Goal: Information Seeking & Learning: Learn about a topic

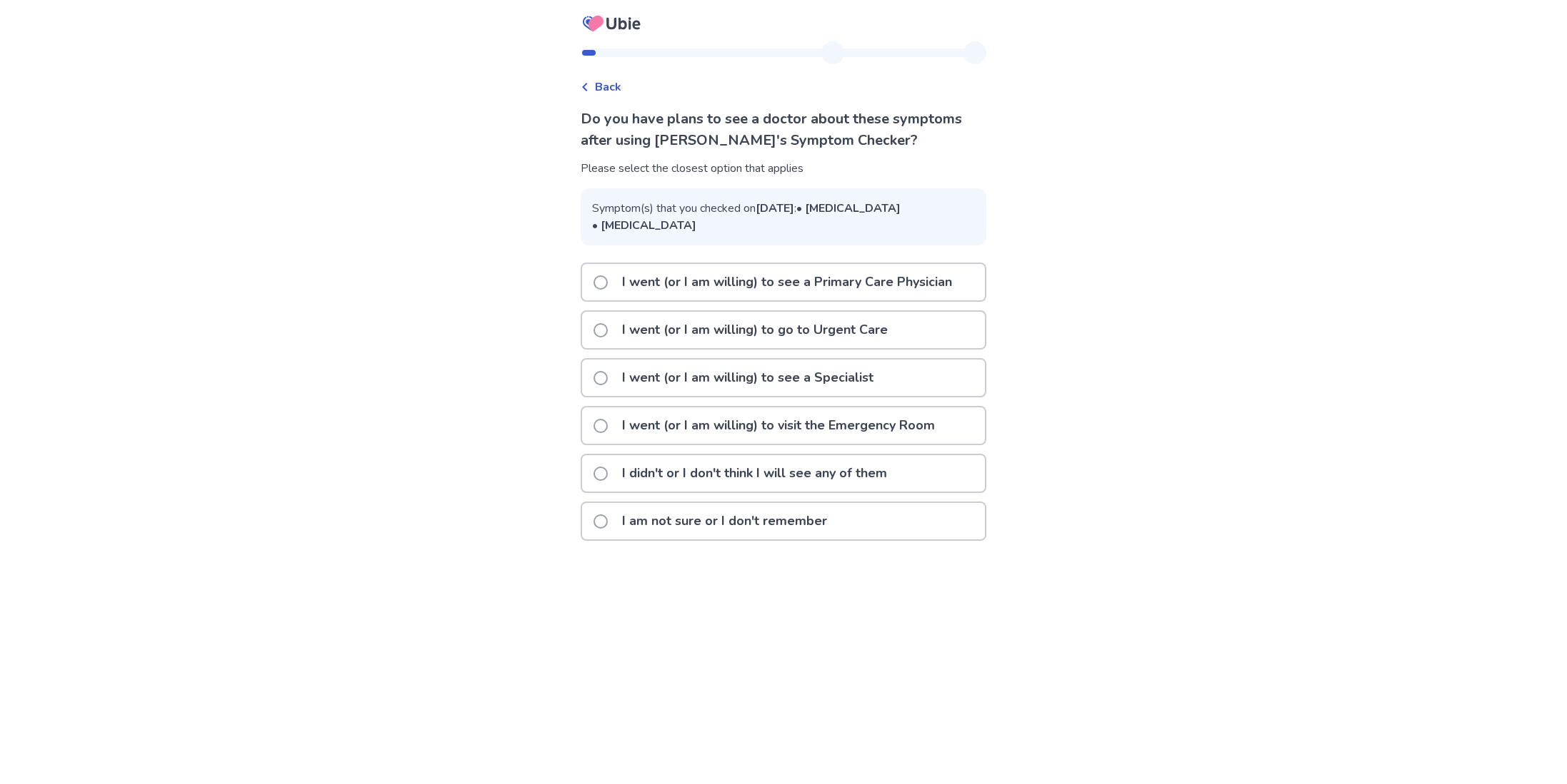
click at [897, 539] on div "I am not sure or I don't remember" at bounding box center [784, 521] width 403 height 37
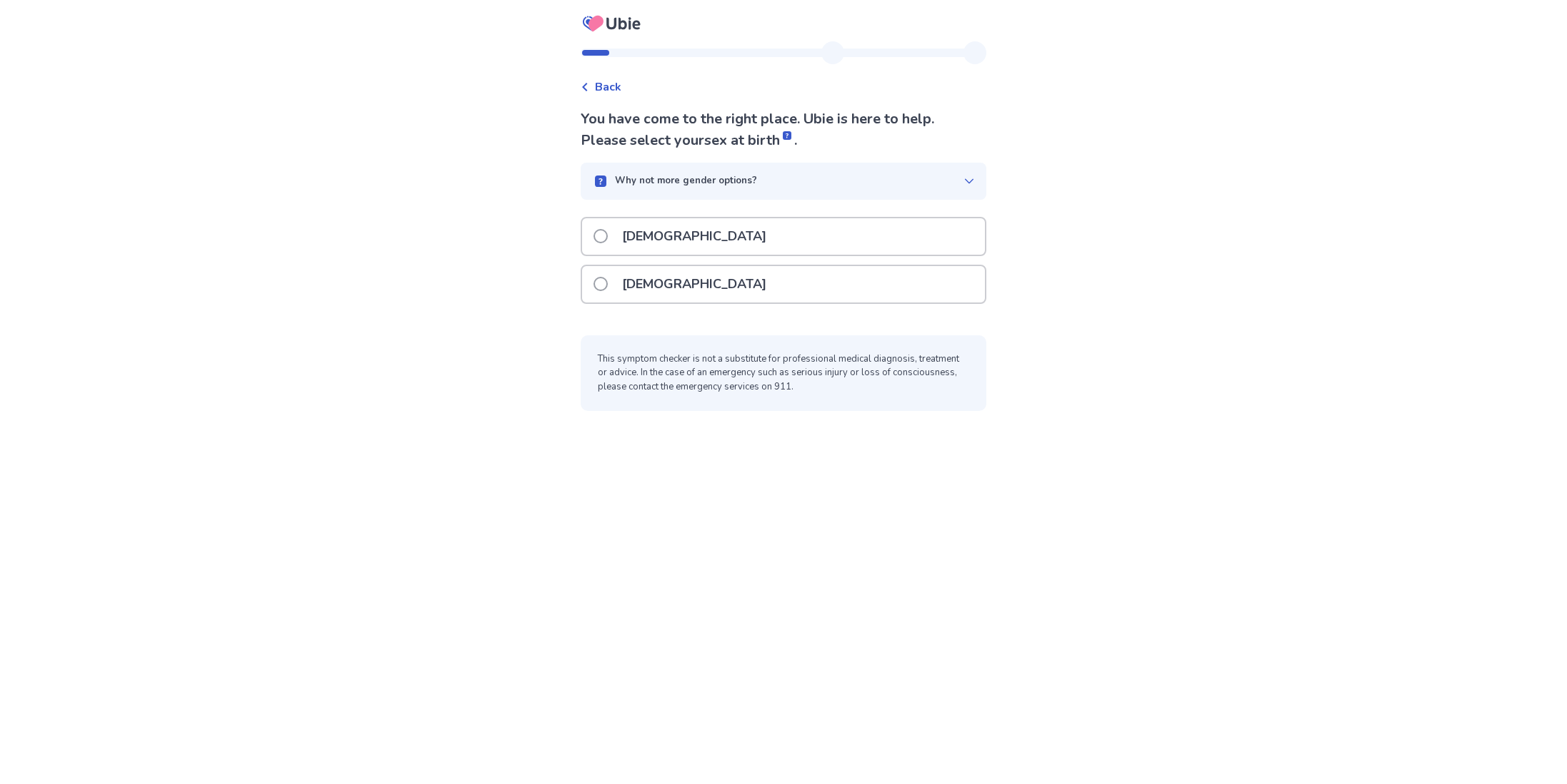
click at [919, 287] on div "[DEMOGRAPHIC_DATA]" at bounding box center [784, 284] width 403 height 37
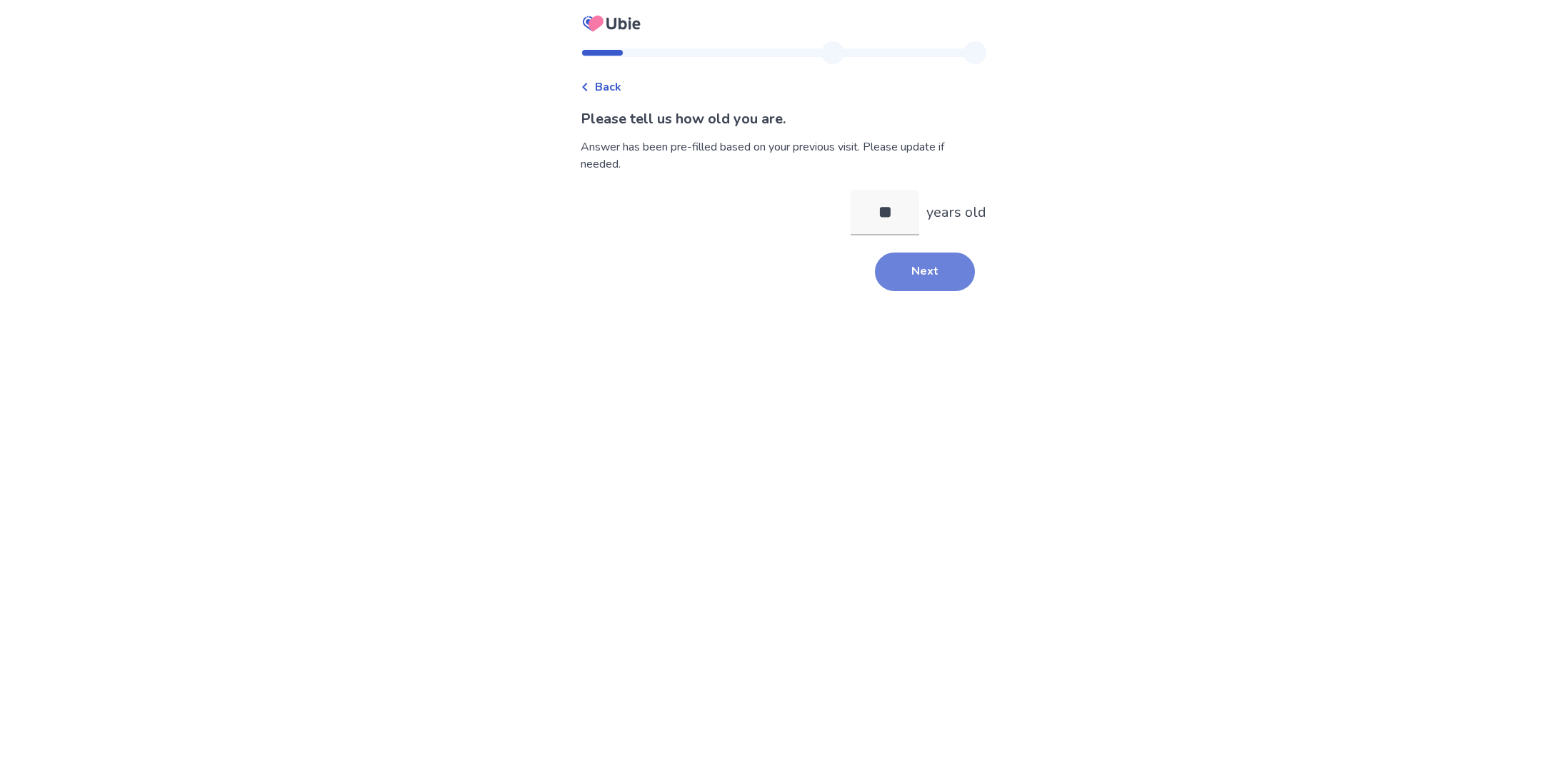
click at [945, 267] on button "Next" at bounding box center [925, 271] width 100 height 39
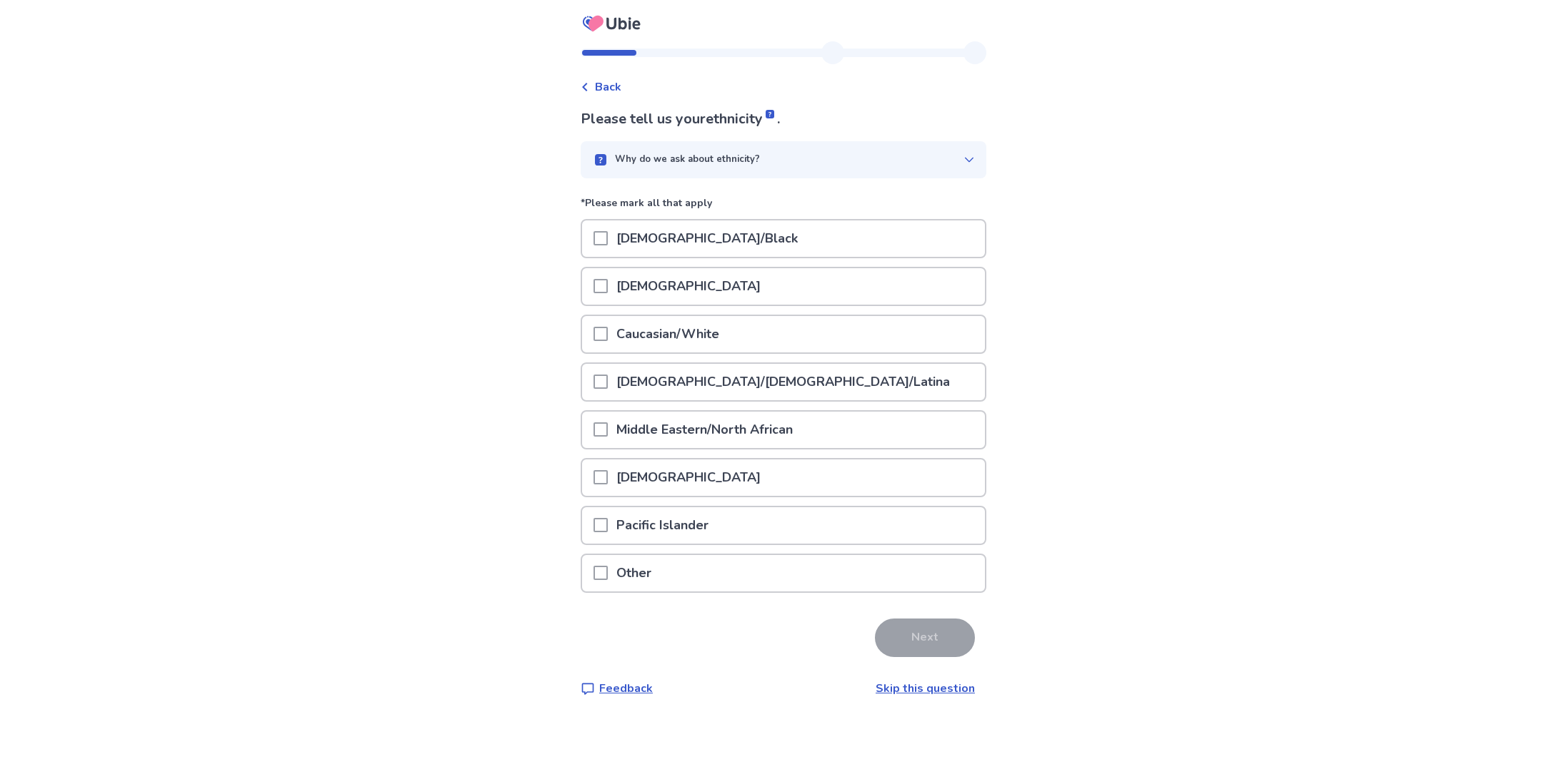
click at [808, 243] on div "[DEMOGRAPHIC_DATA]/Black" at bounding box center [784, 238] width 403 height 37
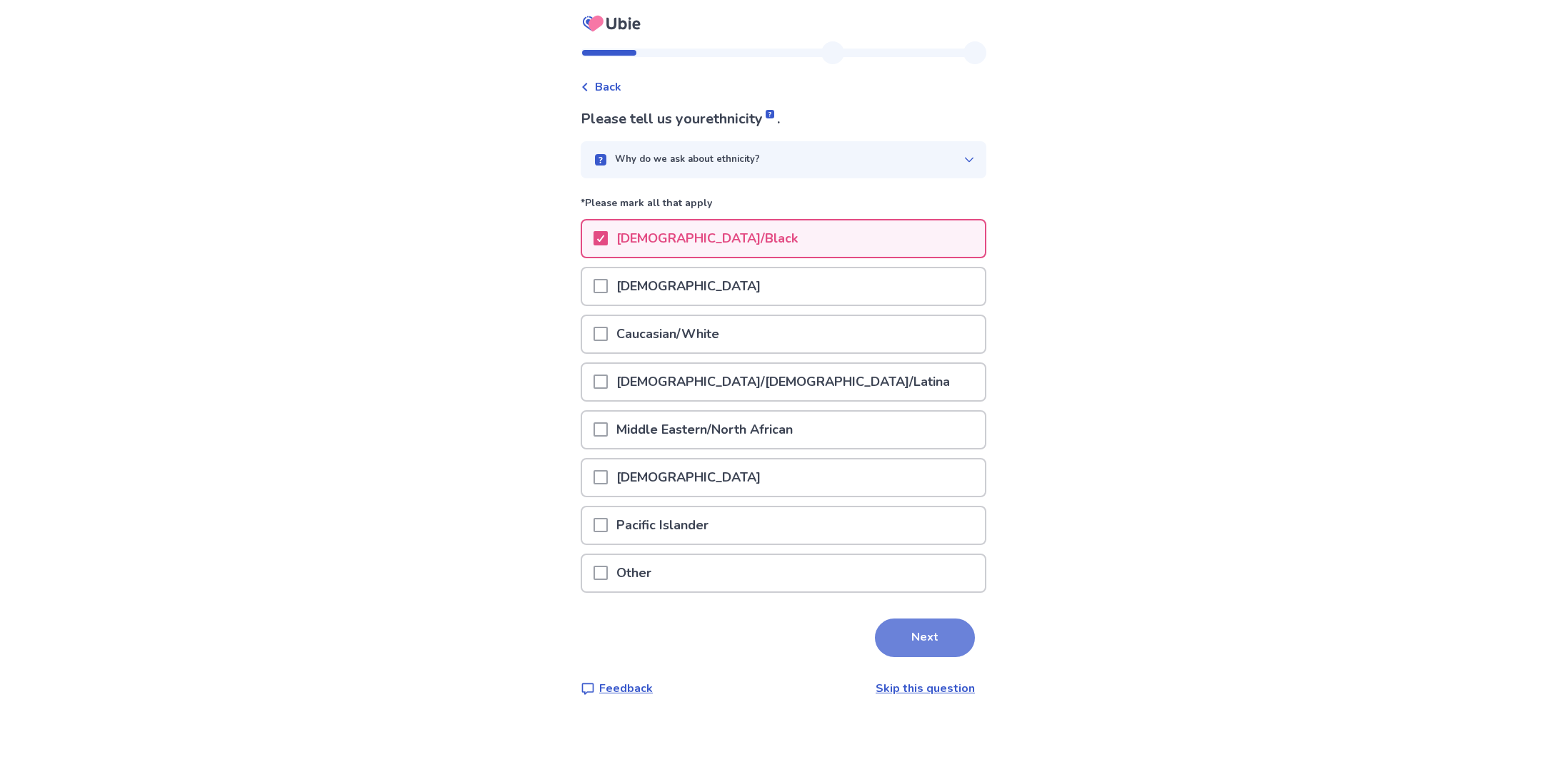
click at [924, 620] on button "Next" at bounding box center [925, 637] width 100 height 39
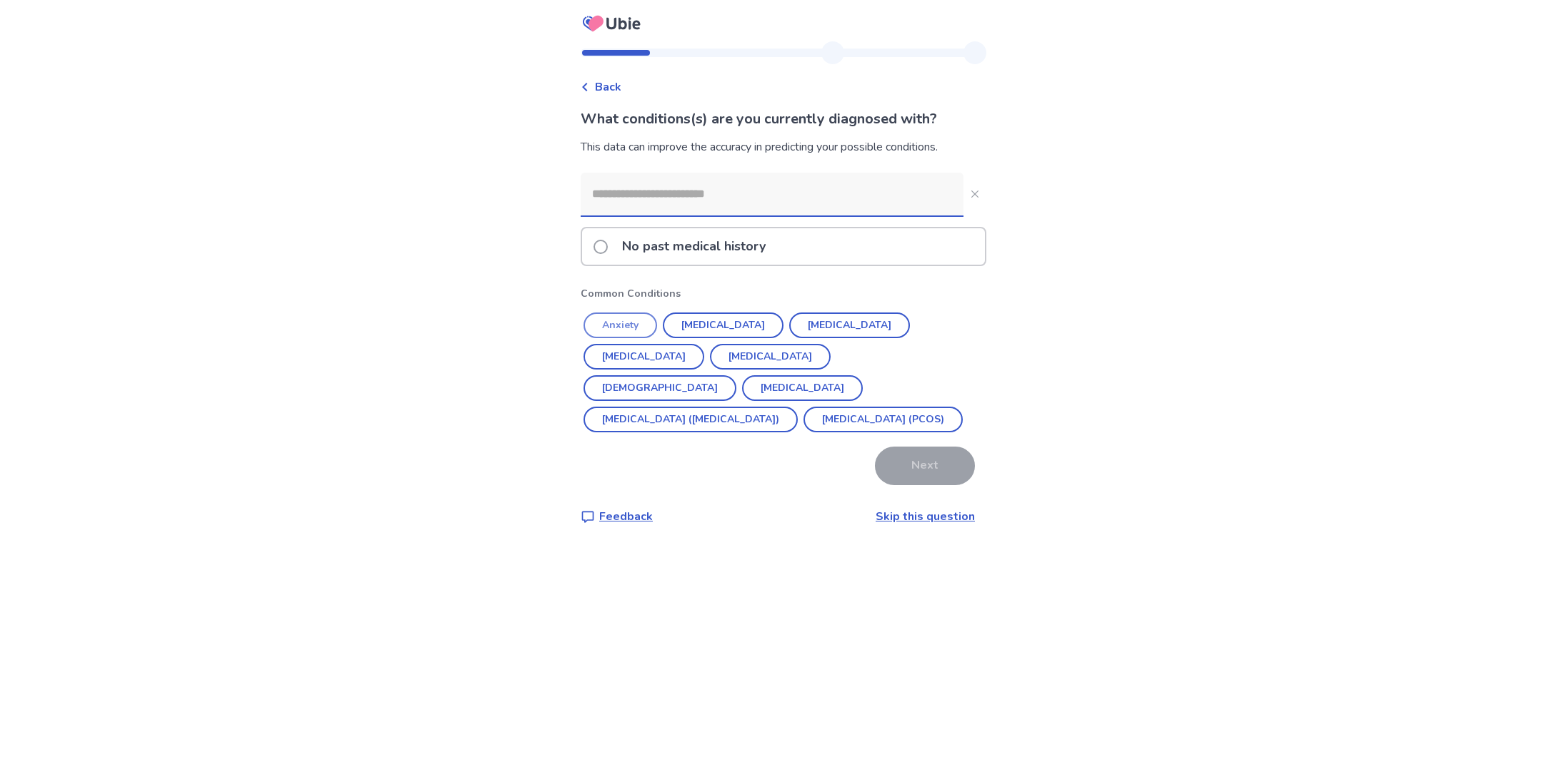
click at [630, 324] on button "Anxiety" at bounding box center [621, 325] width 73 height 25
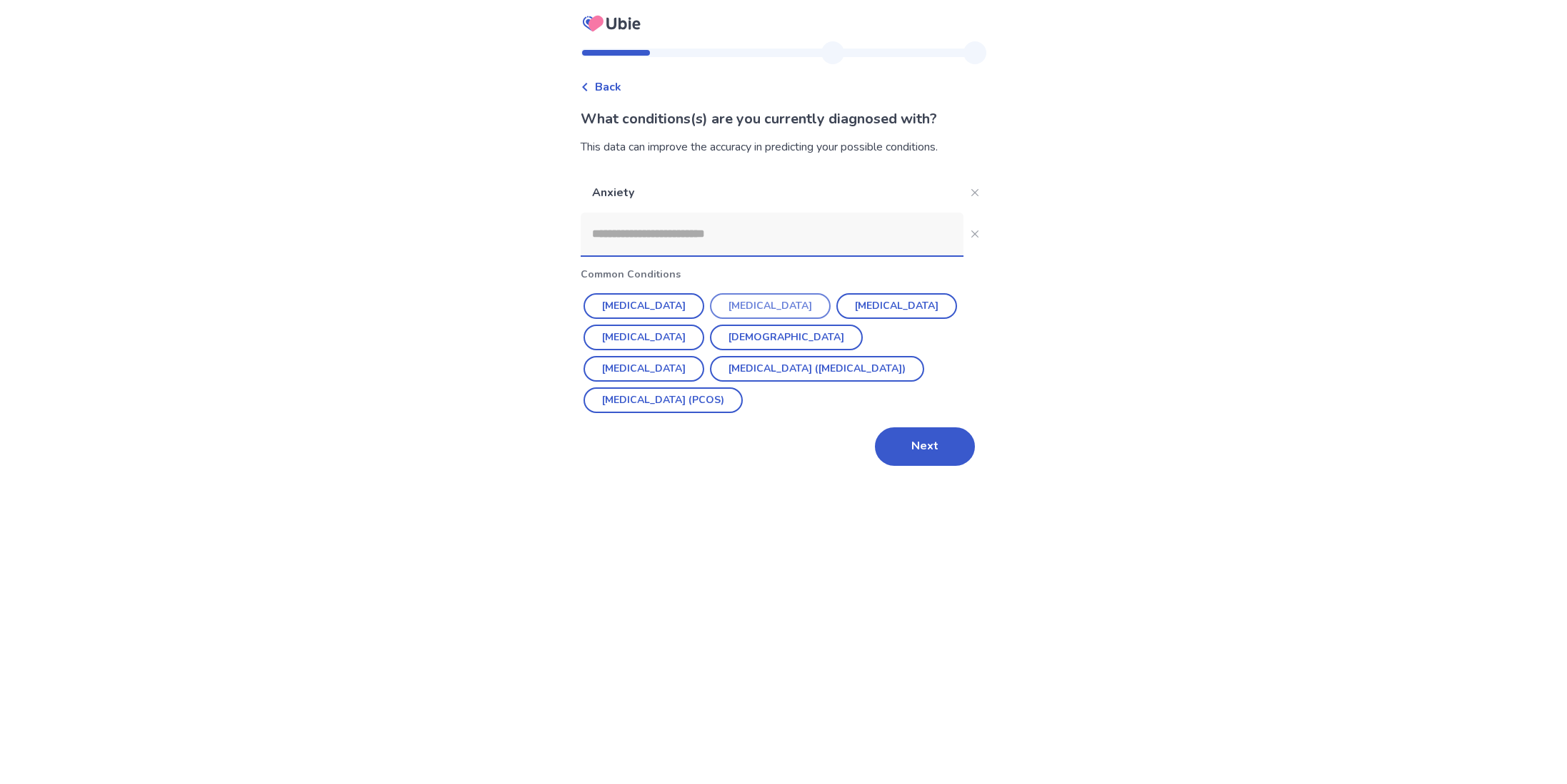
click at [767, 306] on button "Depression" at bounding box center [770, 306] width 121 height 25
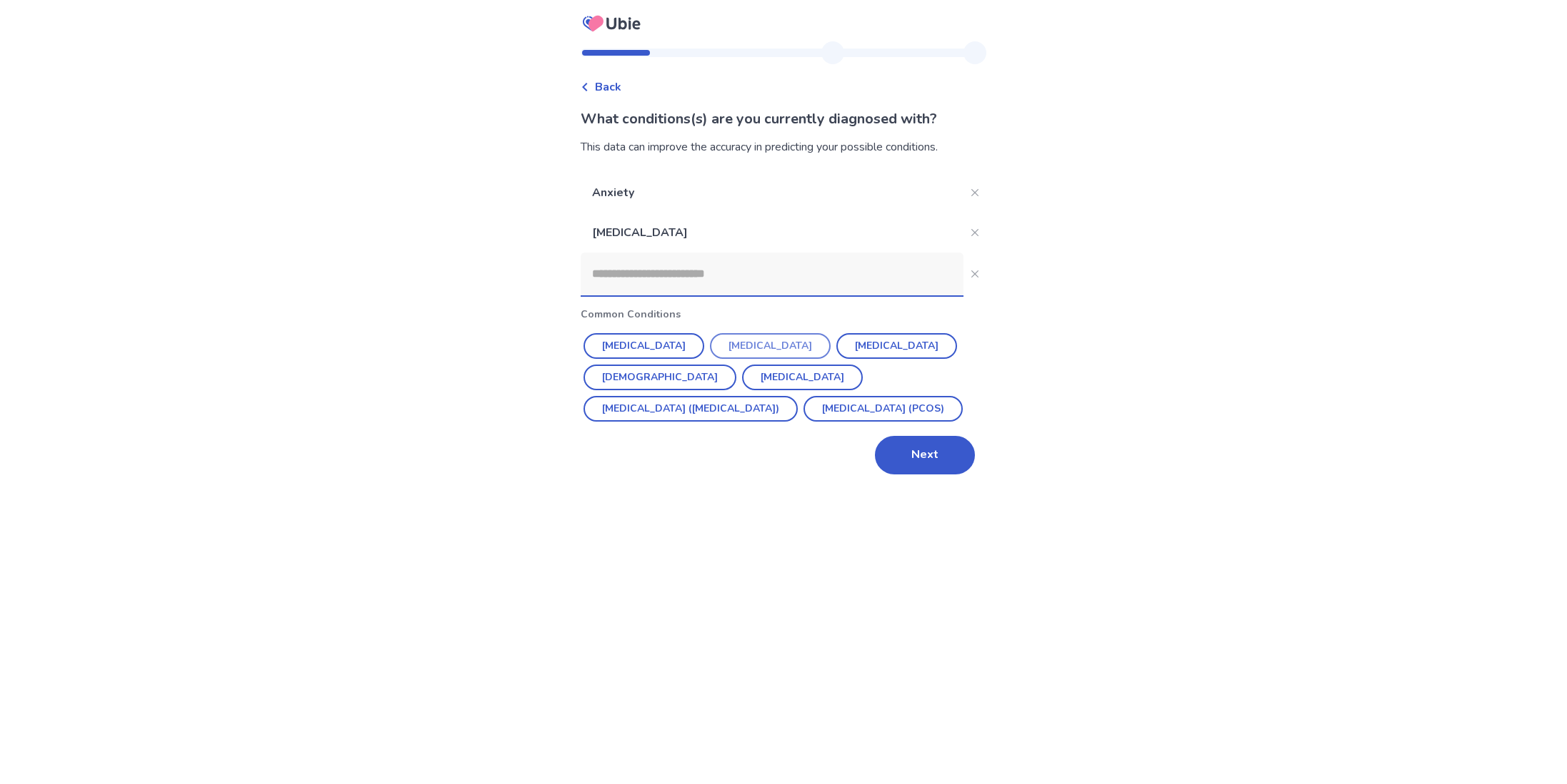
click at [748, 344] on button "[MEDICAL_DATA]" at bounding box center [770, 345] width 121 height 25
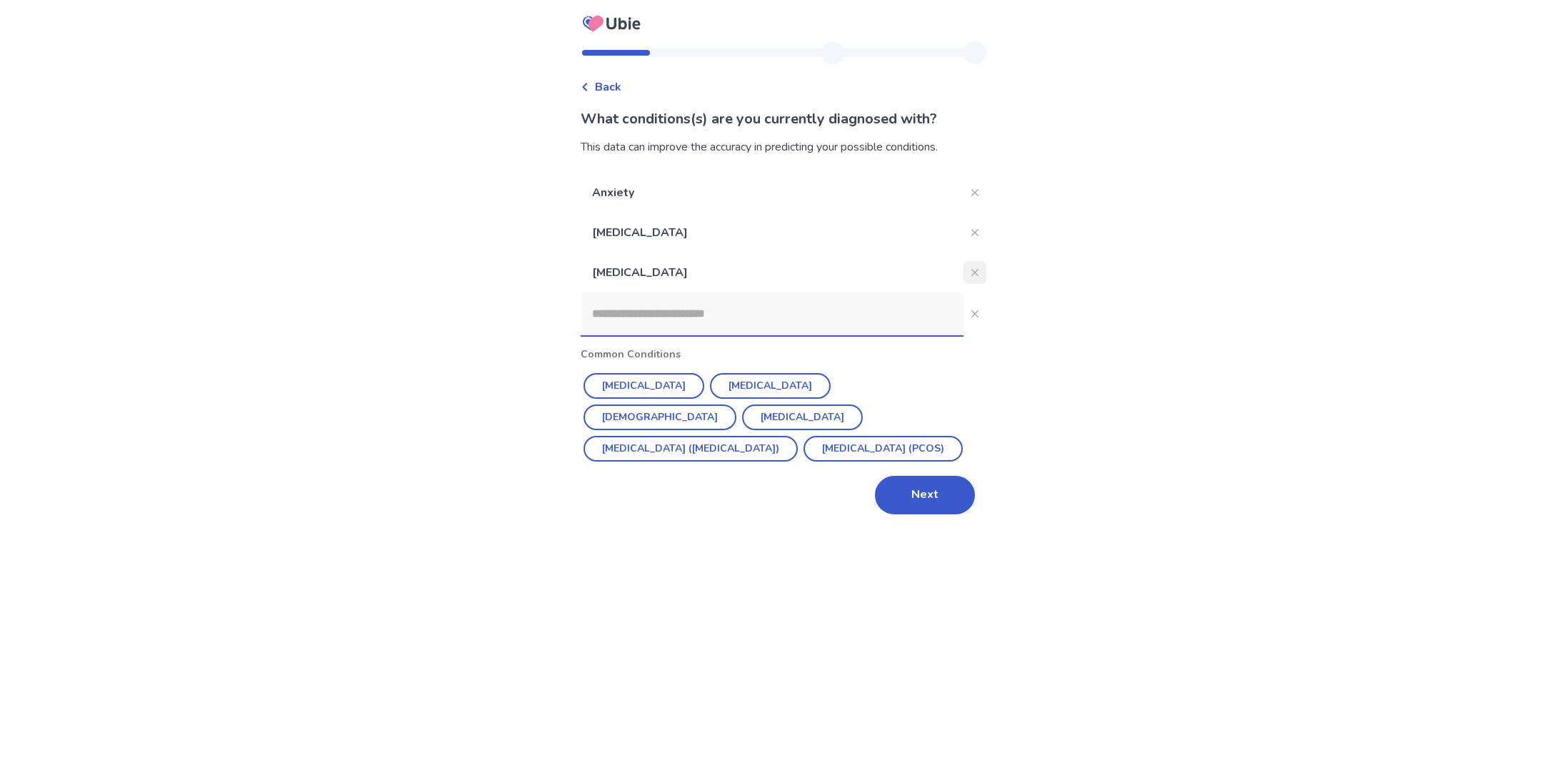
click at [971, 272] on icon "Close" at bounding box center [975, 273] width 8 height 8
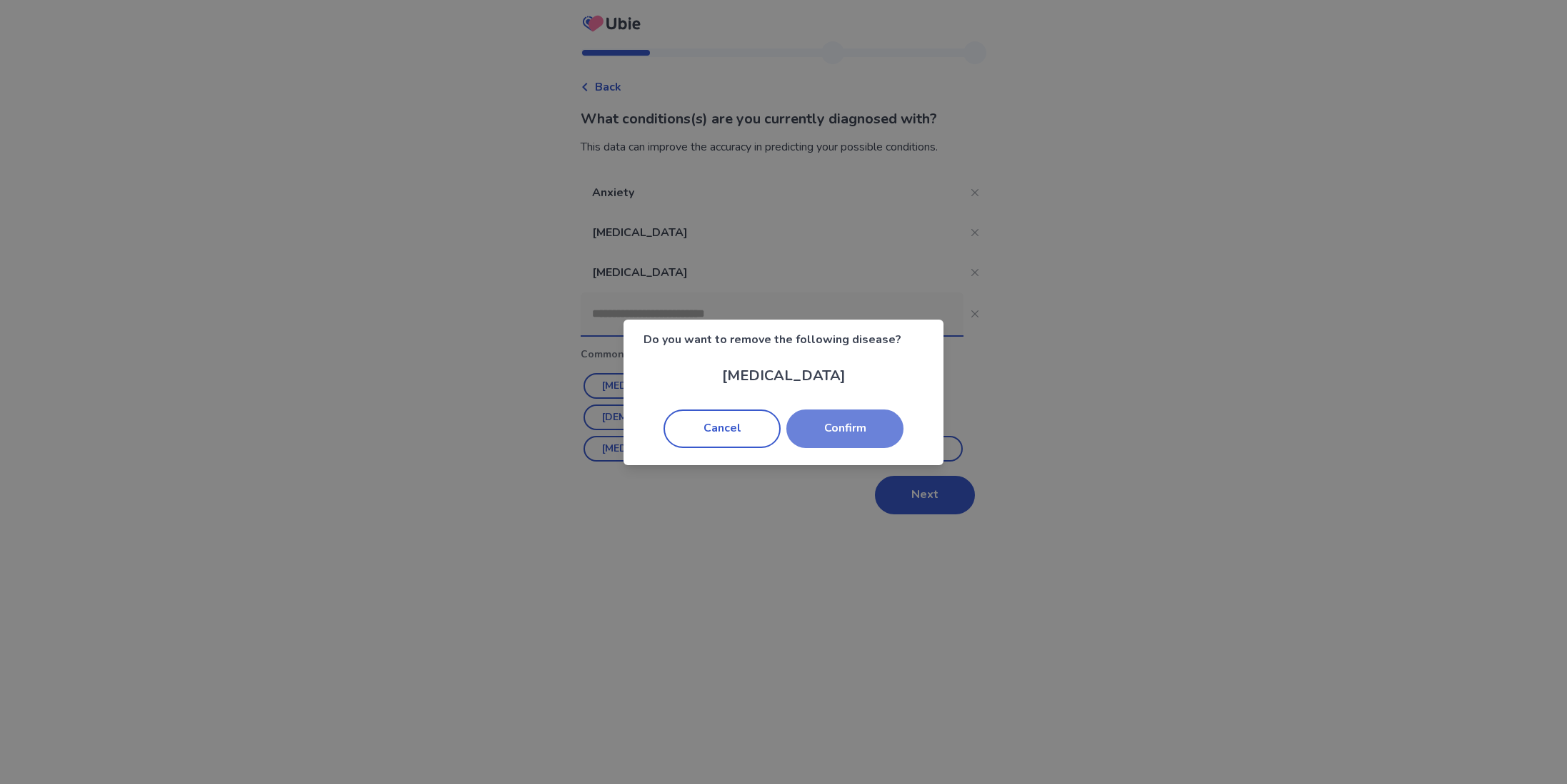
click at [853, 424] on button "Confirm" at bounding box center [845, 428] width 117 height 39
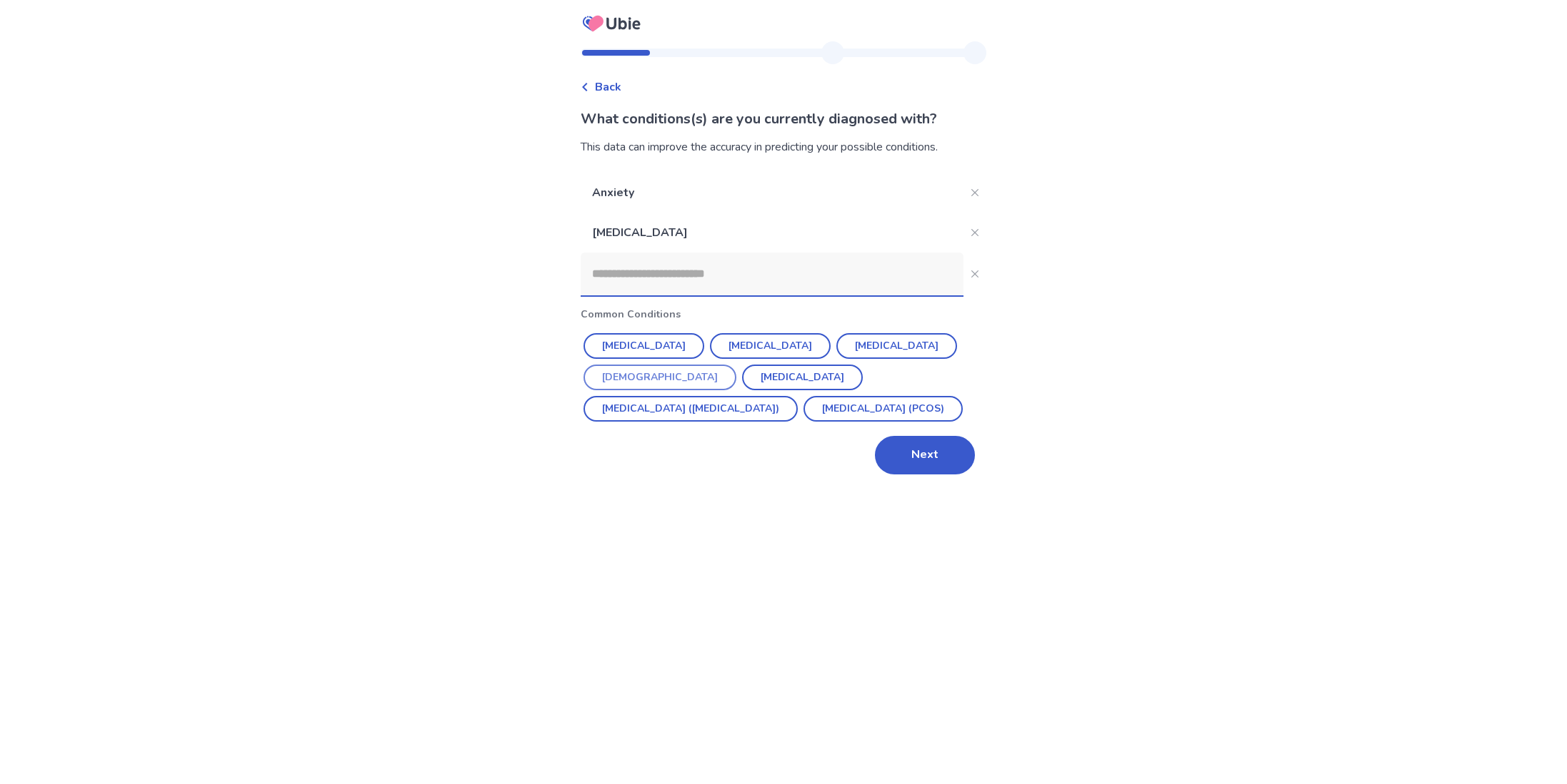
click at [736, 365] on button "Asthma" at bounding box center [660, 377] width 153 height 25
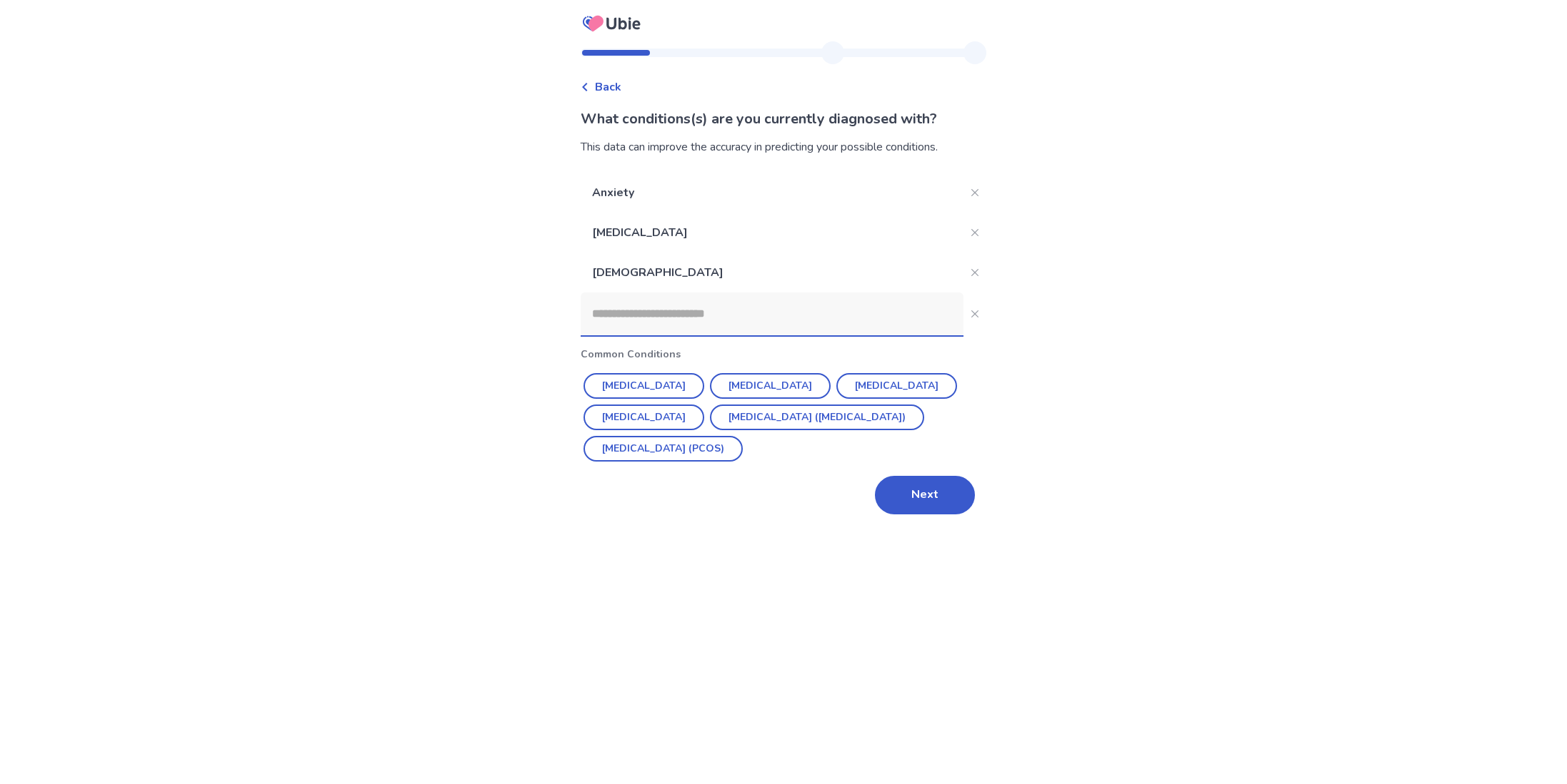
click at [832, 309] on input at bounding box center [772, 314] width 382 height 43
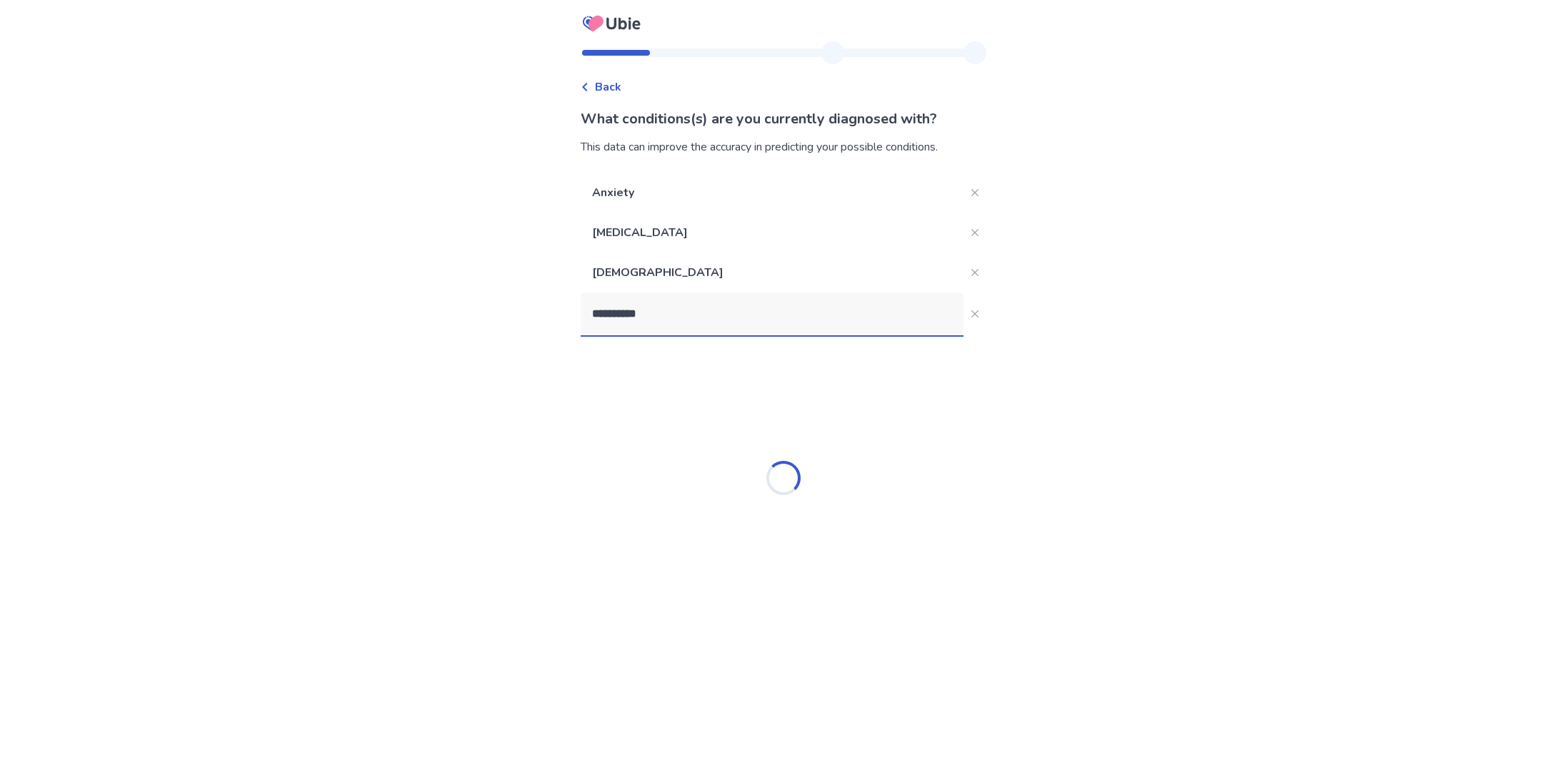
type input "**********"
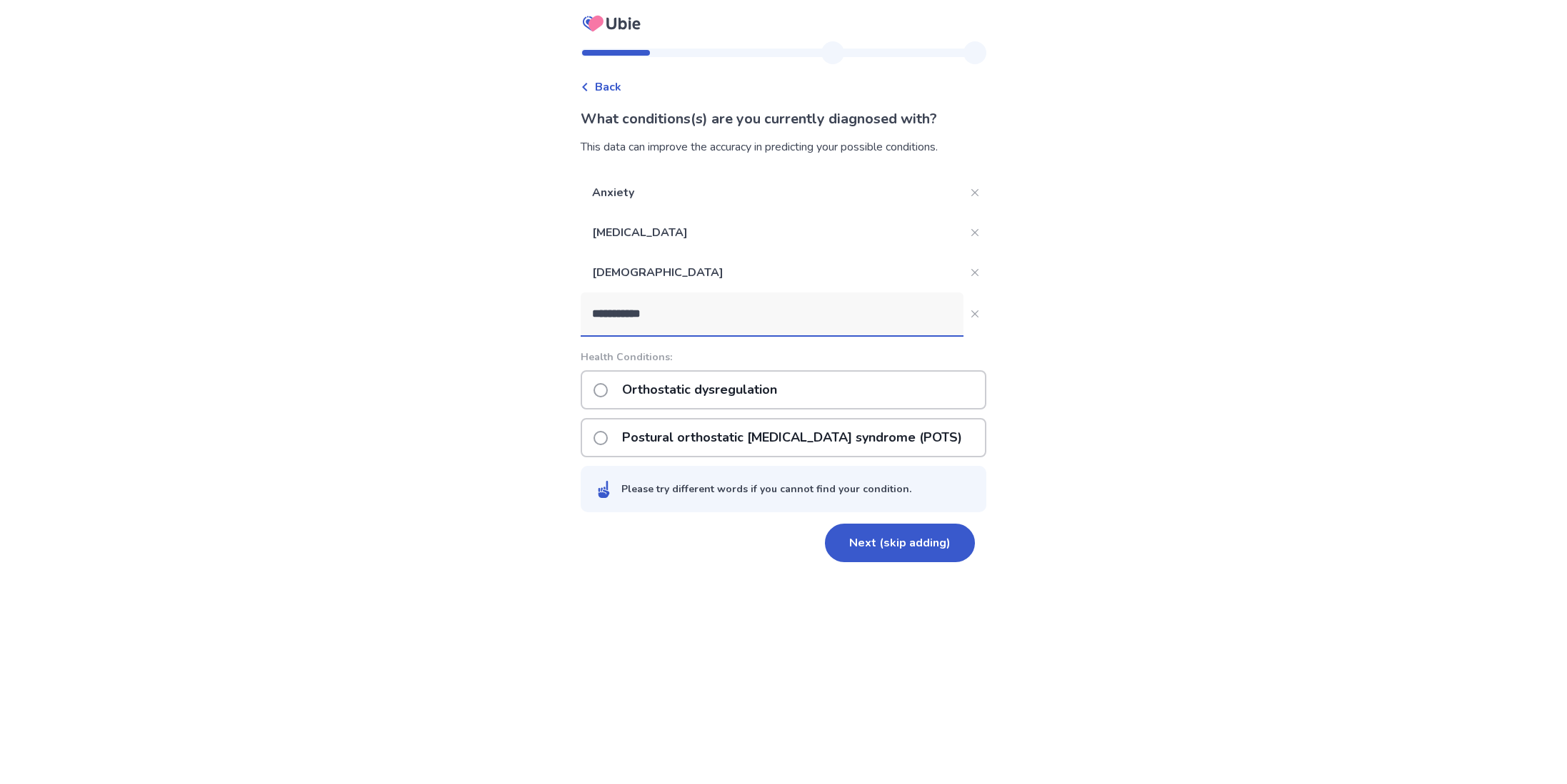
click at [935, 449] on p "Postural orthostatic tachycardia syndrome (POTS)" at bounding box center [791, 438] width 357 height 37
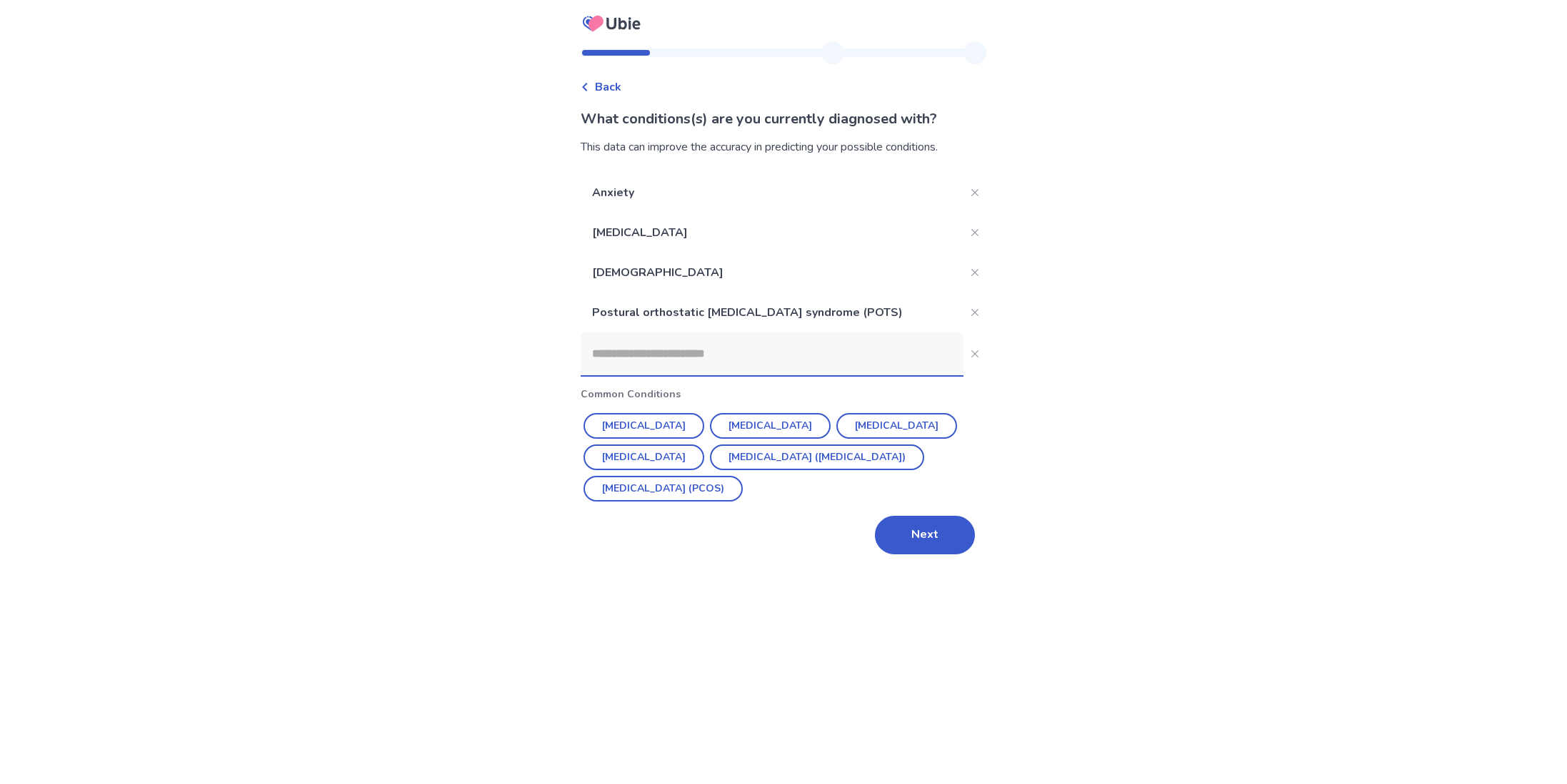
click at [863, 358] on input at bounding box center [772, 354] width 382 height 43
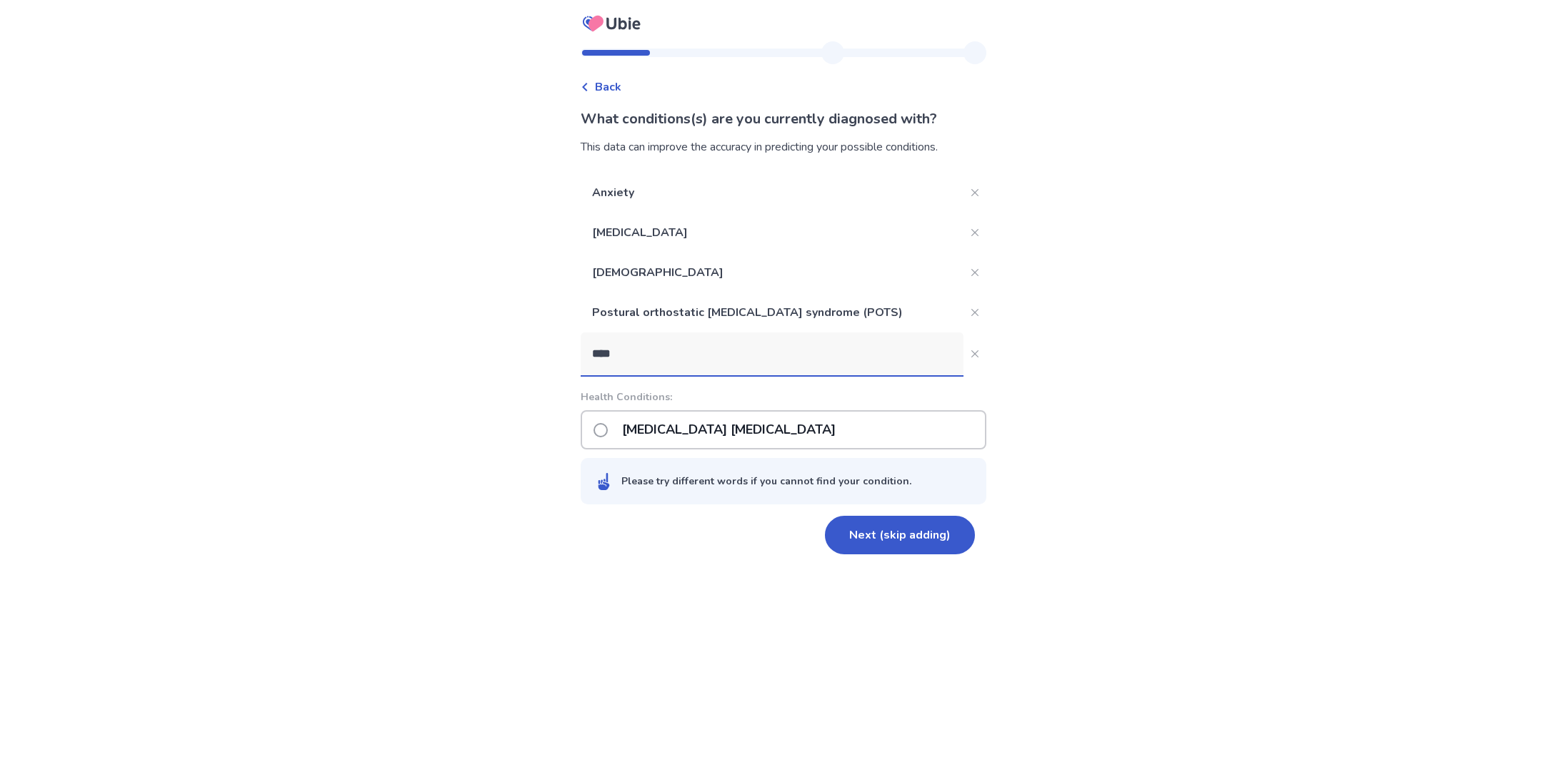
type input "****"
click at [794, 422] on div "Iron deficiency anemia" at bounding box center [784, 430] width 406 height 40
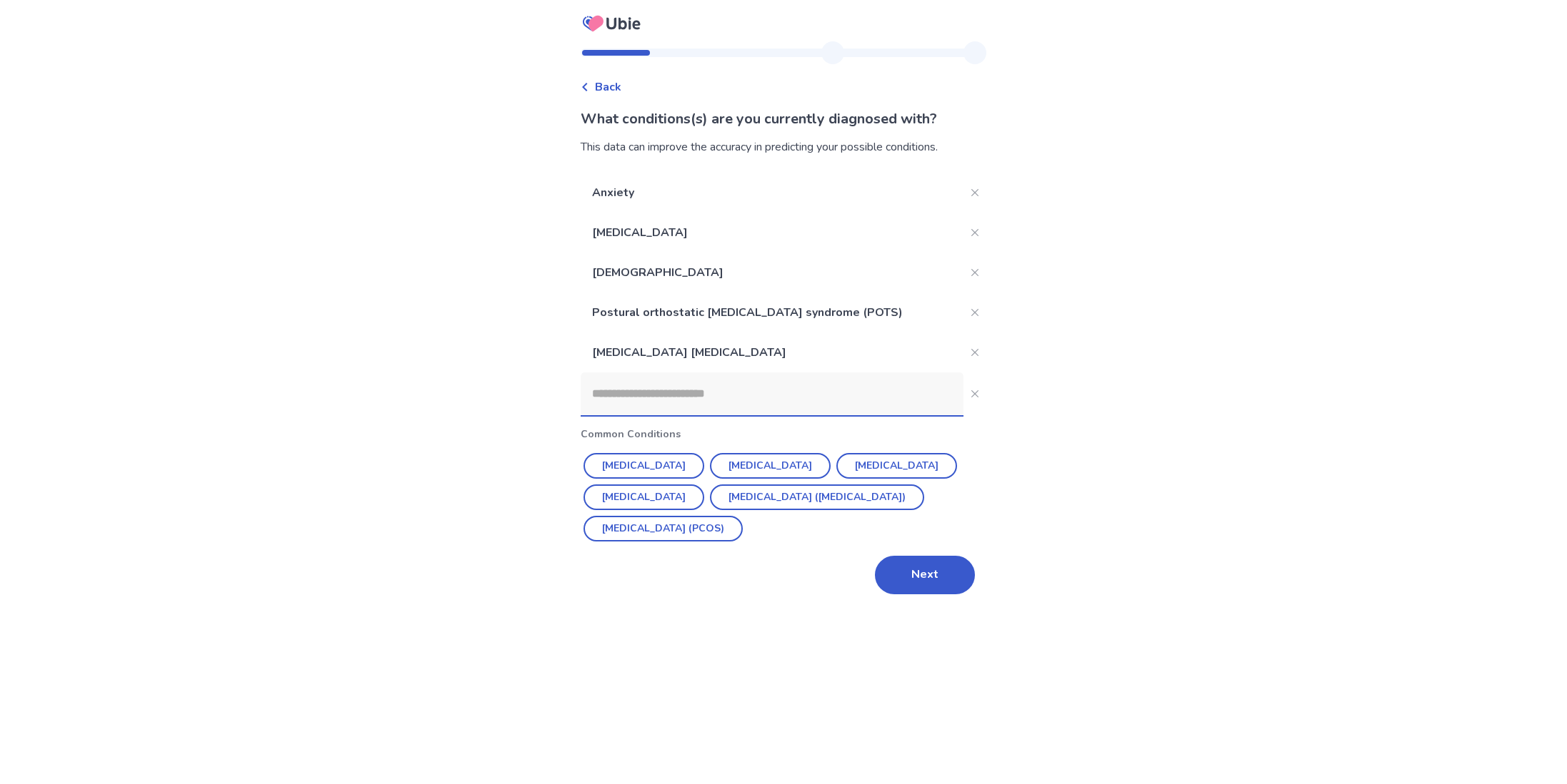
click at [856, 397] on input at bounding box center [772, 394] width 382 height 43
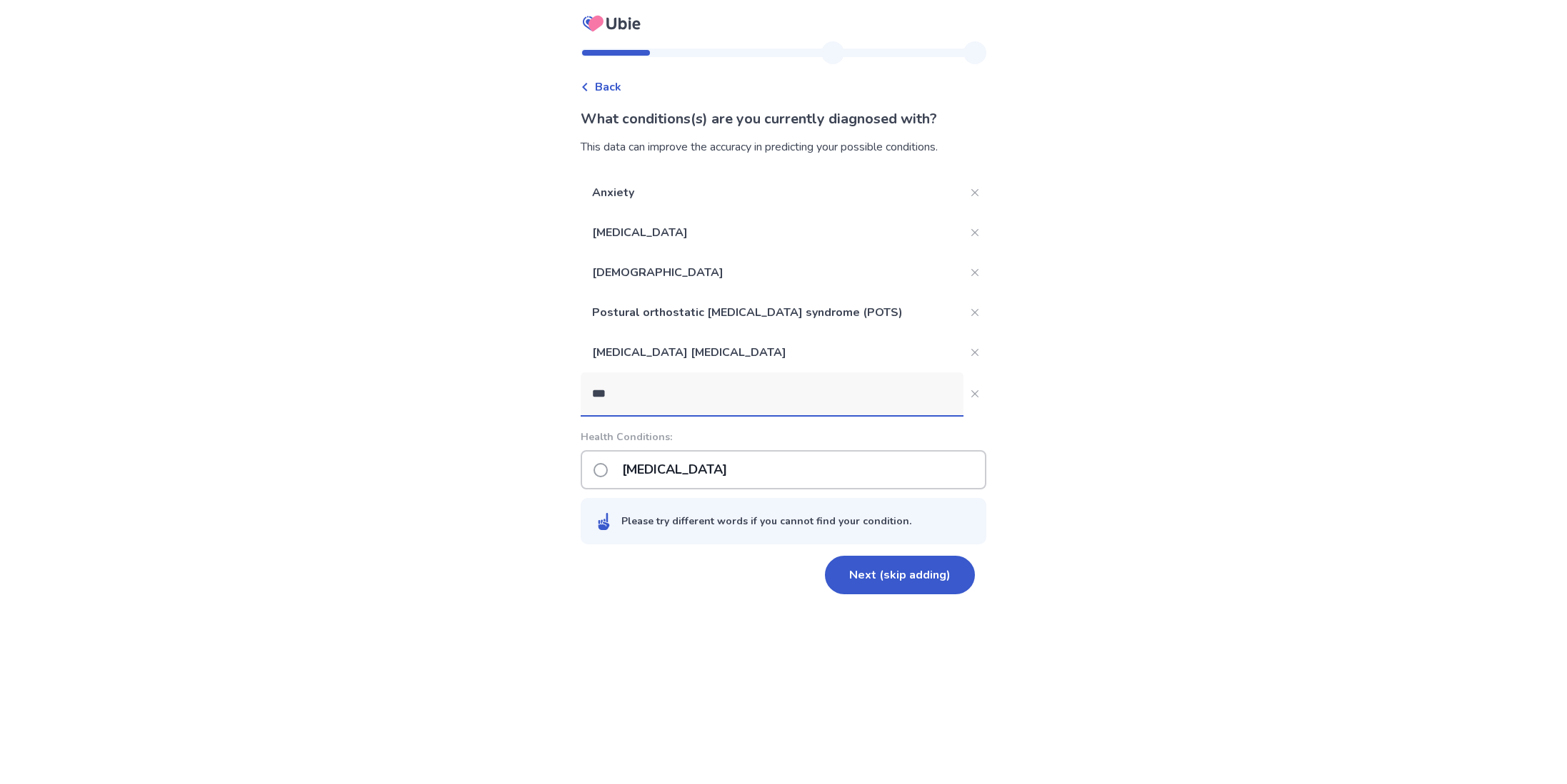
type input "***"
click at [827, 472] on div "Vitamin B12 deficiency" at bounding box center [784, 471] width 406 height 40
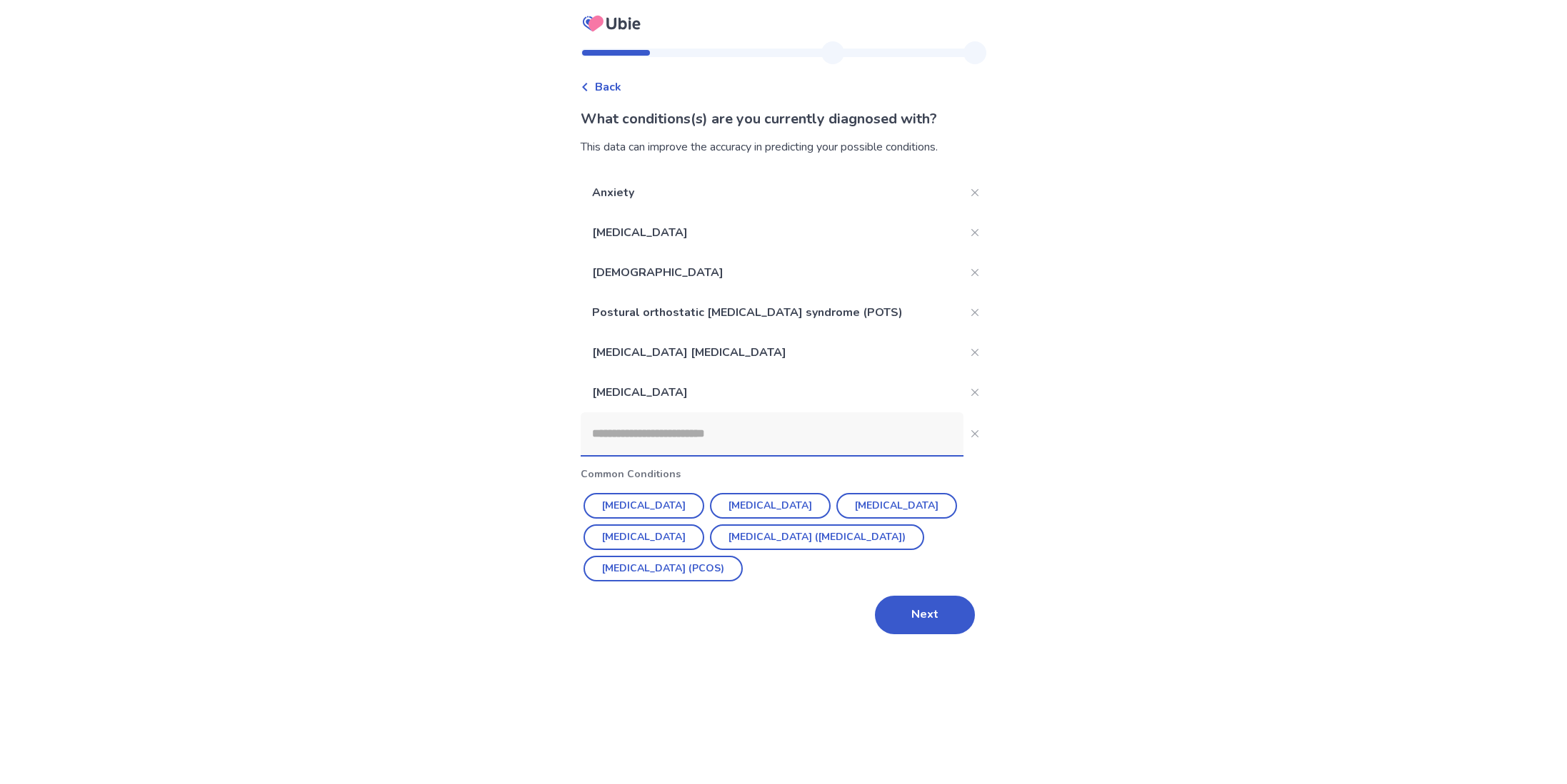
click at [826, 437] on input at bounding box center [772, 434] width 382 height 43
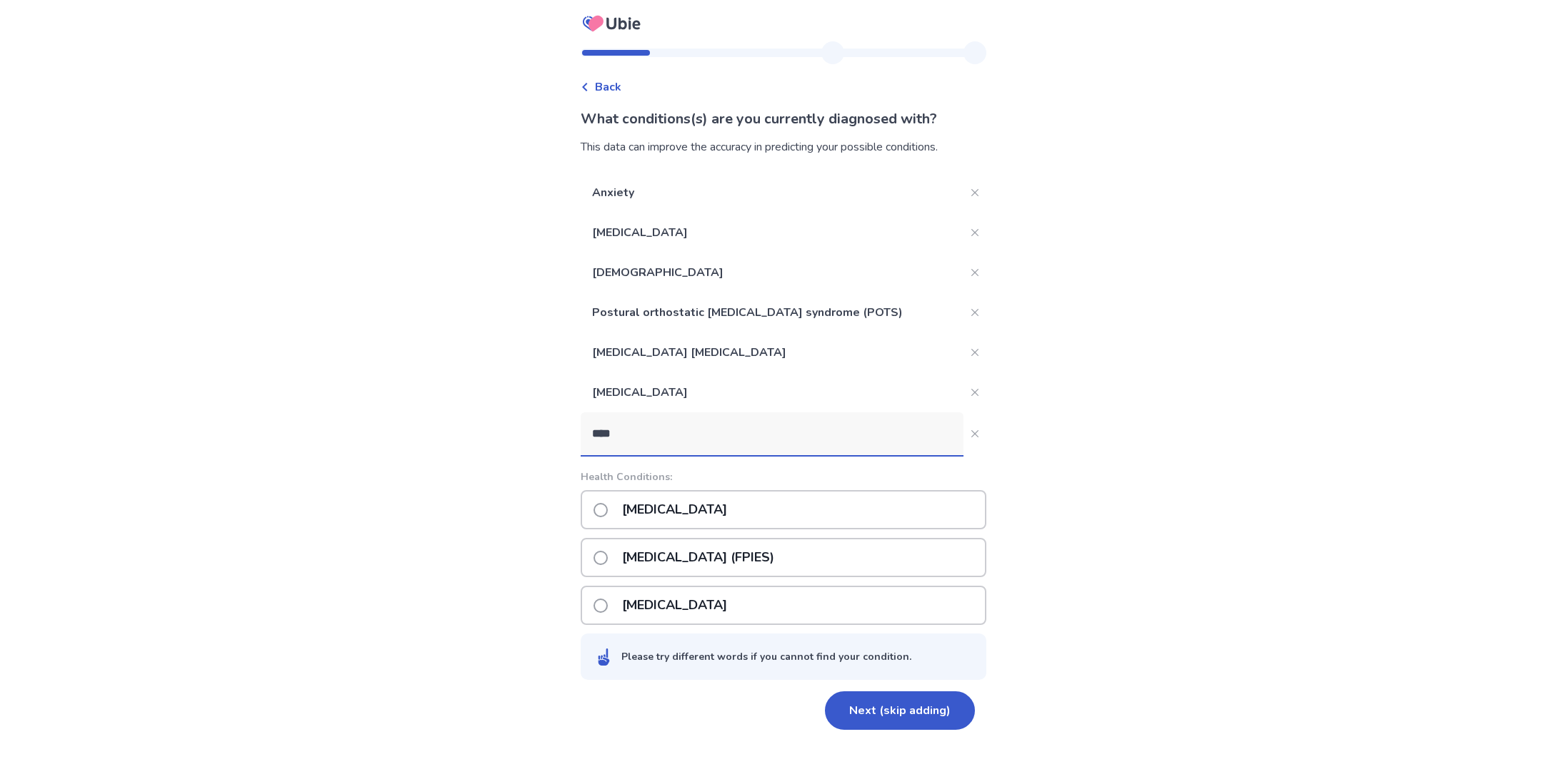
type input "****"
click at [915, 498] on div "Food allergy" at bounding box center [784, 510] width 406 height 40
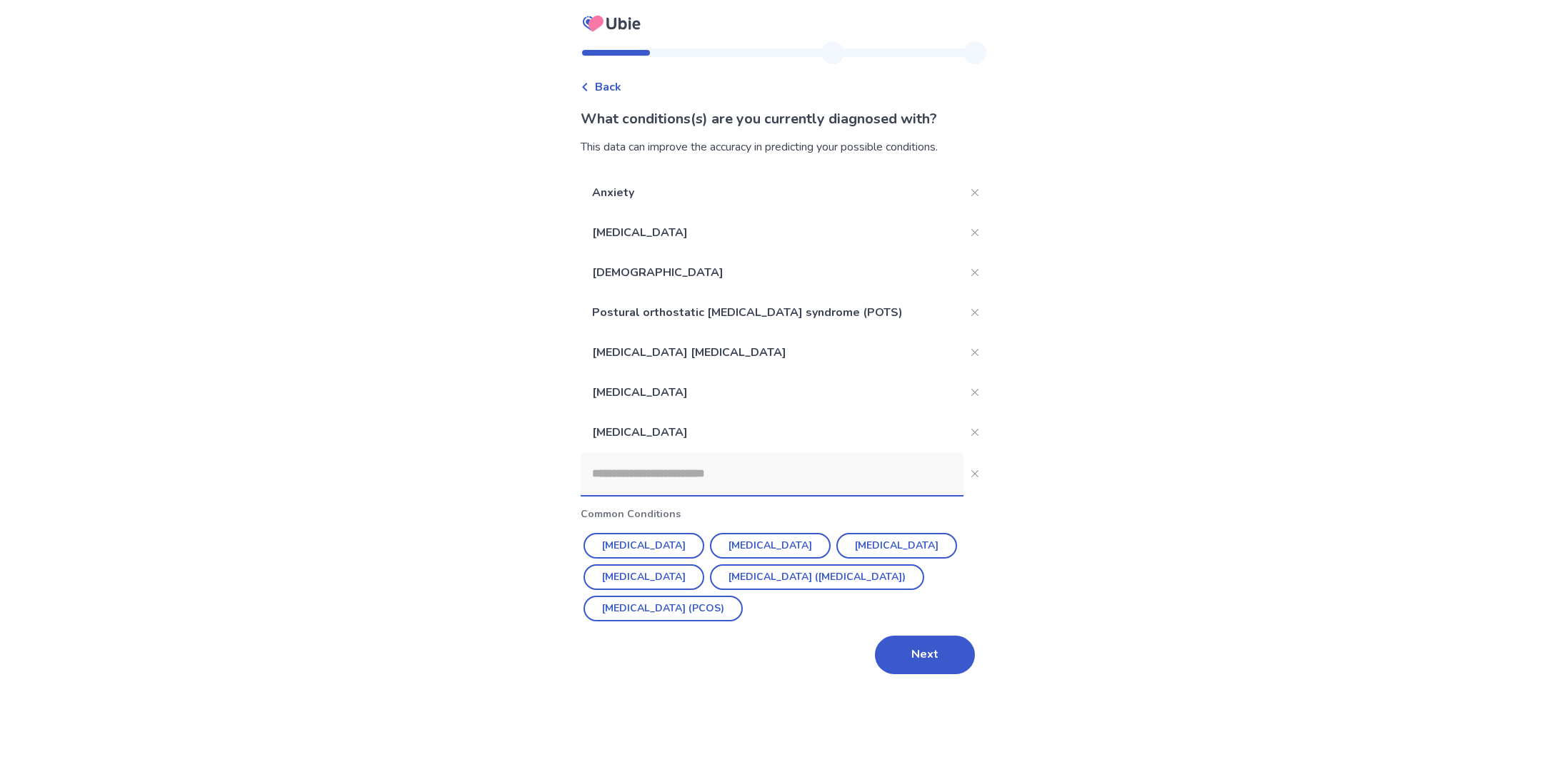
click at [815, 453] on input at bounding box center [772, 474] width 382 height 43
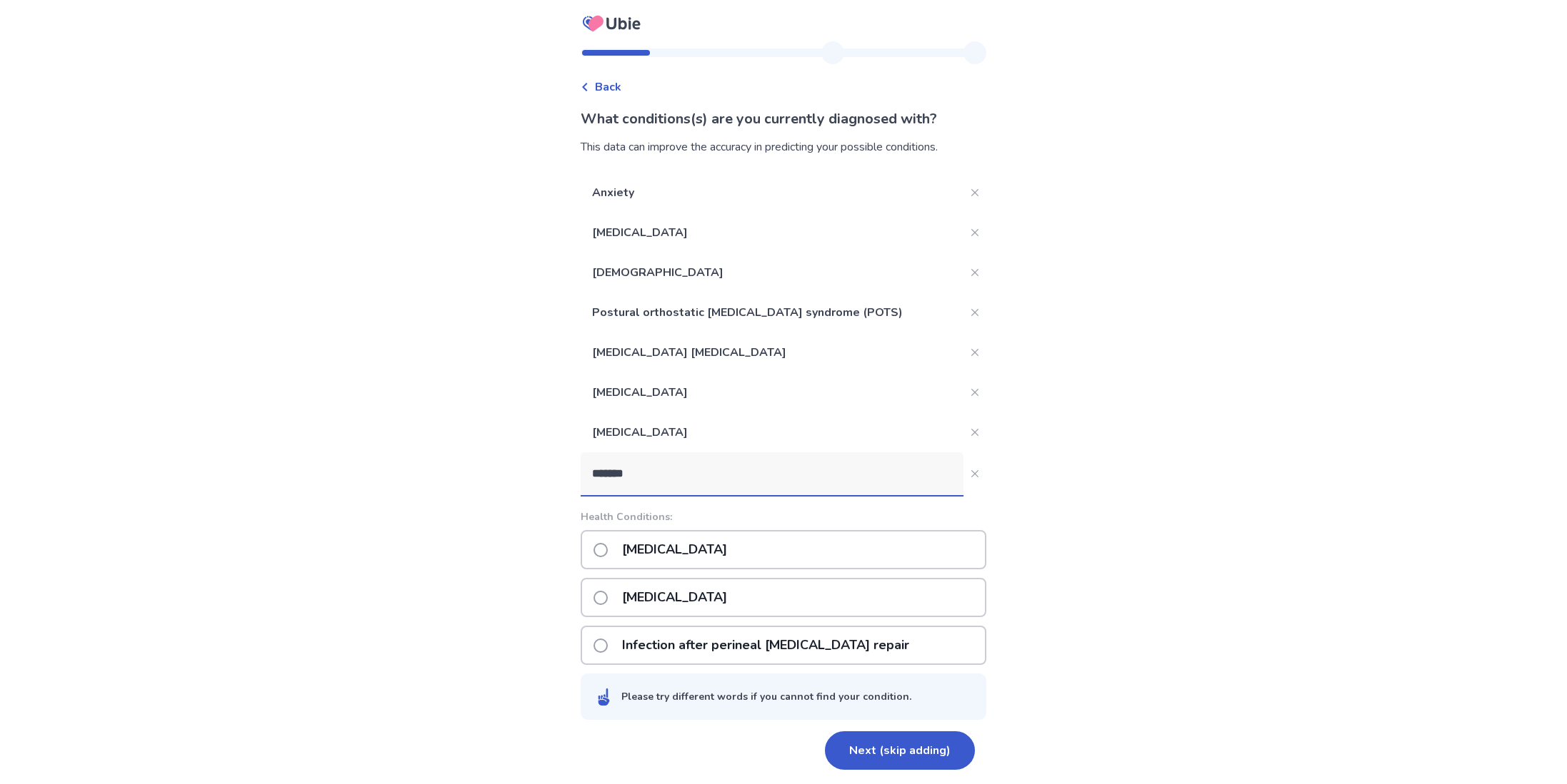
type input "*******"
click at [883, 541] on div "Lactose intolerance" at bounding box center [784, 550] width 406 height 40
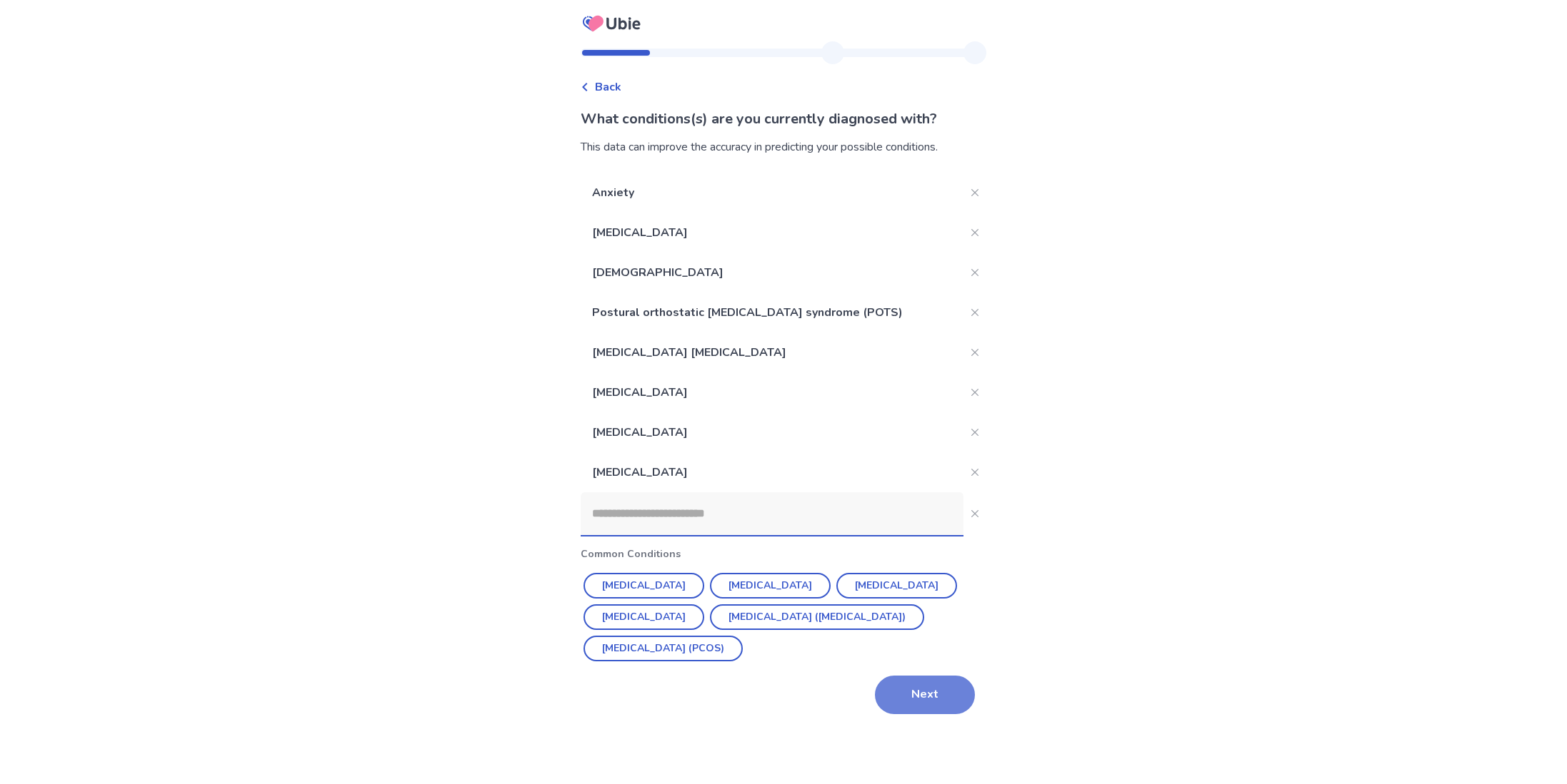
click at [905, 701] on button "Next" at bounding box center [925, 695] width 100 height 39
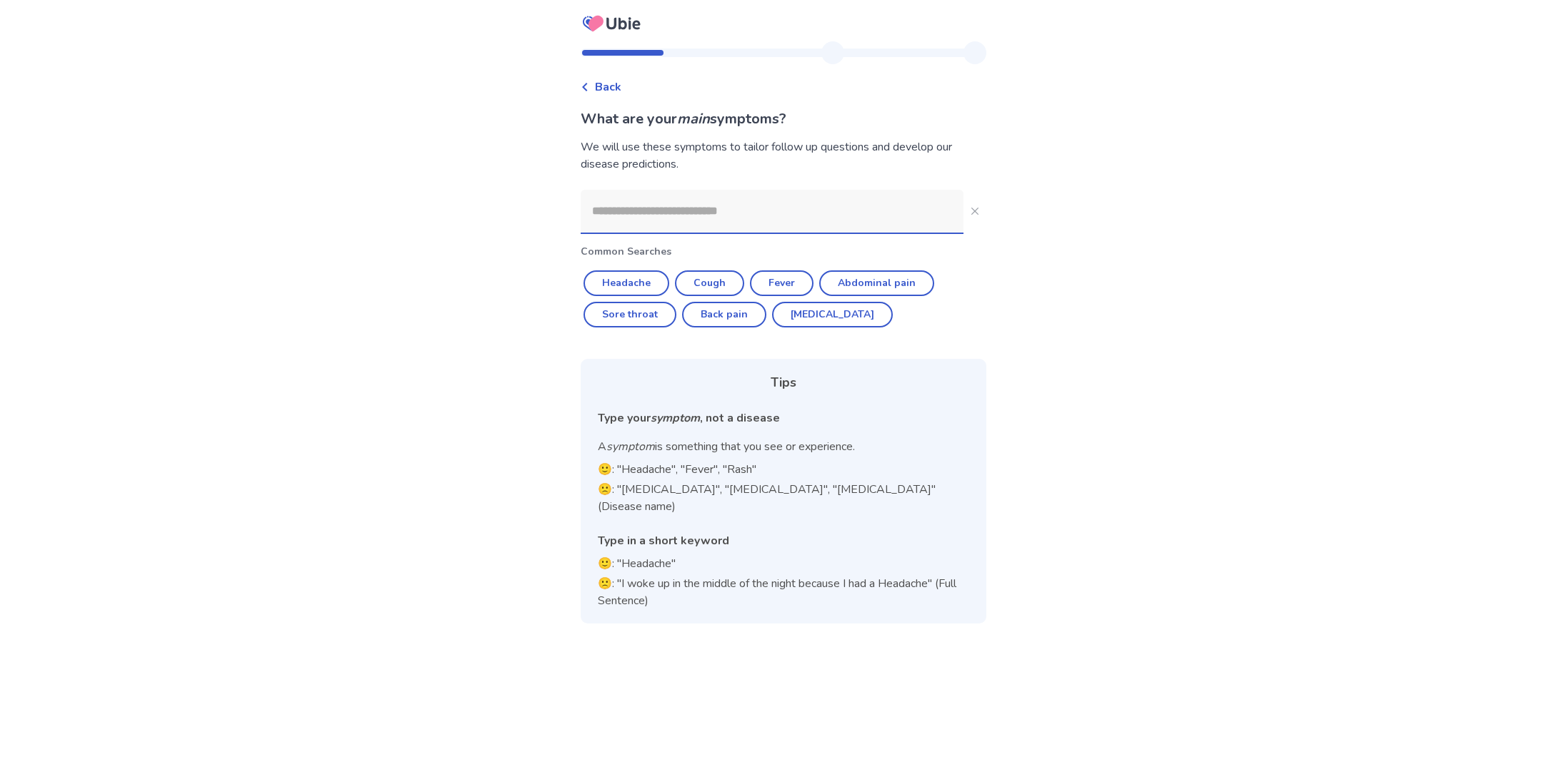
click at [832, 216] on input at bounding box center [772, 212] width 382 height 43
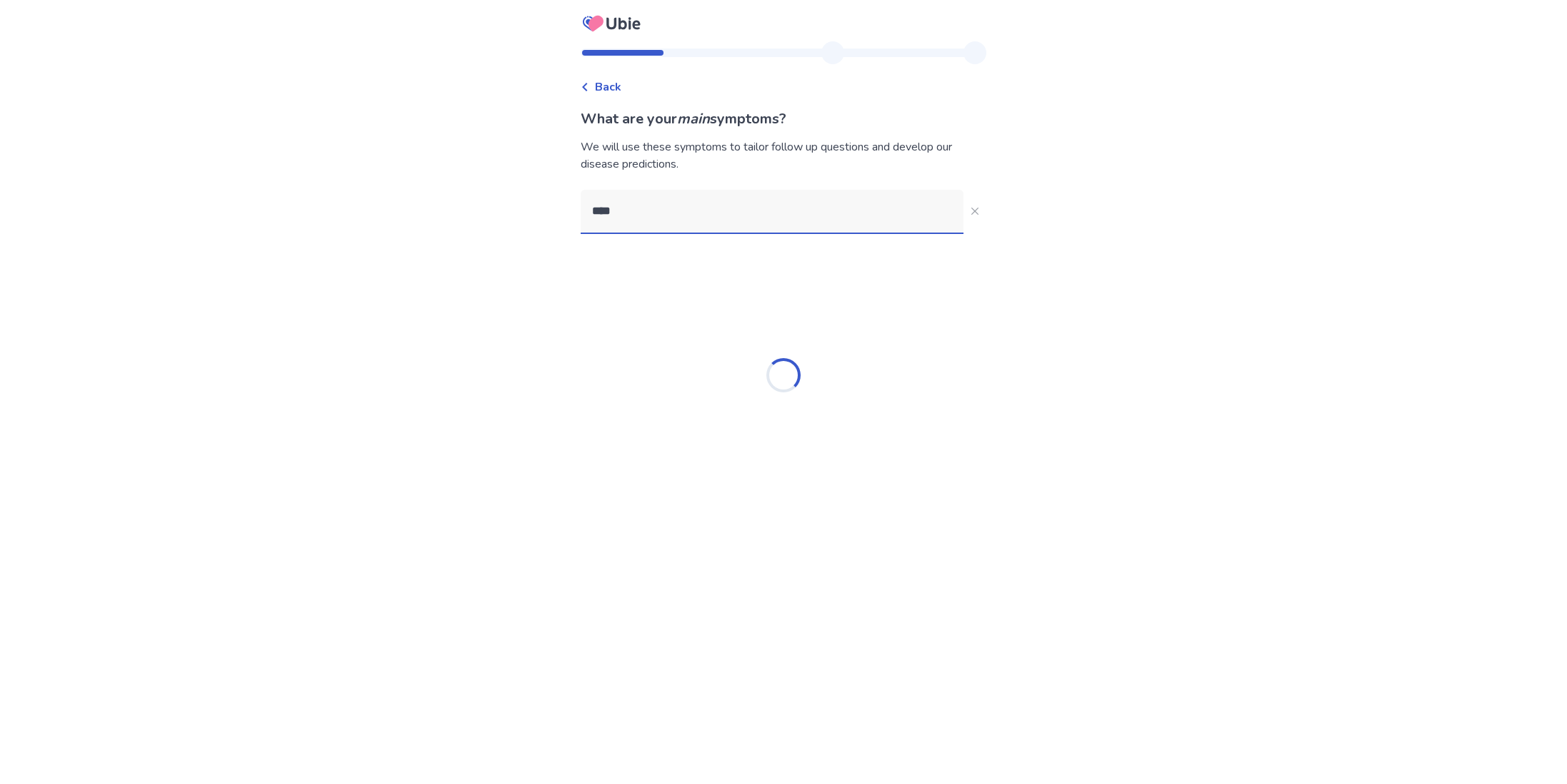
type input "*****"
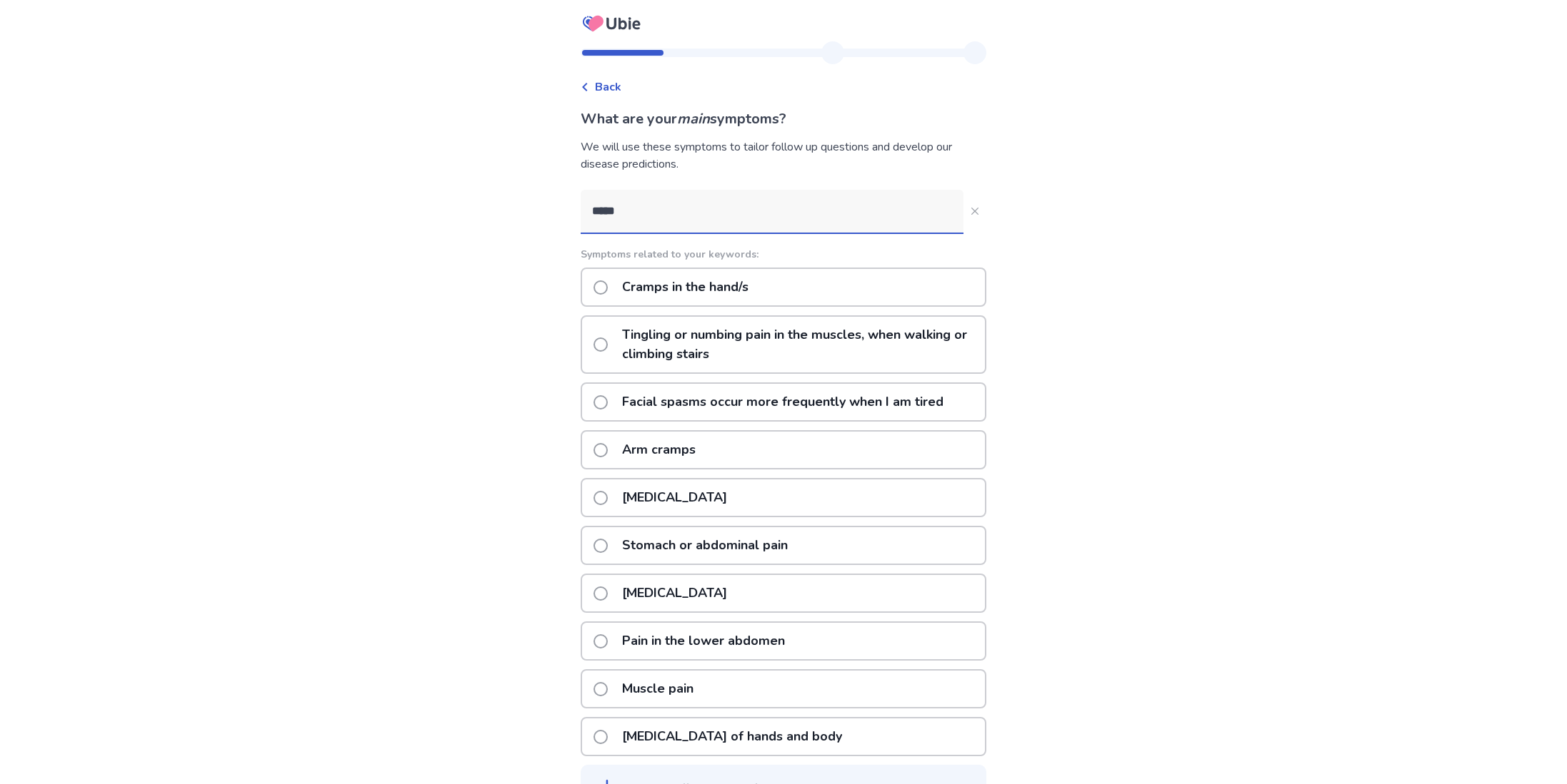
scroll to position [31, 0]
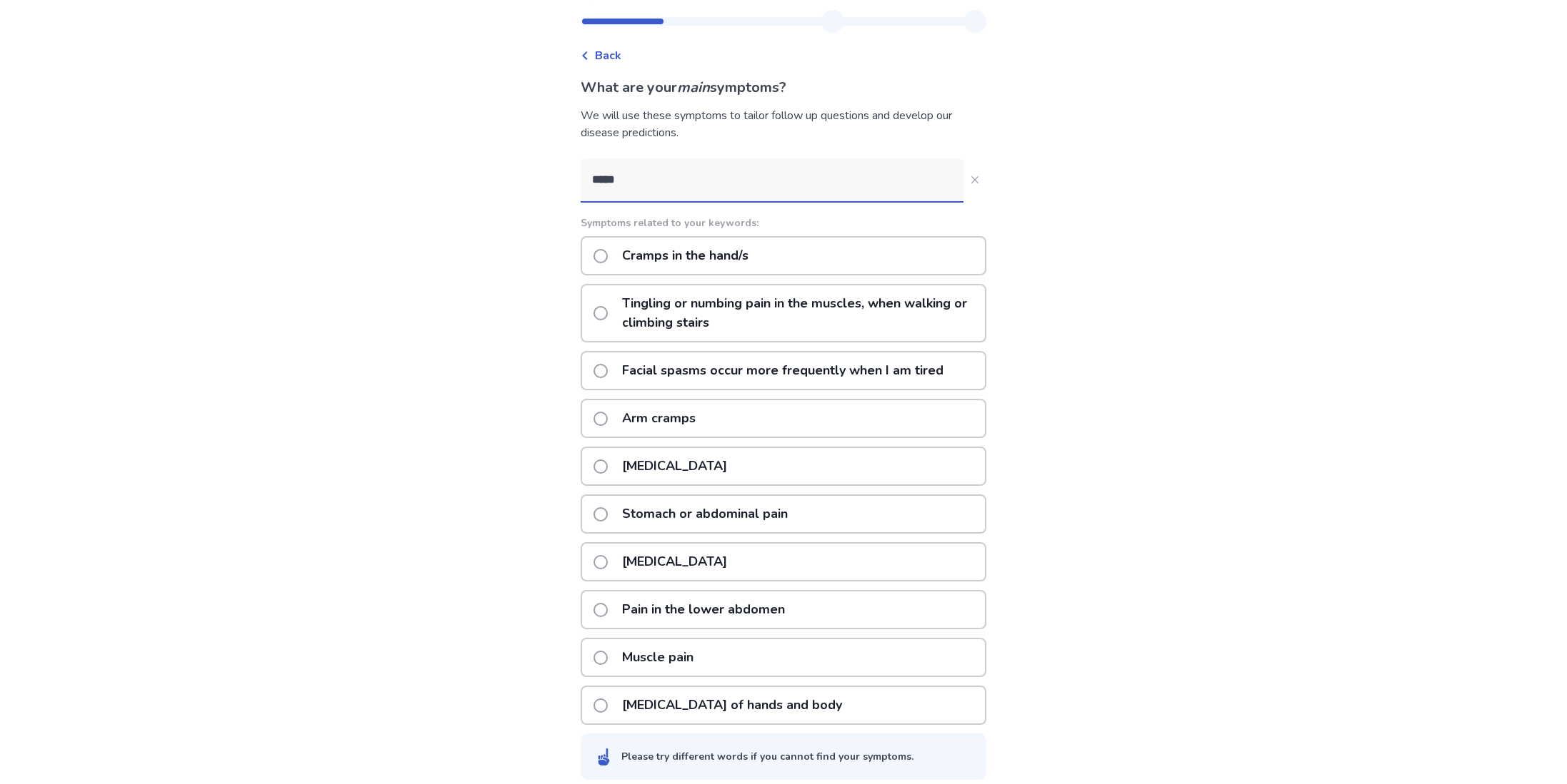
click at [922, 548] on div "Leg cramps" at bounding box center [784, 562] width 406 height 40
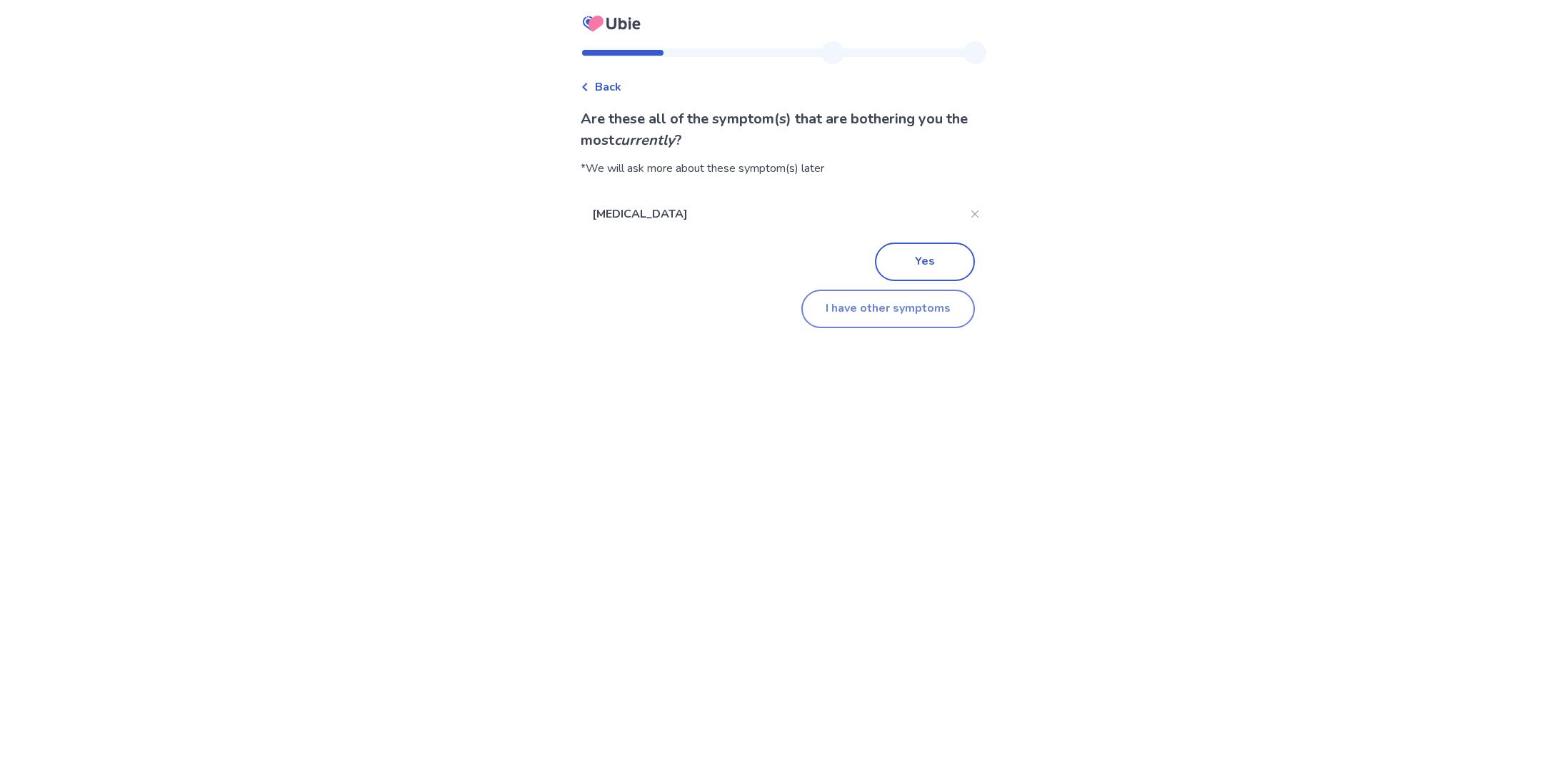
click at [895, 319] on button "I have other symptoms" at bounding box center [888, 309] width 173 height 39
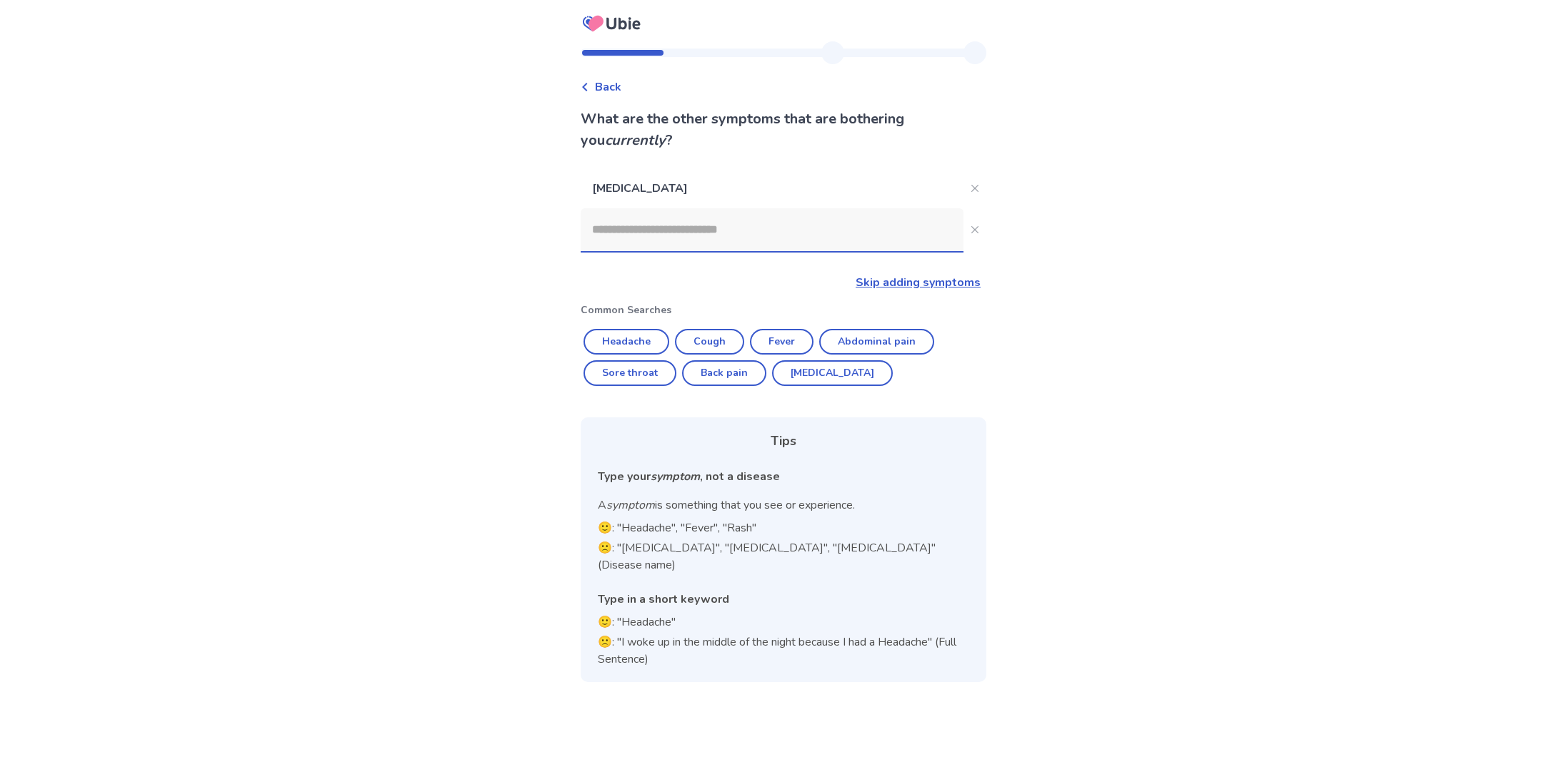
click at [786, 233] on input at bounding box center [772, 230] width 382 height 43
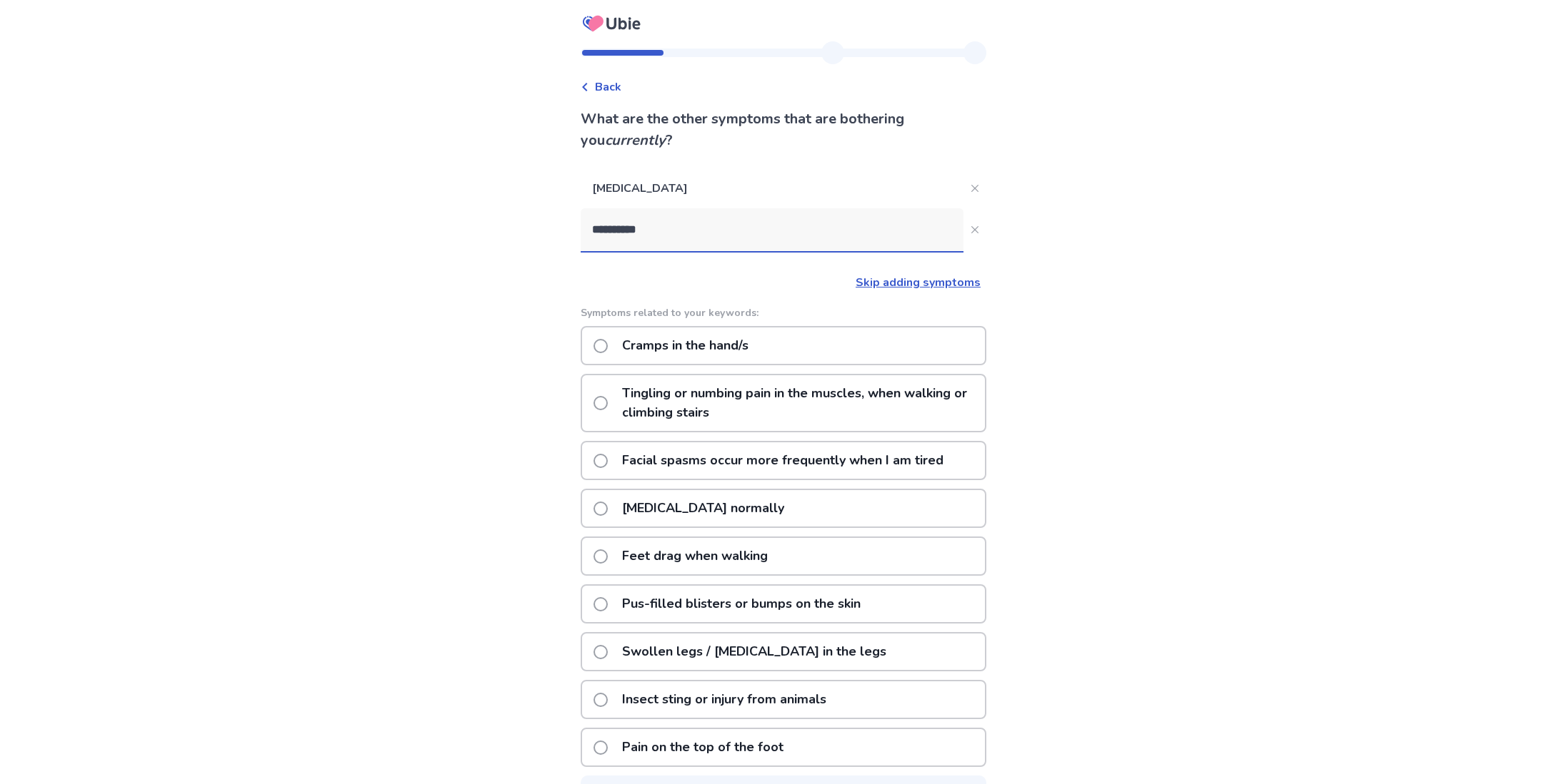
scroll to position [43, 0]
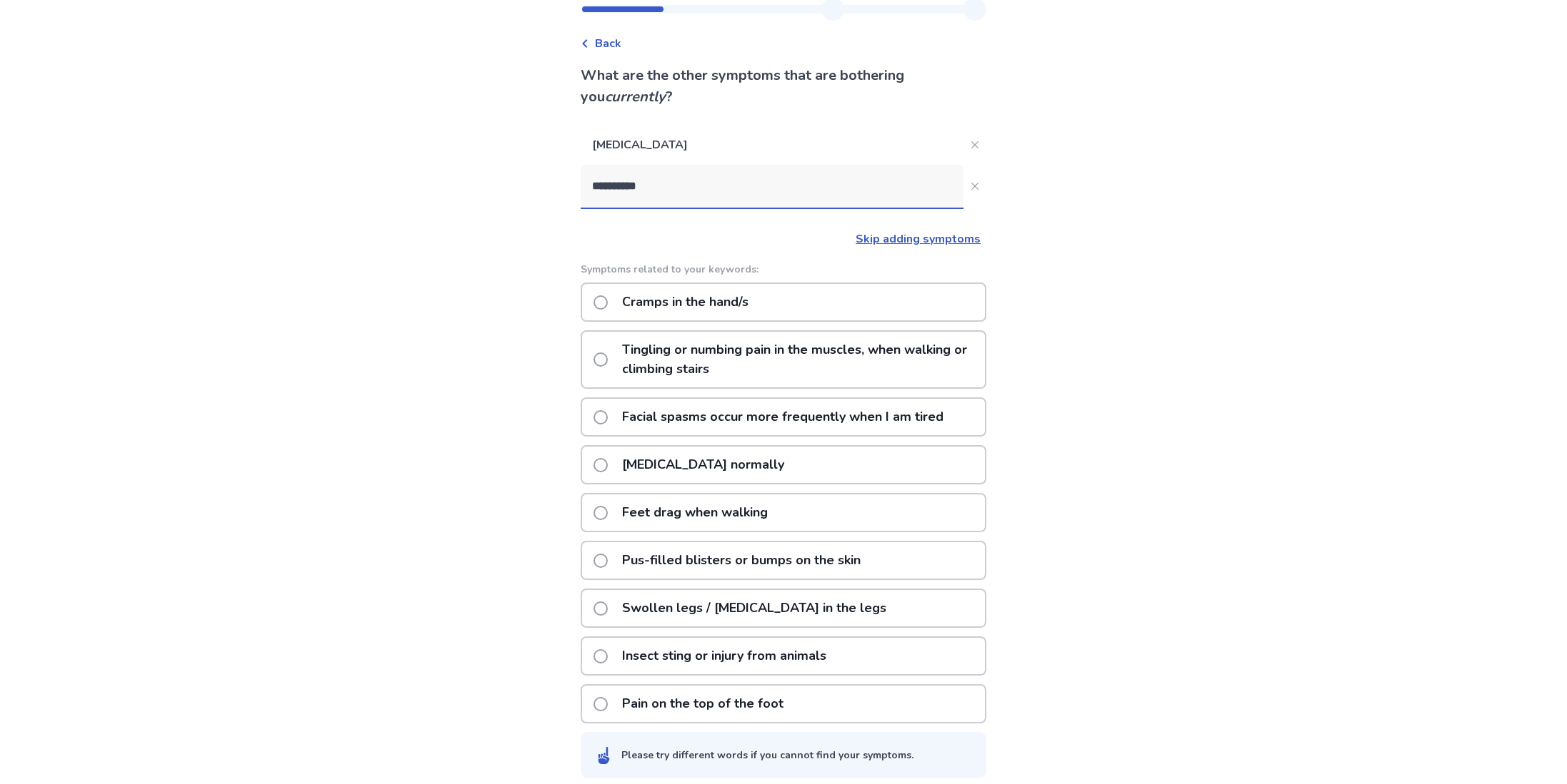
type input "**********"
click at [971, 185] on icon "Close" at bounding box center [975, 186] width 8 height 8
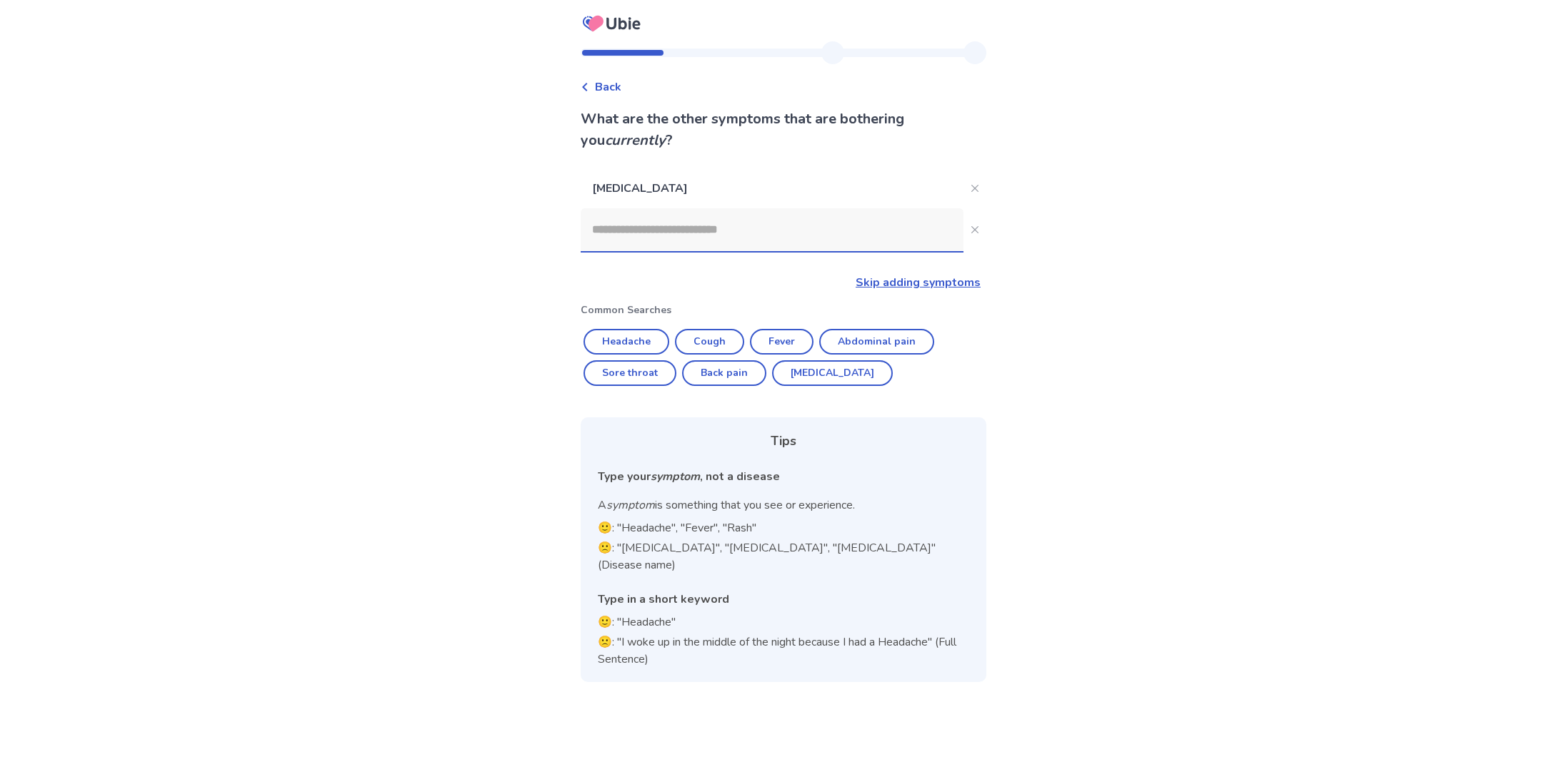
click at [841, 228] on input at bounding box center [772, 230] width 382 height 43
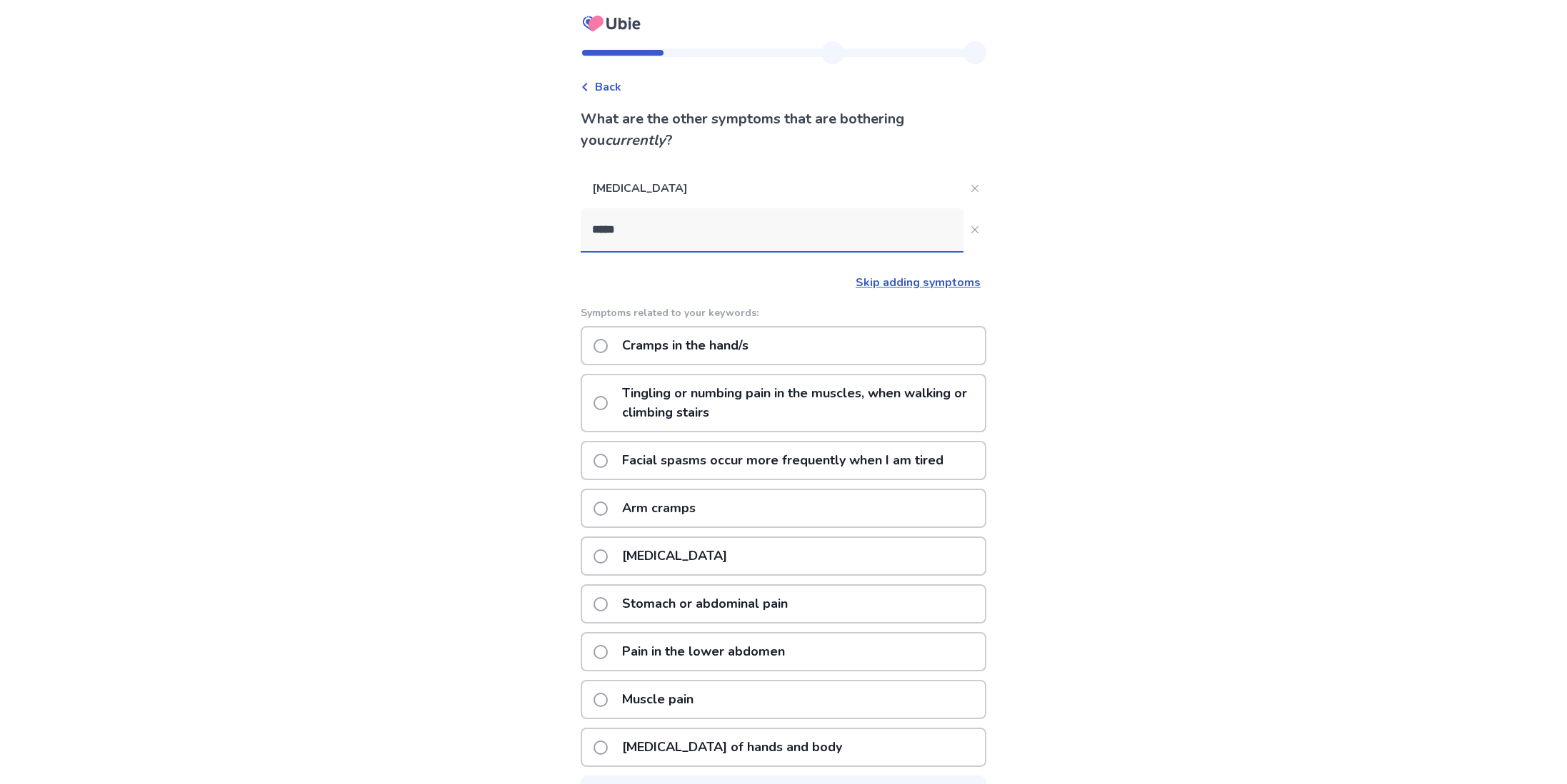
scroll to position [43, 0]
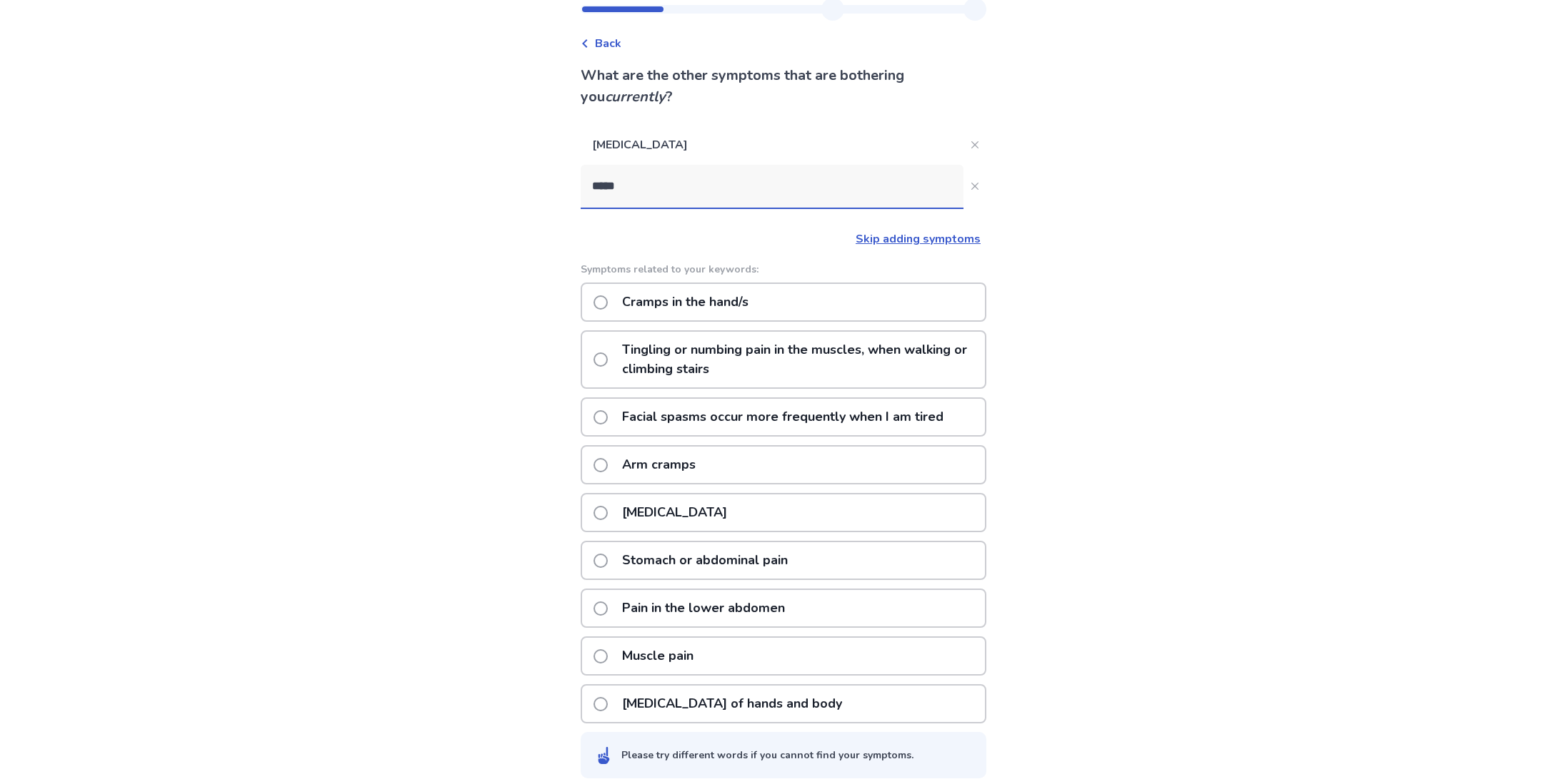
type input "*****"
click at [971, 185] on icon "Close" at bounding box center [975, 186] width 8 height 8
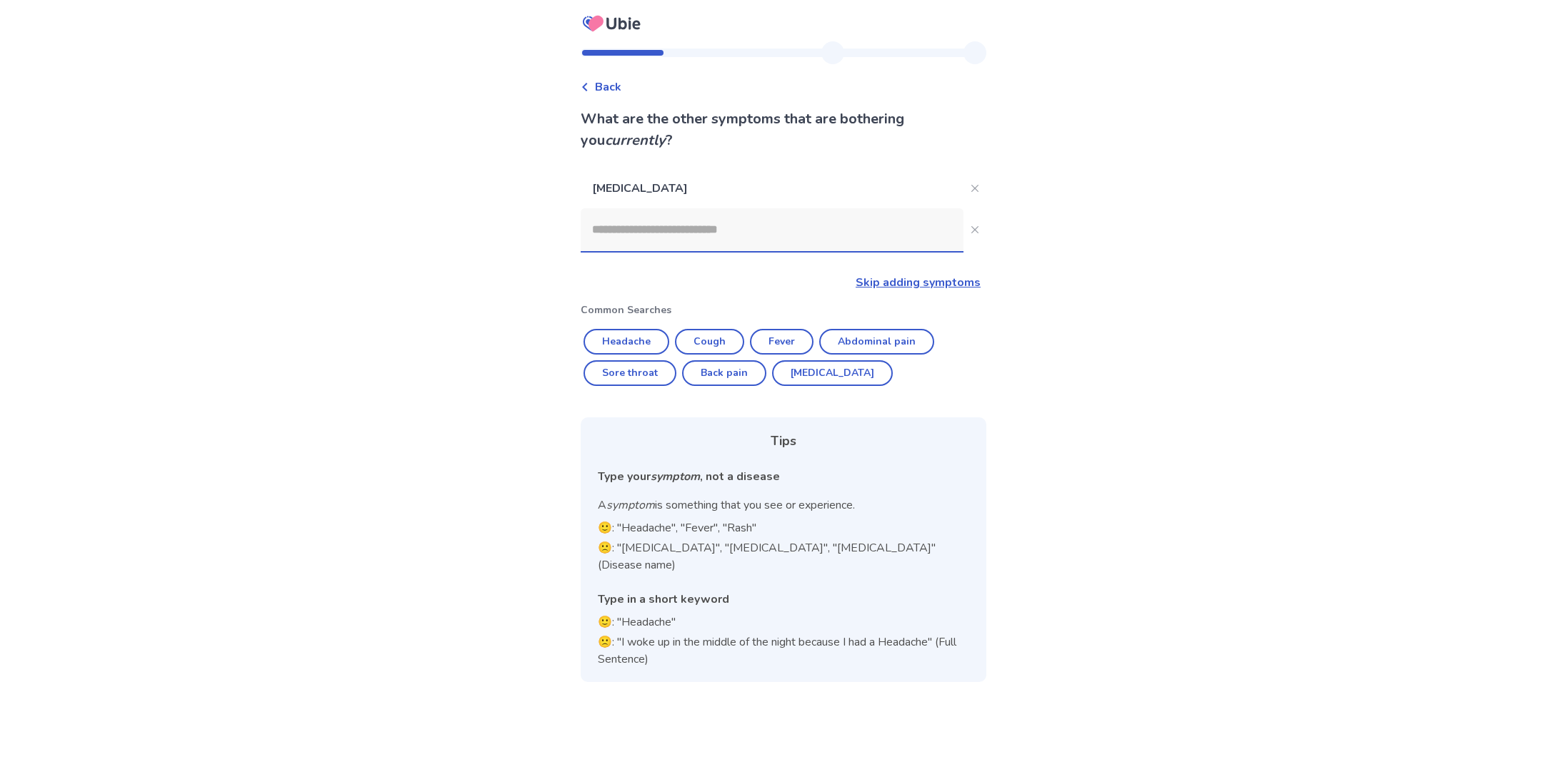
click at [936, 276] on link "Skip adding symptoms" at bounding box center [917, 282] width 125 height 16
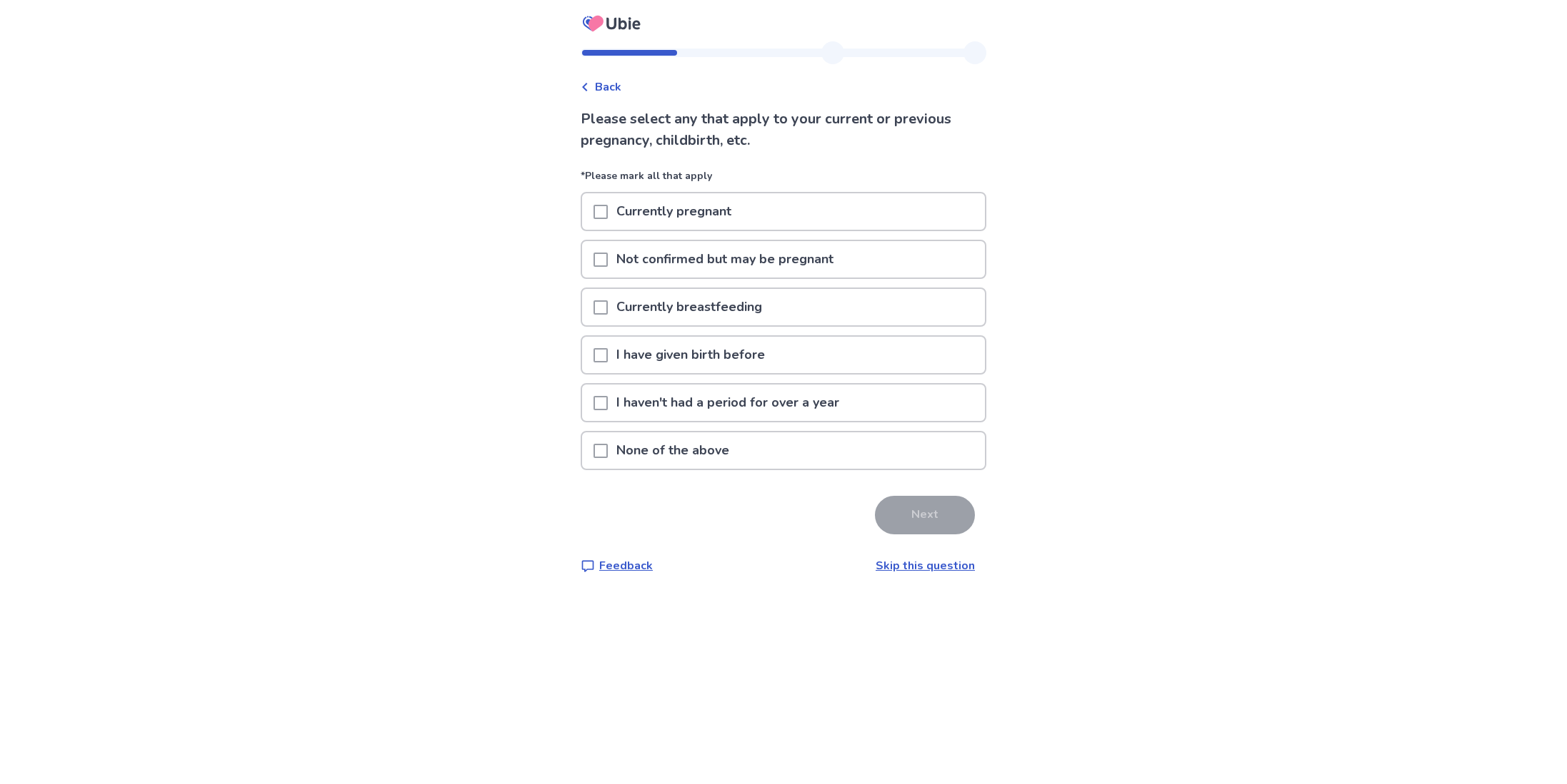
click at [885, 446] on div "None of the above" at bounding box center [784, 451] width 403 height 37
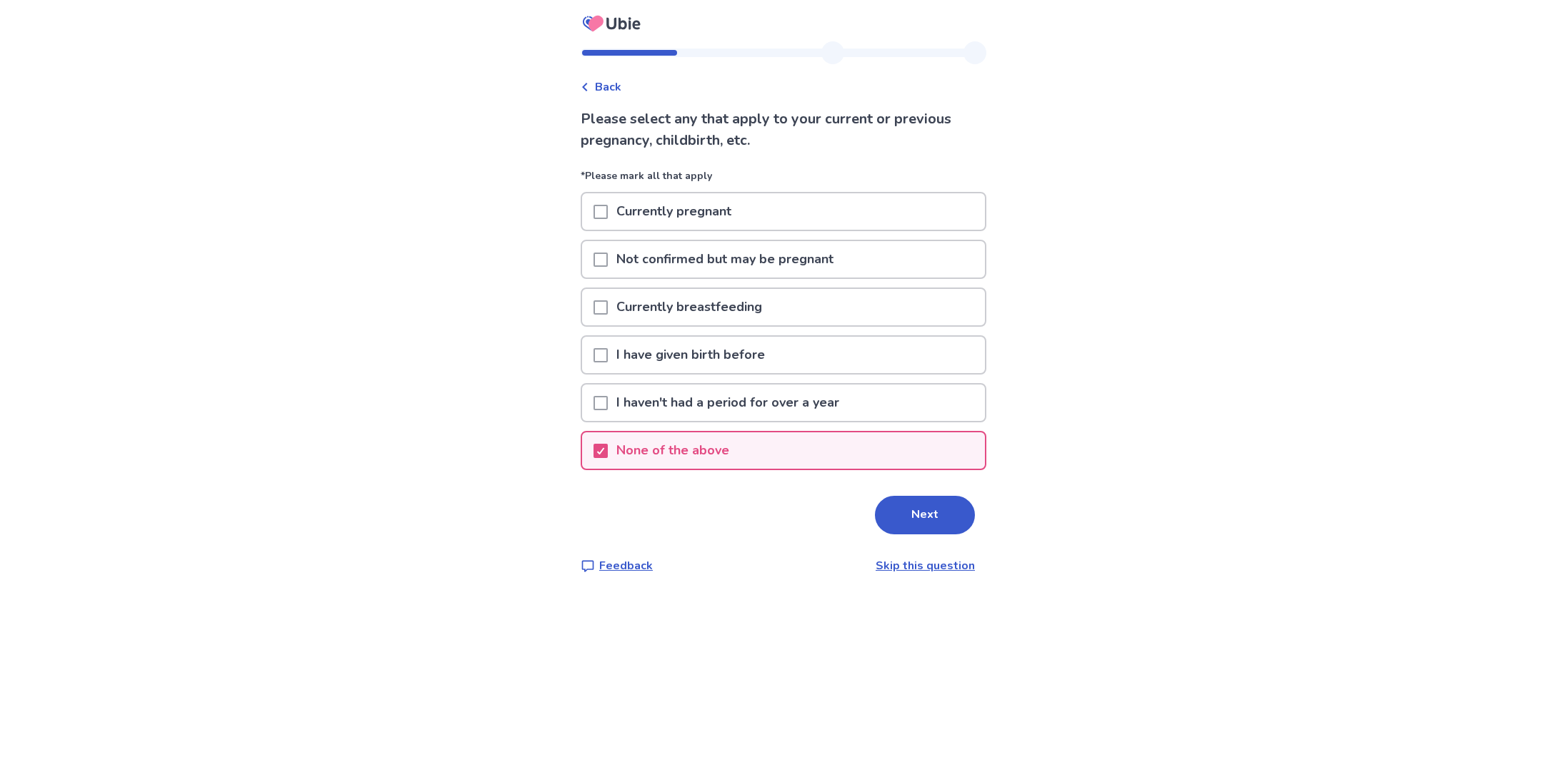
click at [878, 477] on div "Please select any that apply to your current or previous pregnancy, childbirth,…" at bounding box center [784, 341] width 406 height 466
click at [893, 520] on button "Next" at bounding box center [925, 515] width 100 height 39
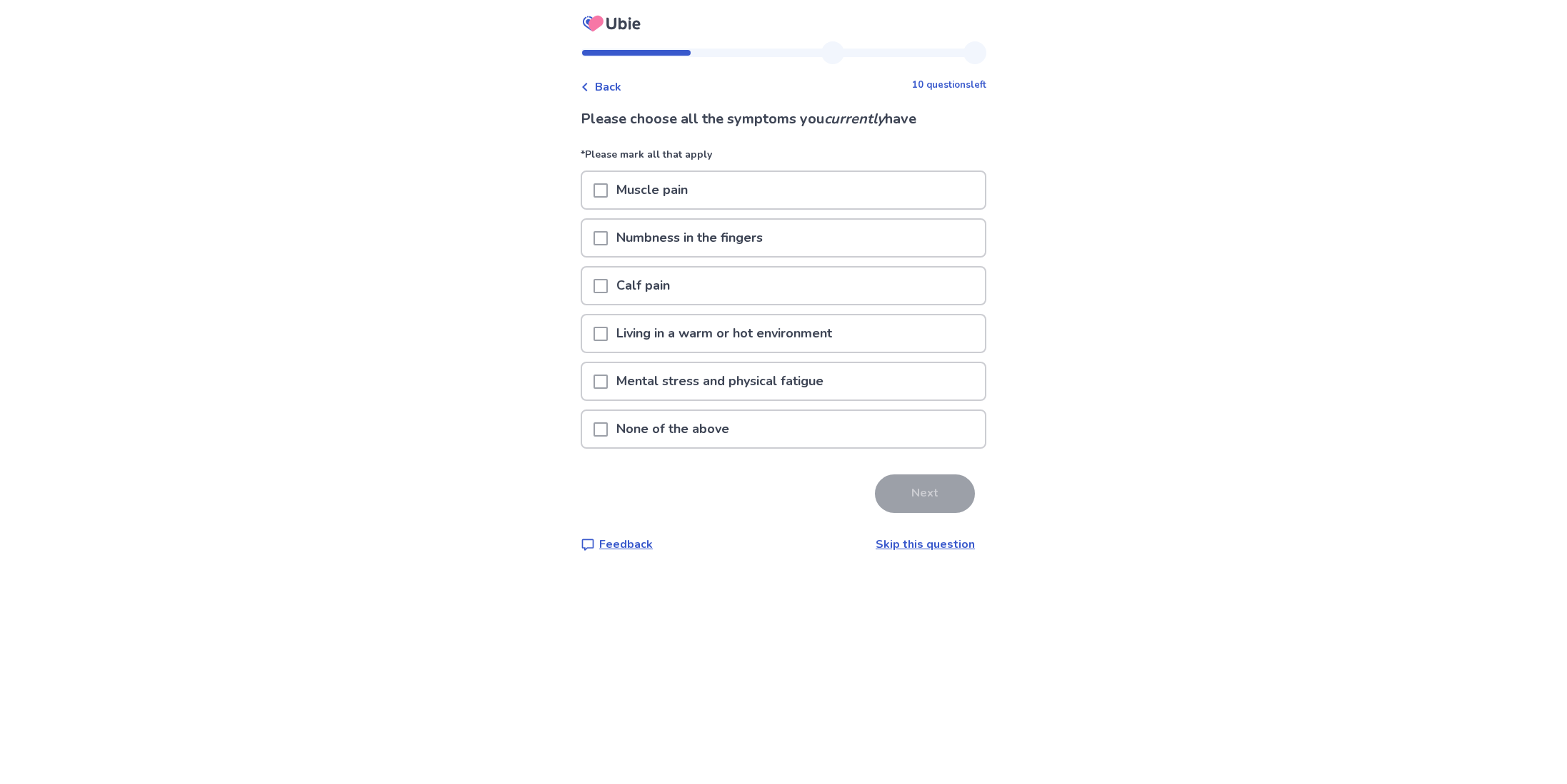
click at [883, 363] on div "Mental stress and physical fatigue" at bounding box center [784, 381] width 403 height 37
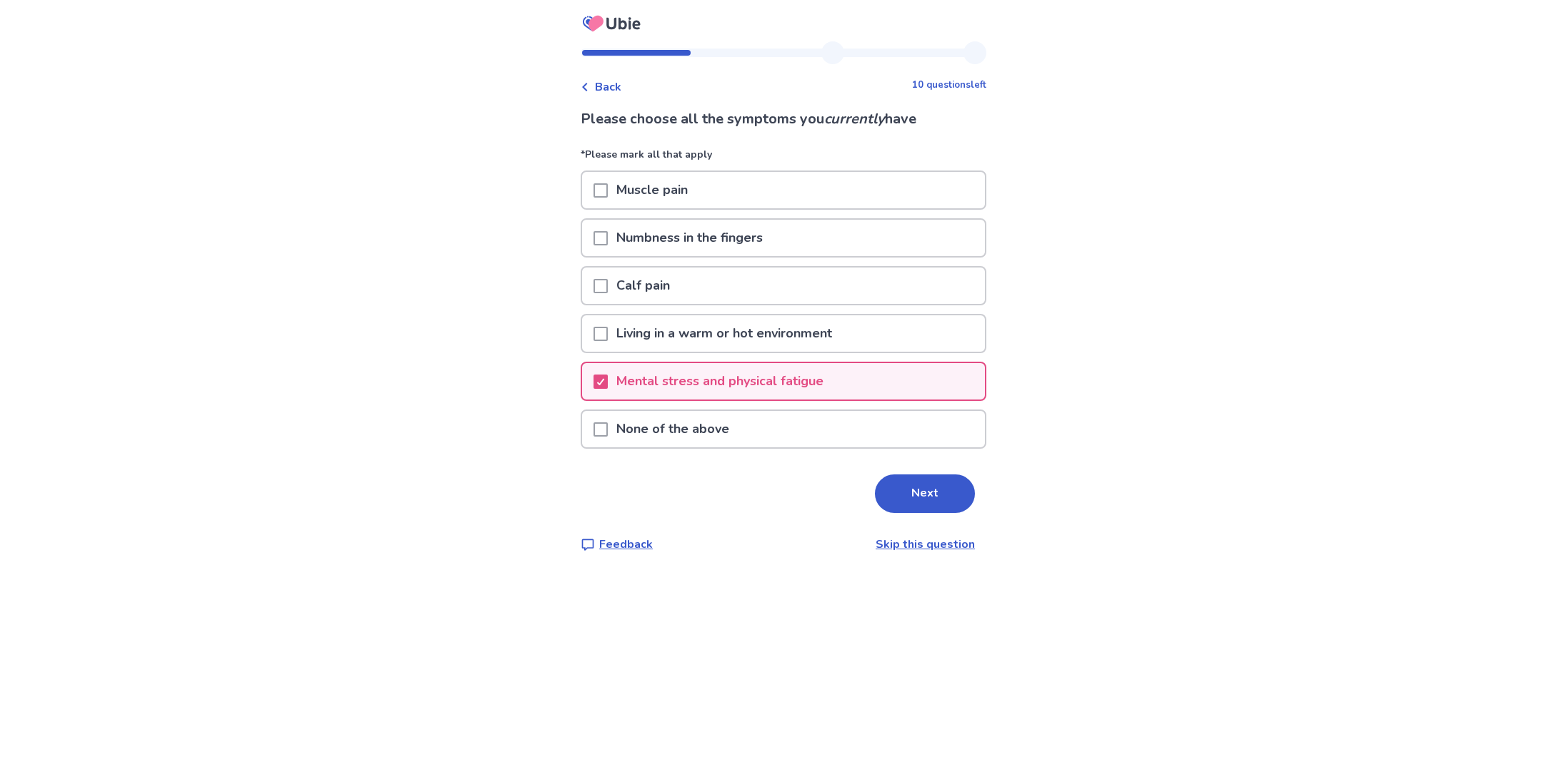
click at [888, 374] on div "Mental stress and physical fatigue" at bounding box center [784, 381] width 403 height 37
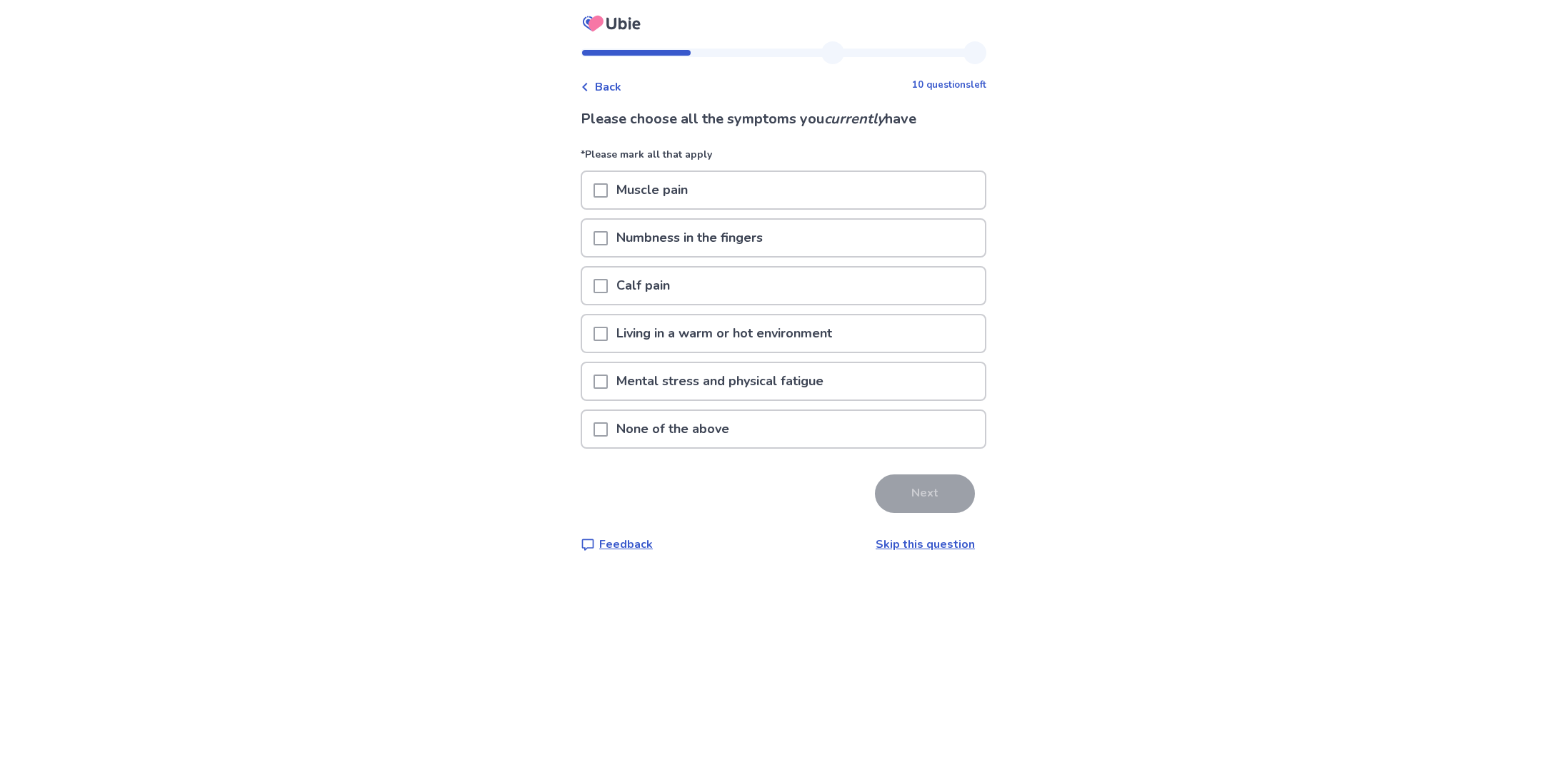
click at [884, 199] on div "Muscle pain" at bounding box center [784, 190] width 403 height 37
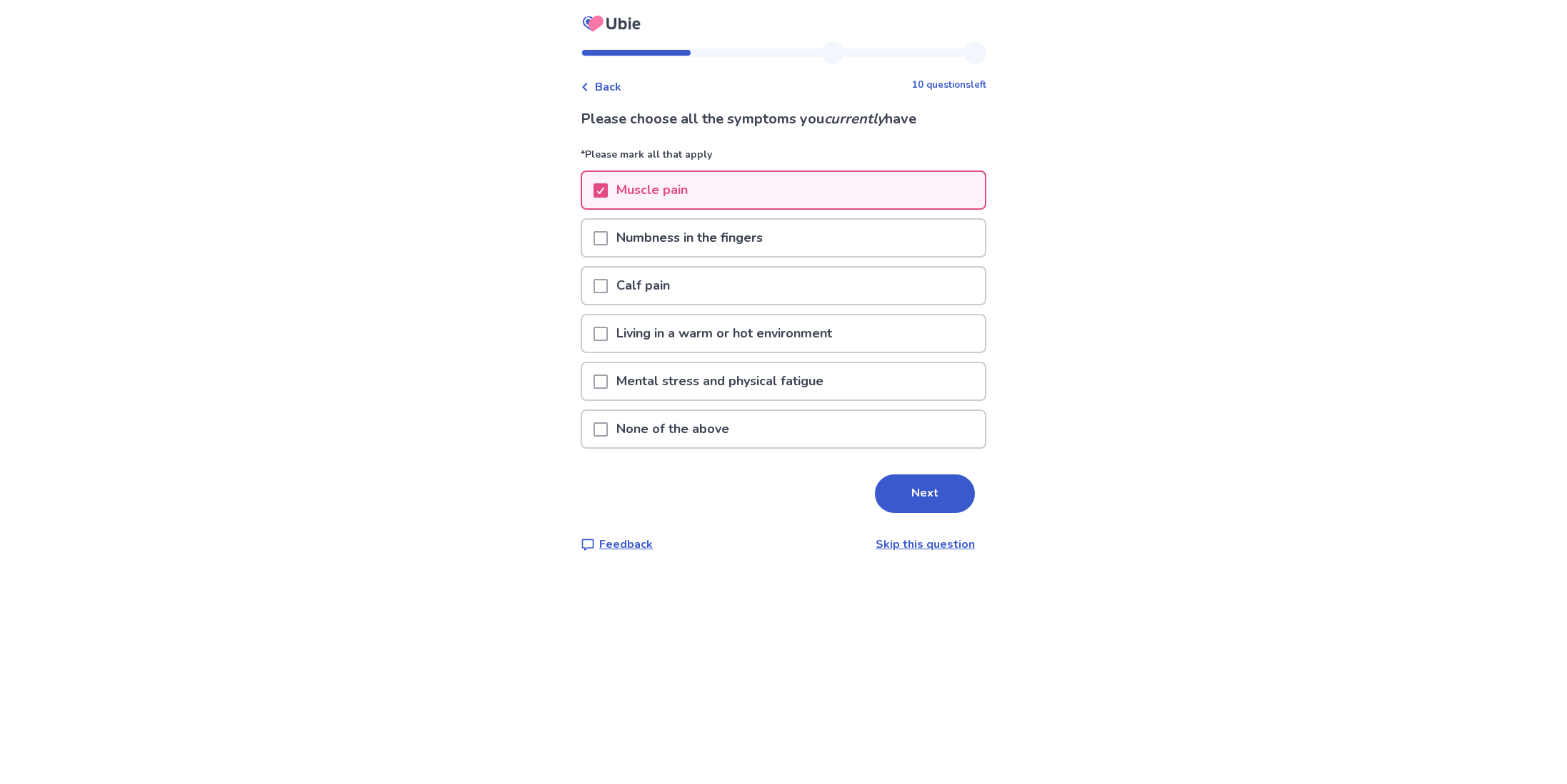
click at [890, 184] on div "Muscle pain" at bounding box center [784, 190] width 403 height 37
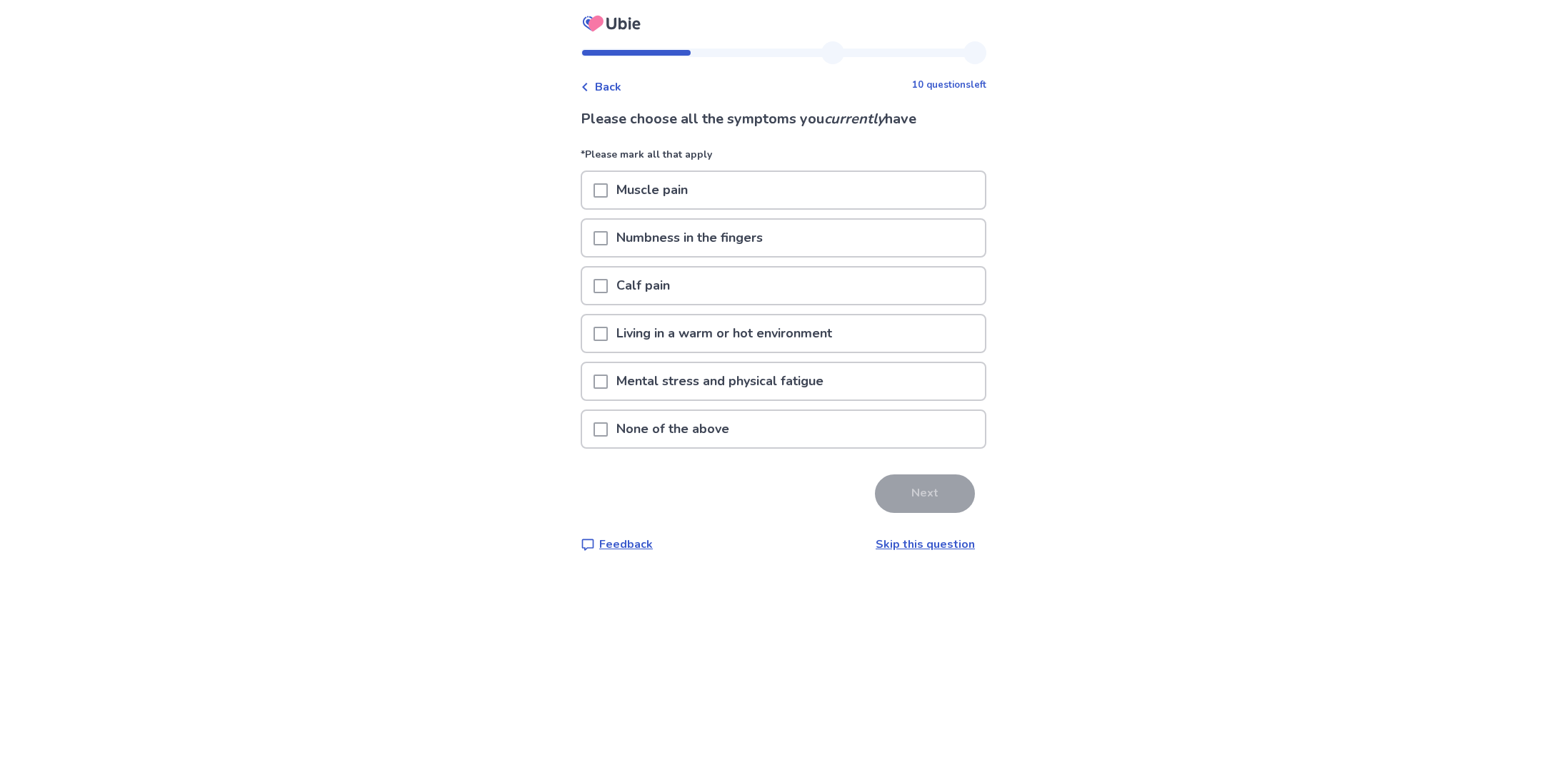
click at [887, 436] on div "None of the above" at bounding box center [784, 429] width 403 height 37
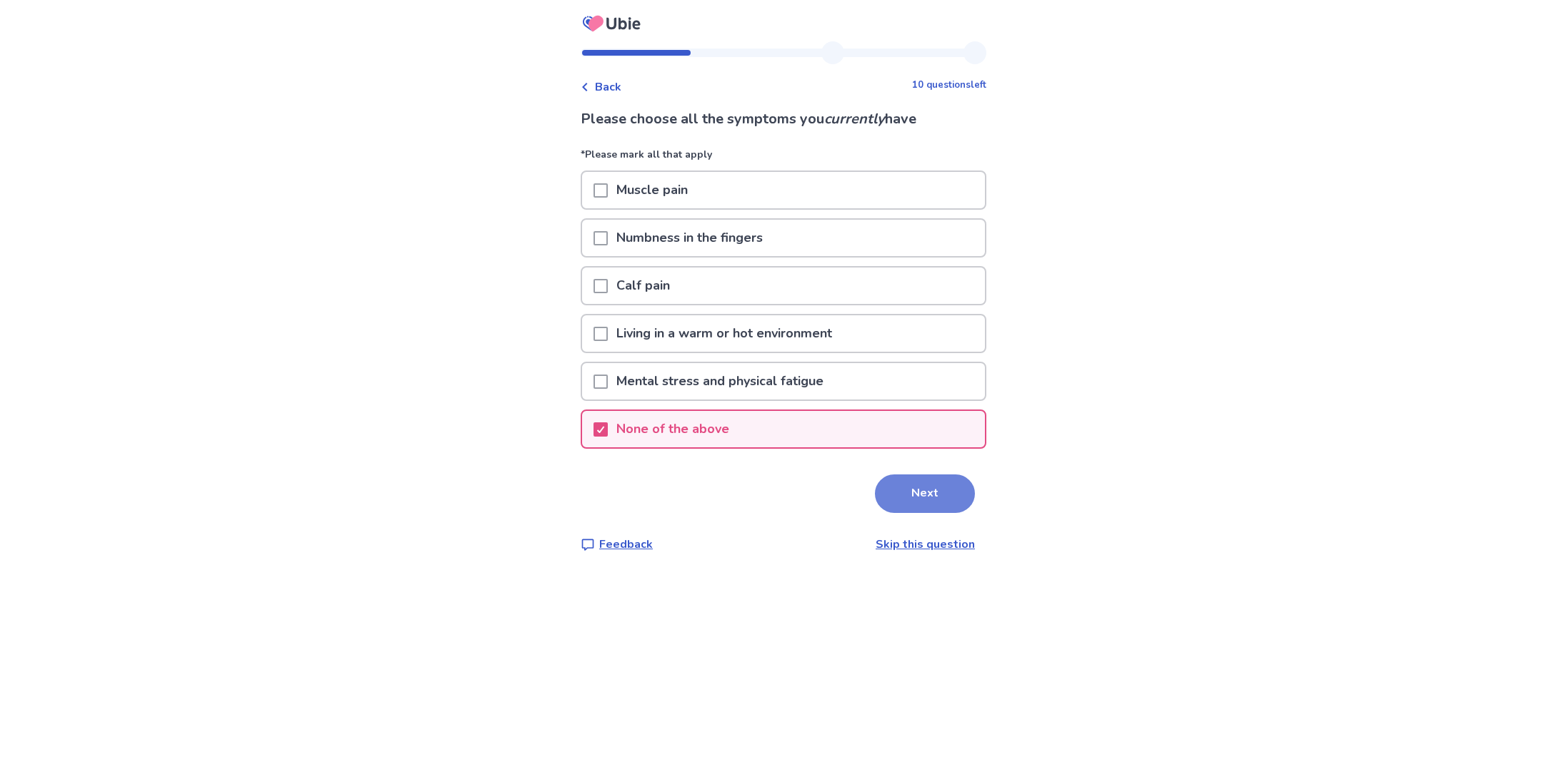
click at [921, 474] on button "Next" at bounding box center [925, 493] width 100 height 39
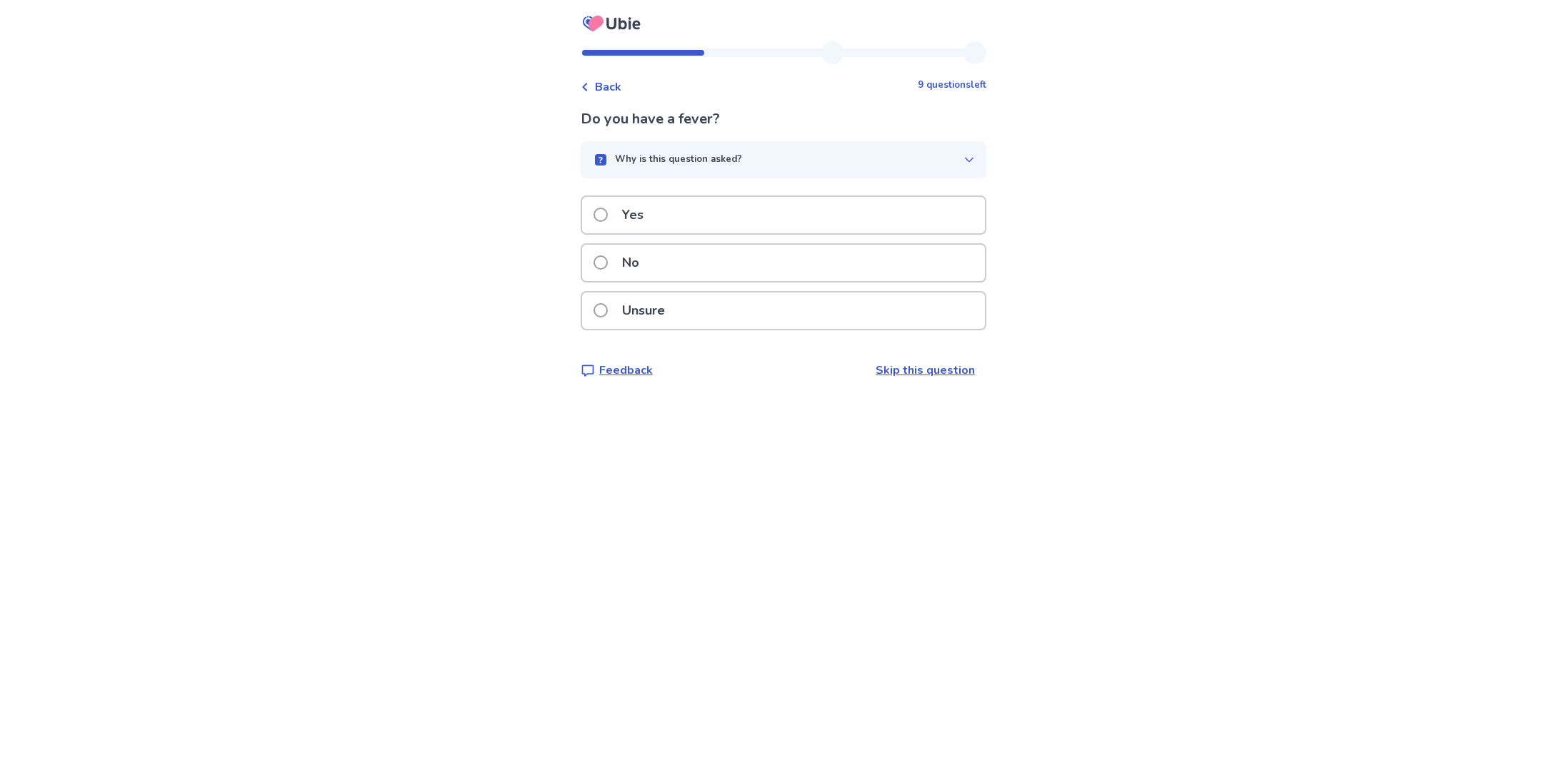
click at [856, 294] on div "Unsure" at bounding box center [784, 311] width 403 height 37
click at [622, 92] on span "Back" at bounding box center [608, 87] width 26 height 17
click at [735, 254] on div "No" at bounding box center [784, 263] width 403 height 37
click at [621, 79] on span "Back" at bounding box center [608, 87] width 26 height 17
click at [733, 303] on div "Unsure" at bounding box center [784, 311] width 403 height 37
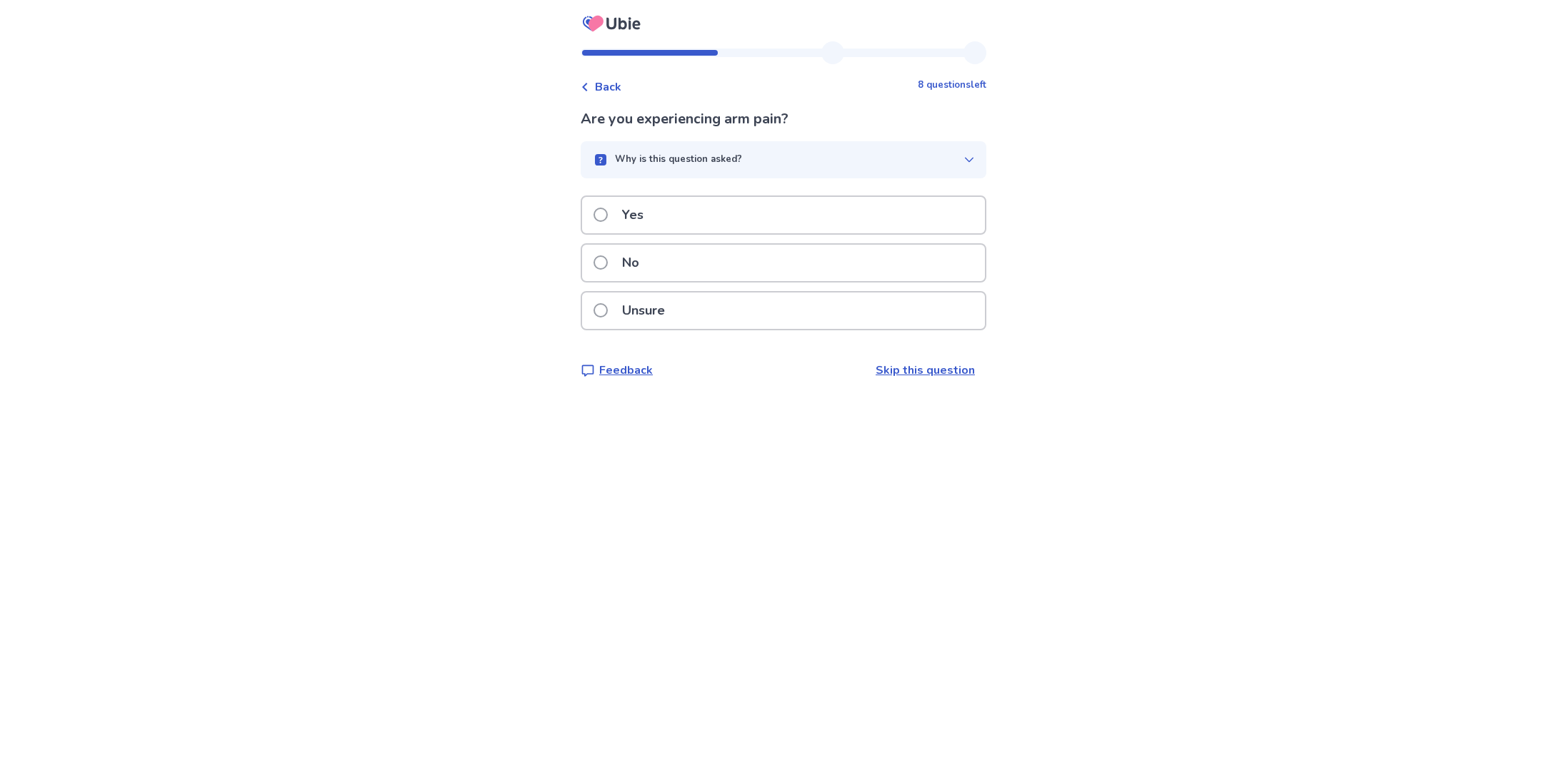
click at [877, 146] on button "Why is this question asked?" at bounding box center [784, 159] width 406 height 37
click at [845, 276] on div "No" at bounding box center [784, 288] width 403 height 37
click at [849, 254] on div "No" at bounding box center [784, 263] width 403 height 37
click at [898, 165] on div "Why is this question asked?" at bounding box center [778, 159] width 371 height 14
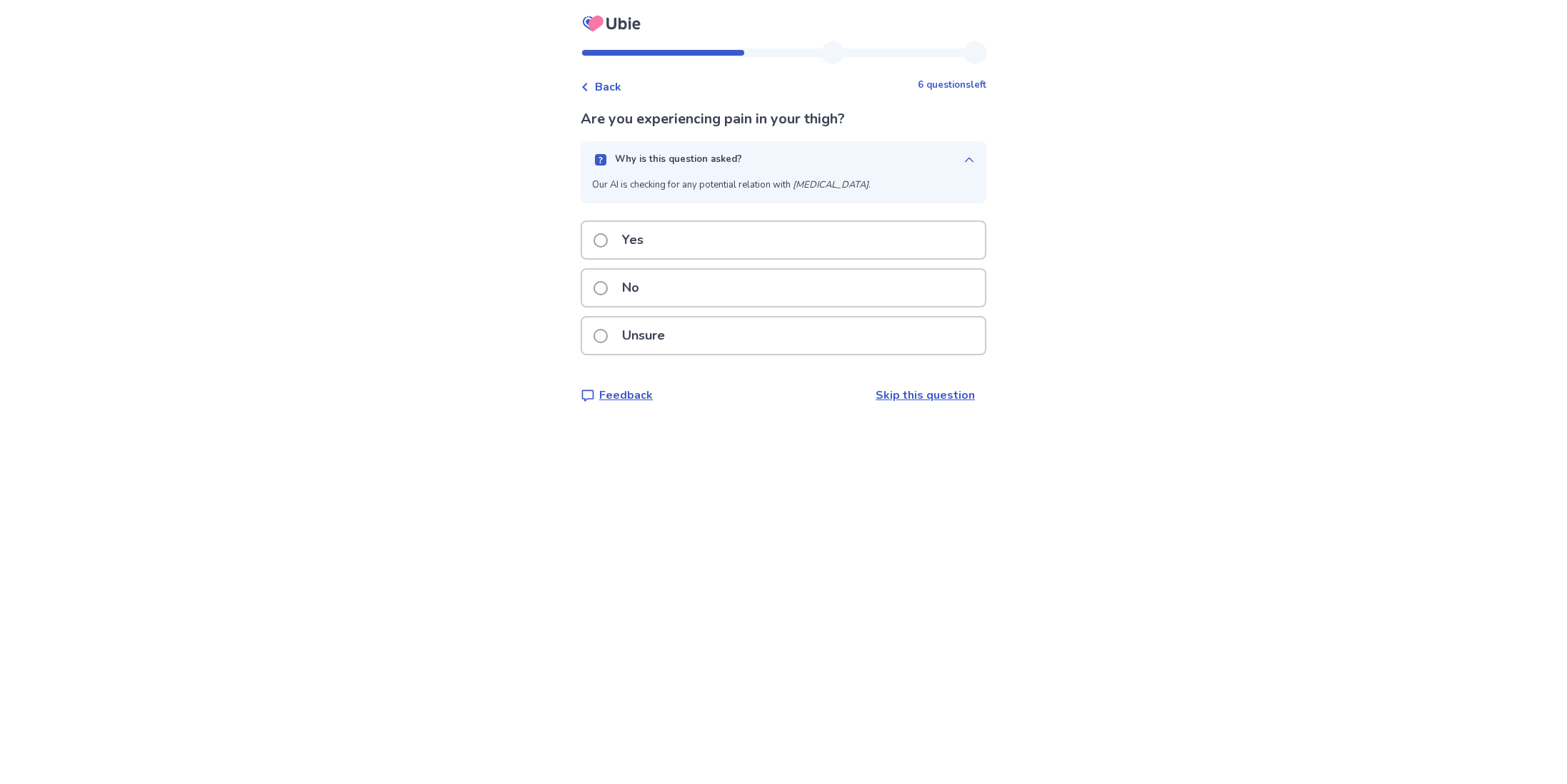
click at [897, 156] on div "Why is this question asked?" at bounding box center [778, 159] width 371 height 14
click at [827, 265] on div "No" at bounding box center [784, 263] width 403 height 37
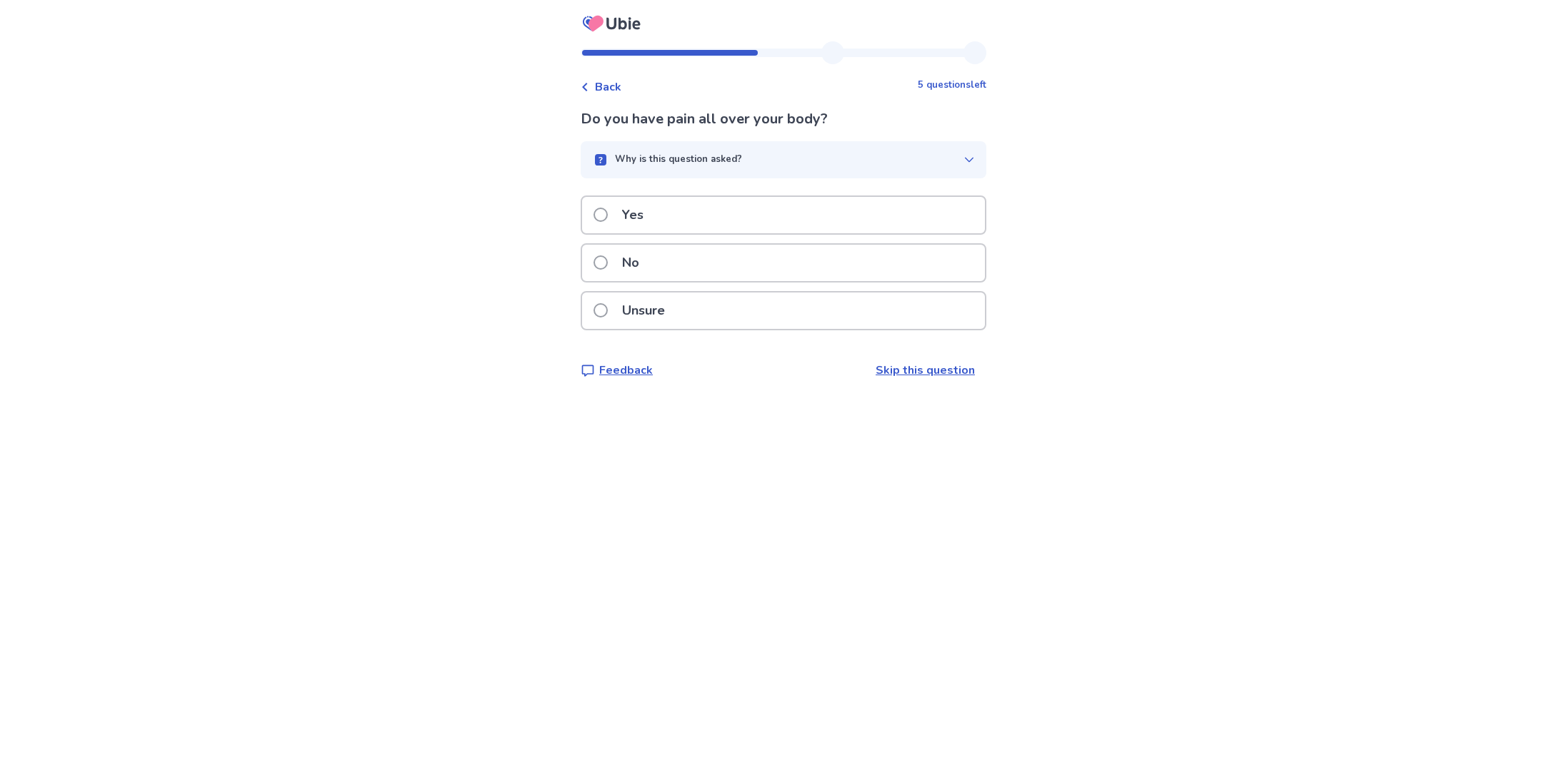
click at [828, 267] on div "No" at bounding box center [784, 263] width 403 height 37
click at [811, 265] on div "No" at bounding box center [784, 263] width 403 height 37
click at [808, 267] on div "No" at bounding box center [784, 263] width 403 height 37
click at [801, 264] on div "No" at bounding box center [784, 263] width 403 height 37
click at [823, 269] on div "No" at bounding box center [784, 263] width 403 height 37
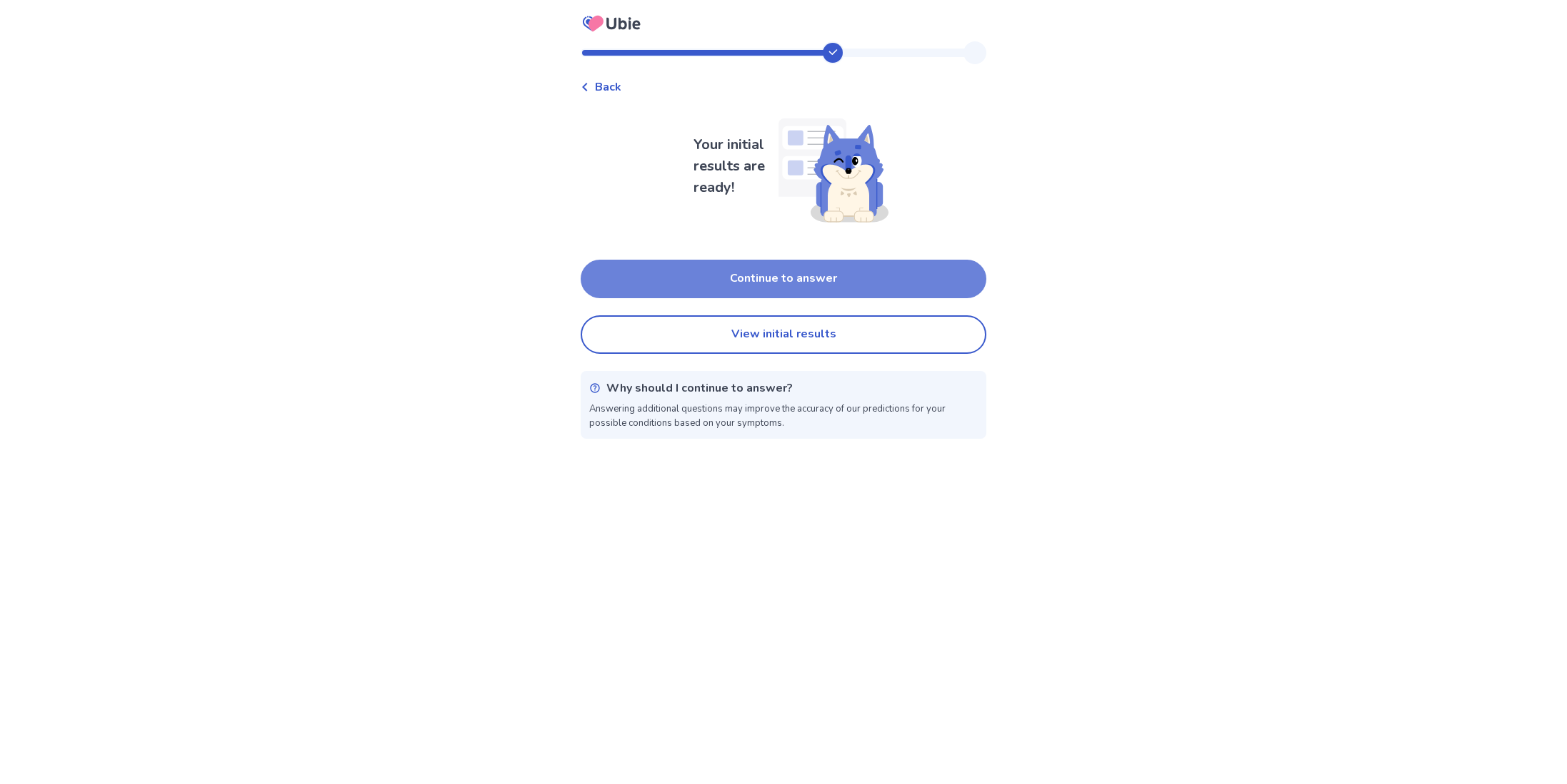
click at [832, 276] on button "Continue to answer" at bounding box center [784, 279] width 406 height 39
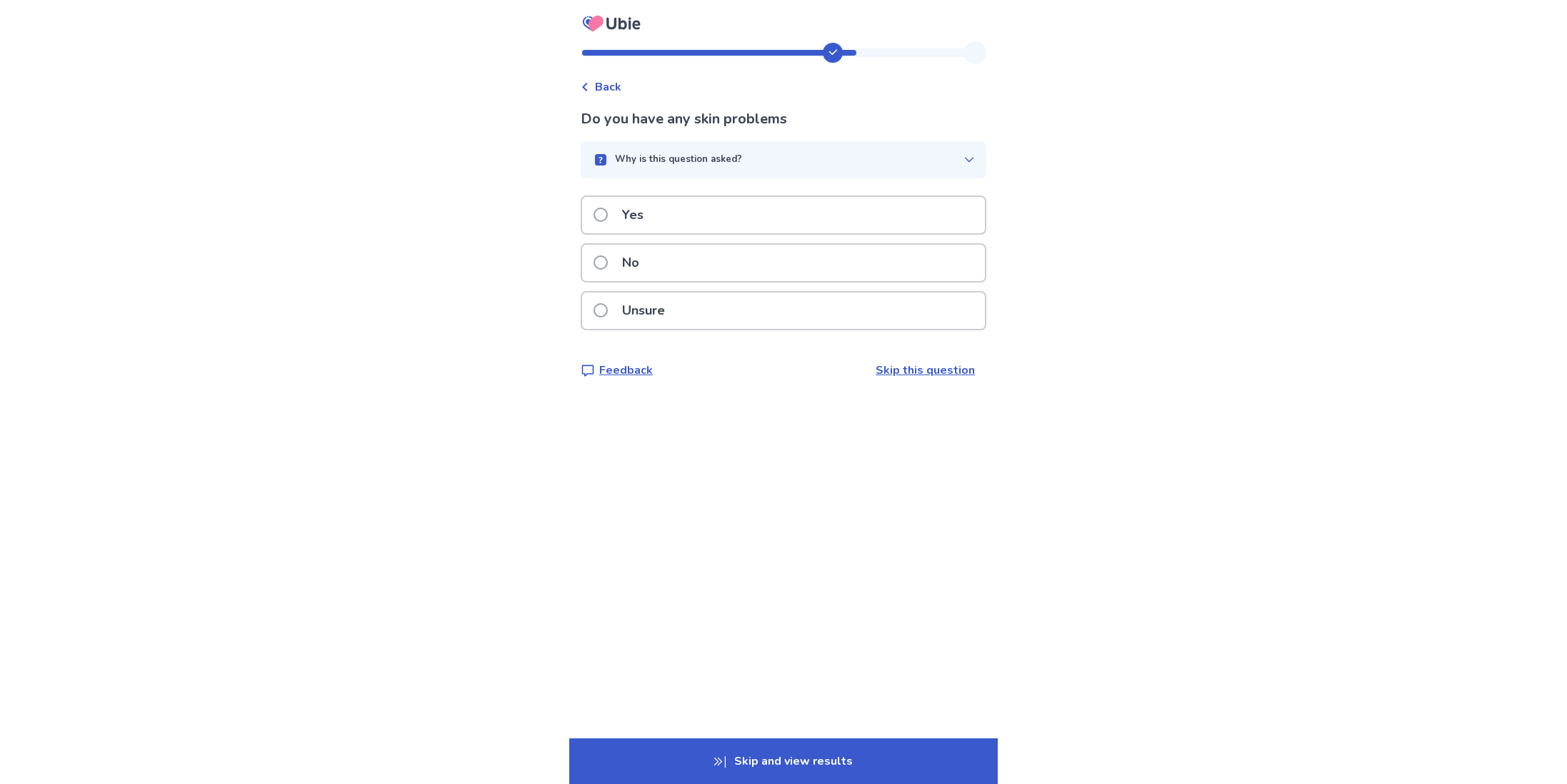
click at [817, 264] on div "No" at bounding box center [784, 263] width 403 height 37
click at [794, 254] on div "No" at bounding box center [784, 263] width 403 height 37
click at [805, 249] on div "No" at bounding box center [784, 263] width 403 height 37
click at [832, 212] on div "Yes" at bounding box center [784, 215] width 403 height 37
click at [796, 323] on div "Unsure" at bounding box center [784, 311] width 403 height 37
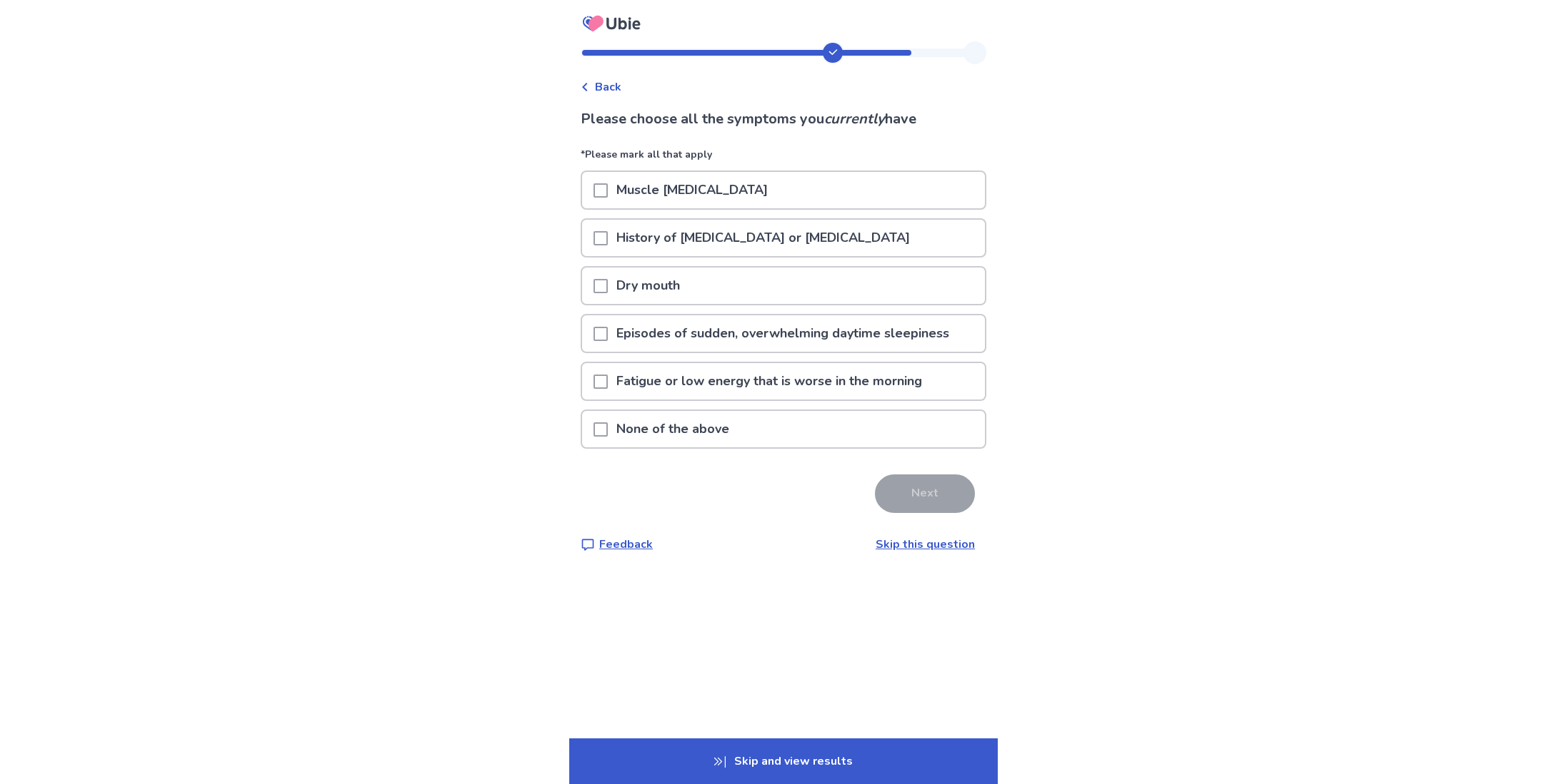
click at [619, 84] on span "Back" at bounding box center [608, 87] width 26 height 17
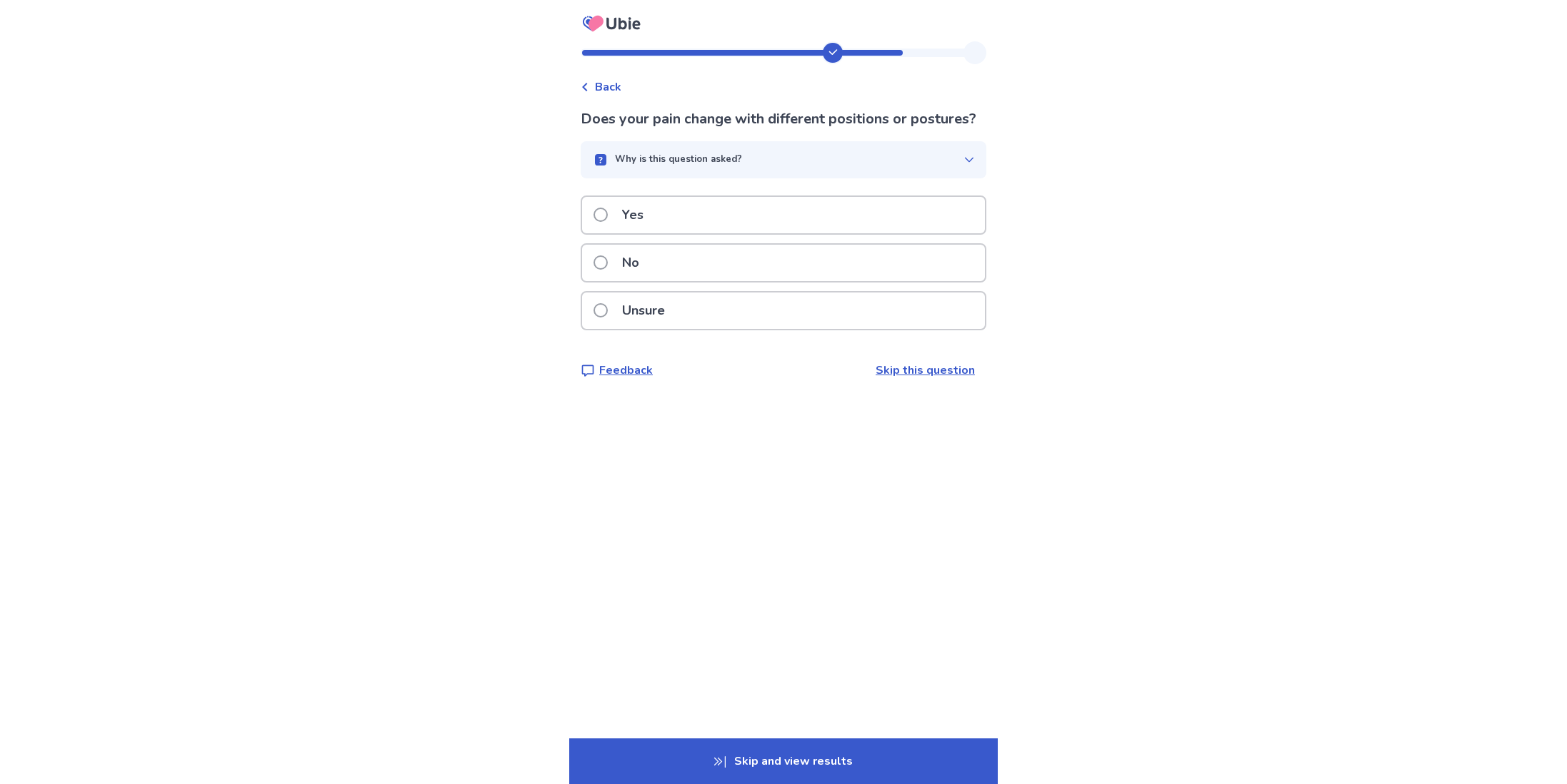
click at [739, 276] on div "No" at bounding box center [784, 263] width 403 height 37
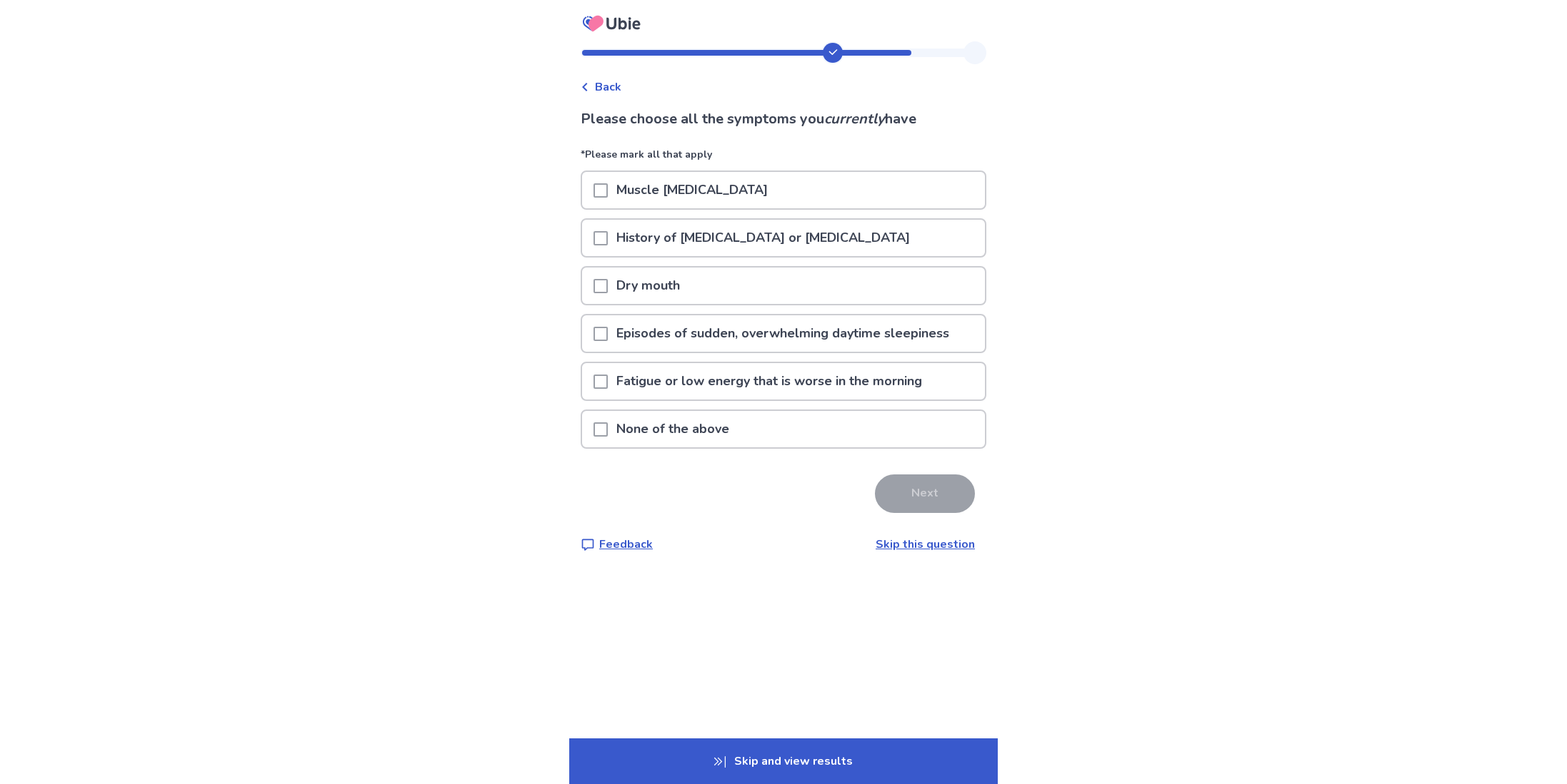
click at [924, 427] on div "None of the above" at bounding box center [784, 429] width 403 height 37
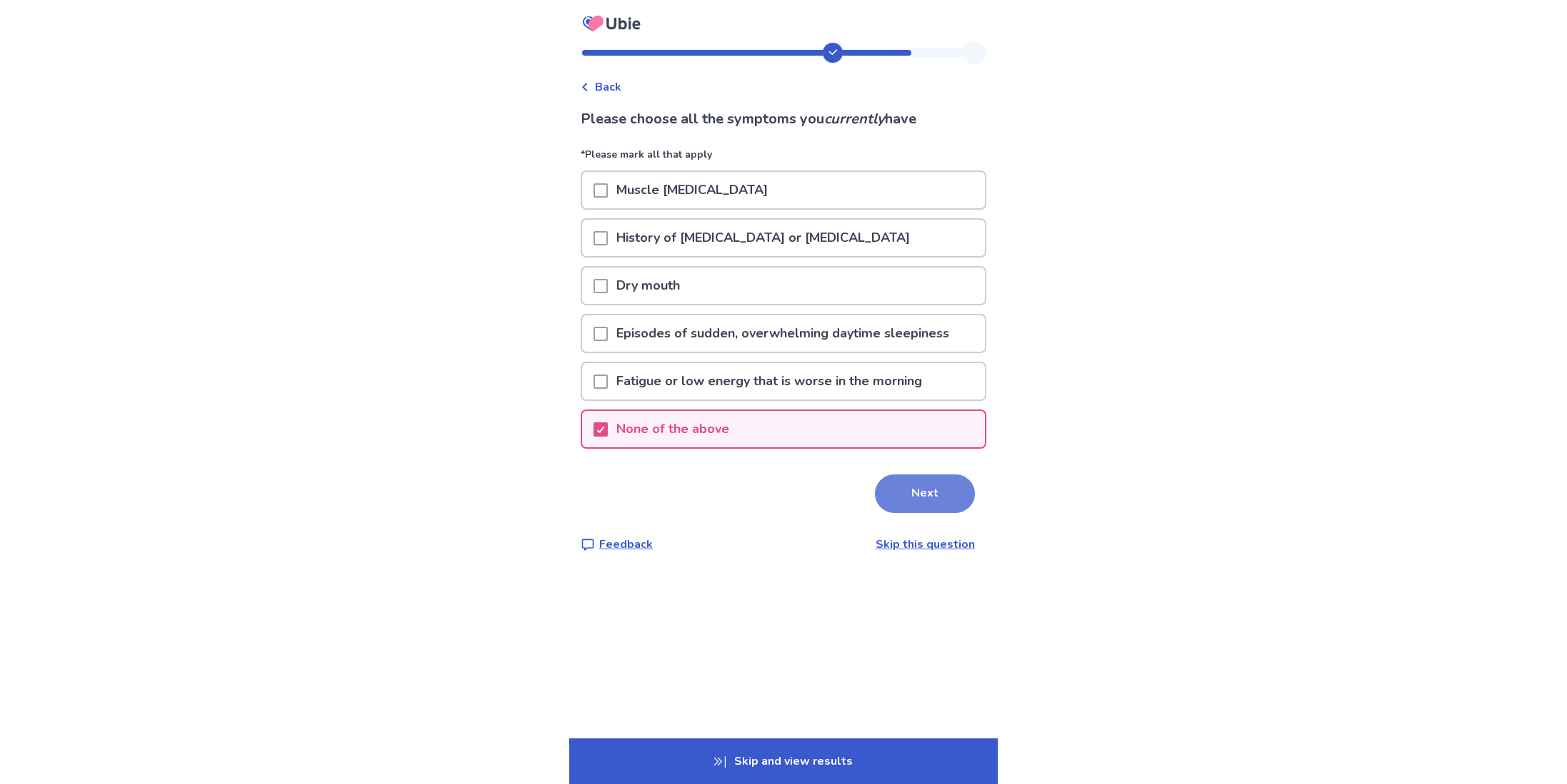
click at [924, 483] on button "Next" at bounding box center [925, 493] width 100 height 39
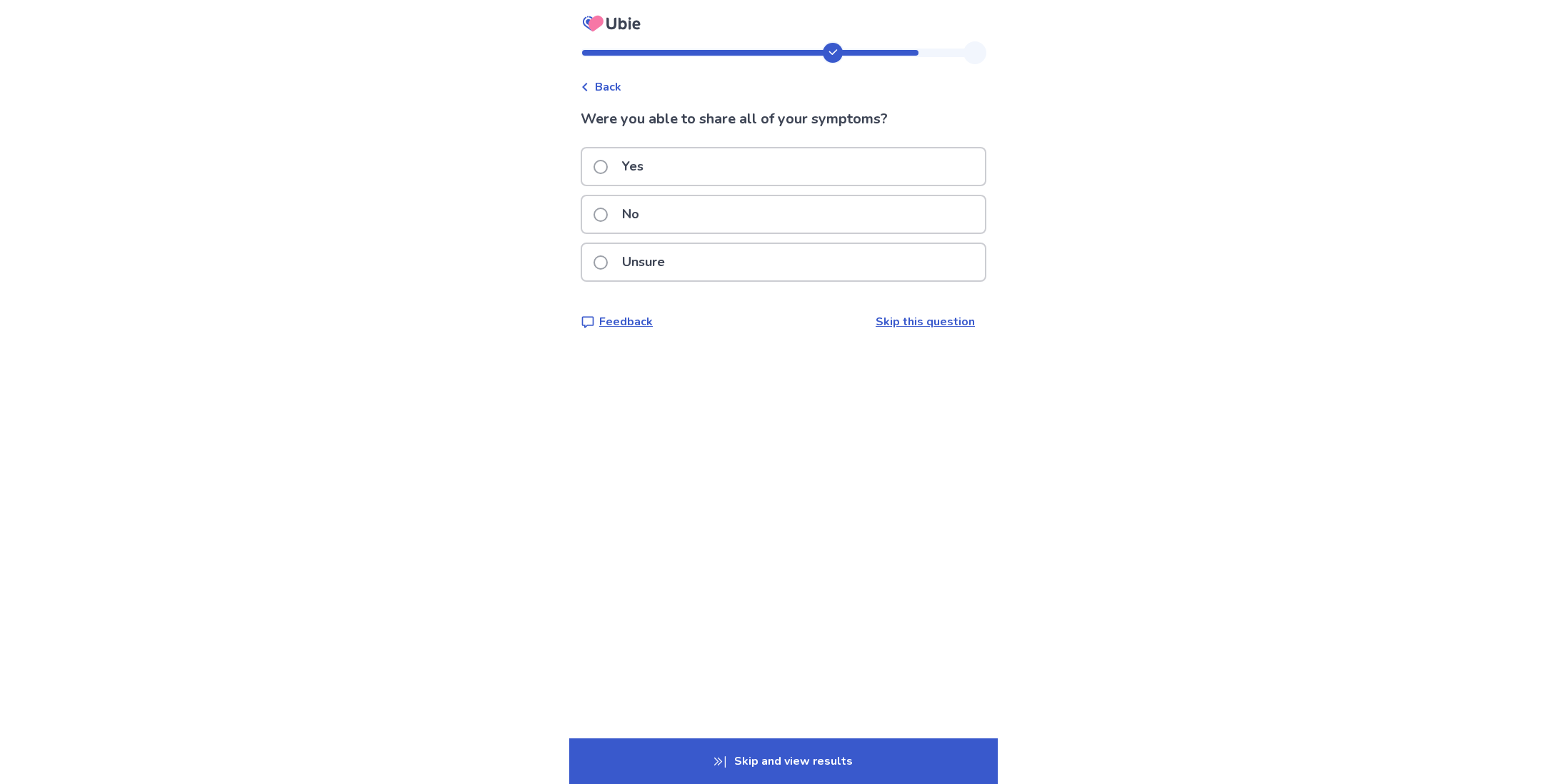
click at [853, 264] on div "Unsure" at bounding box center [784, 262] width 403 height 37
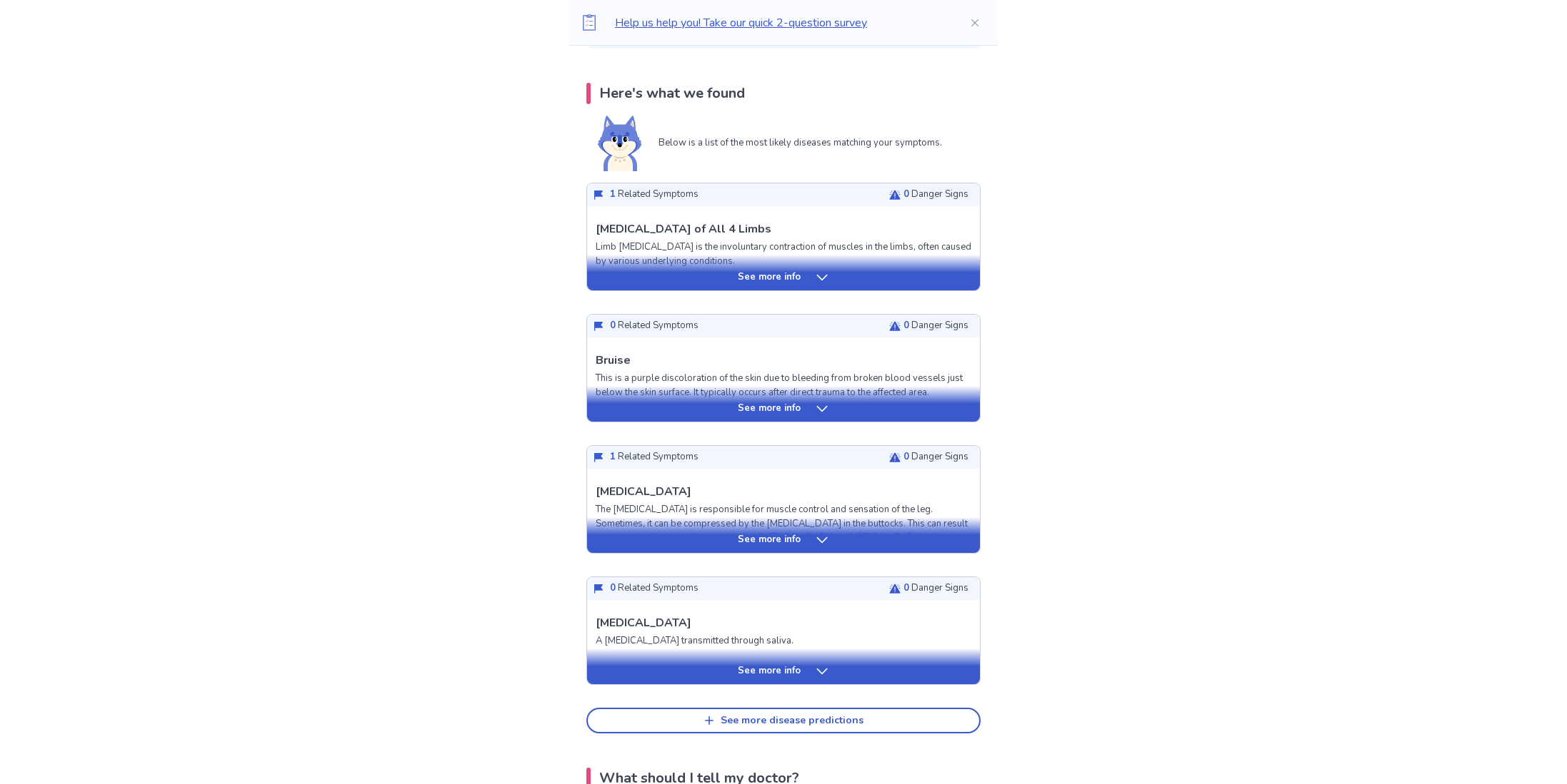
scroll to position [276, 0]
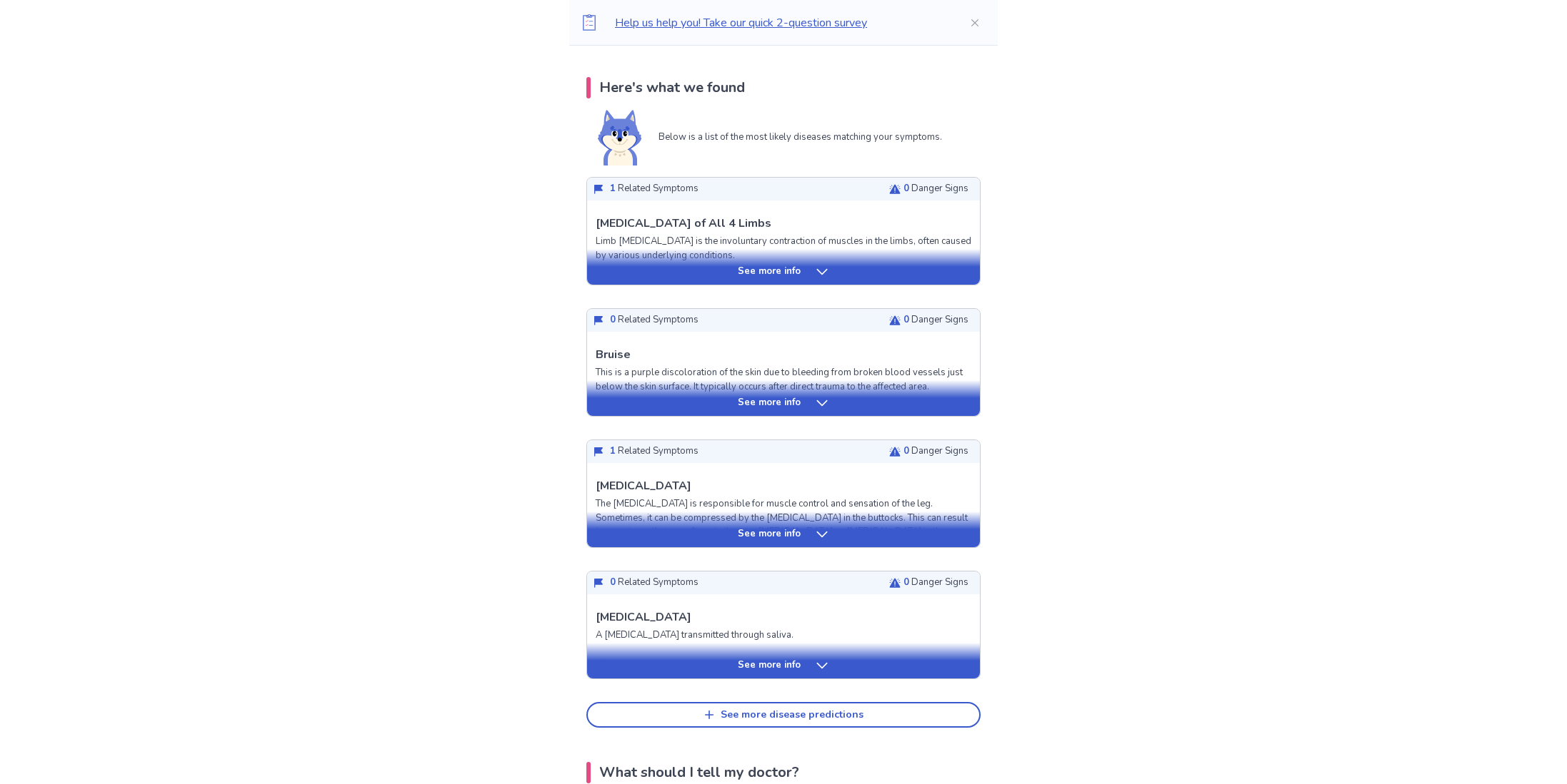
click at [929, 272] on div "See more info" at bounding box center [783, 271] width 393 height 14
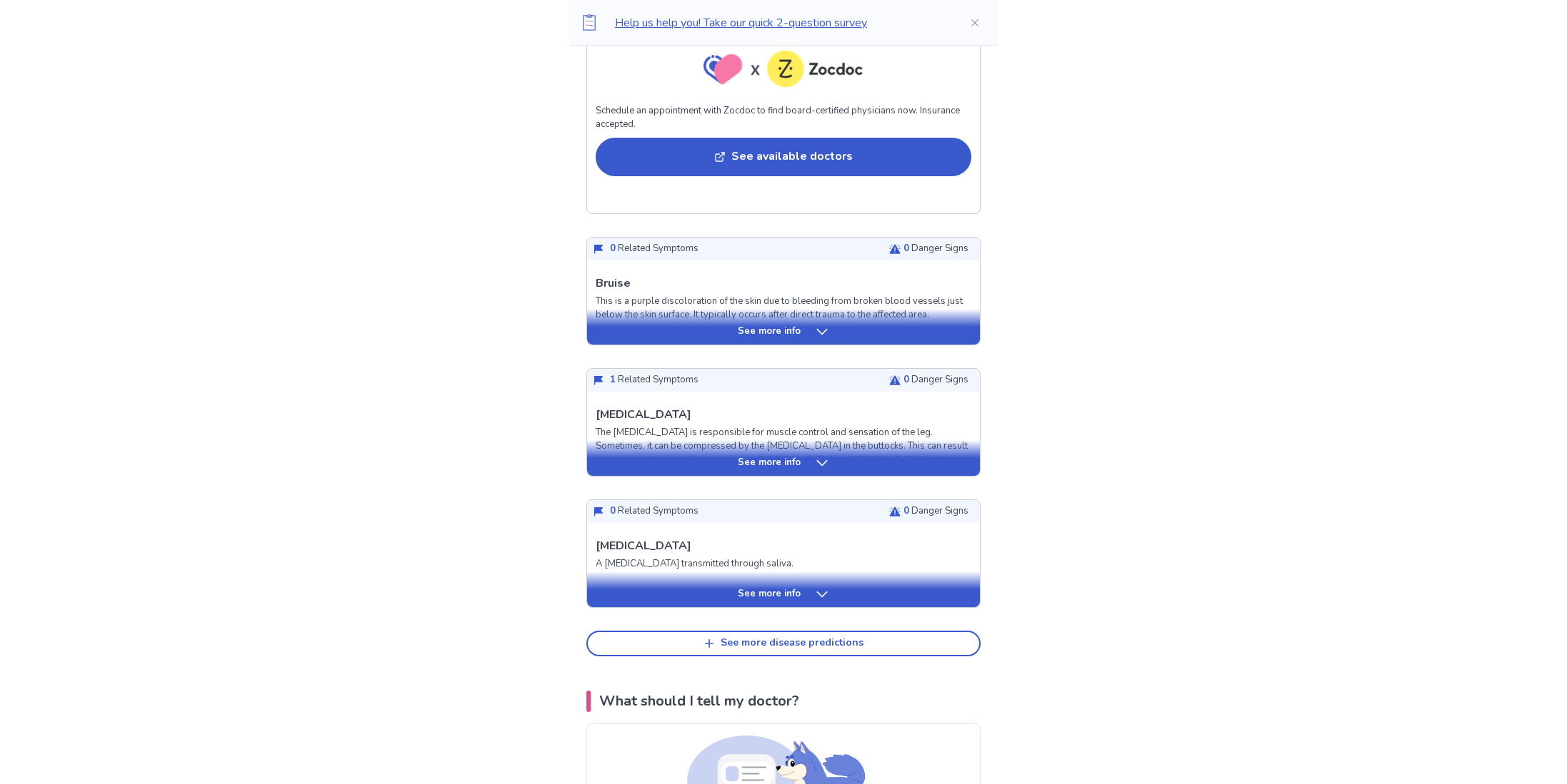
scroll to position [1014, 0]
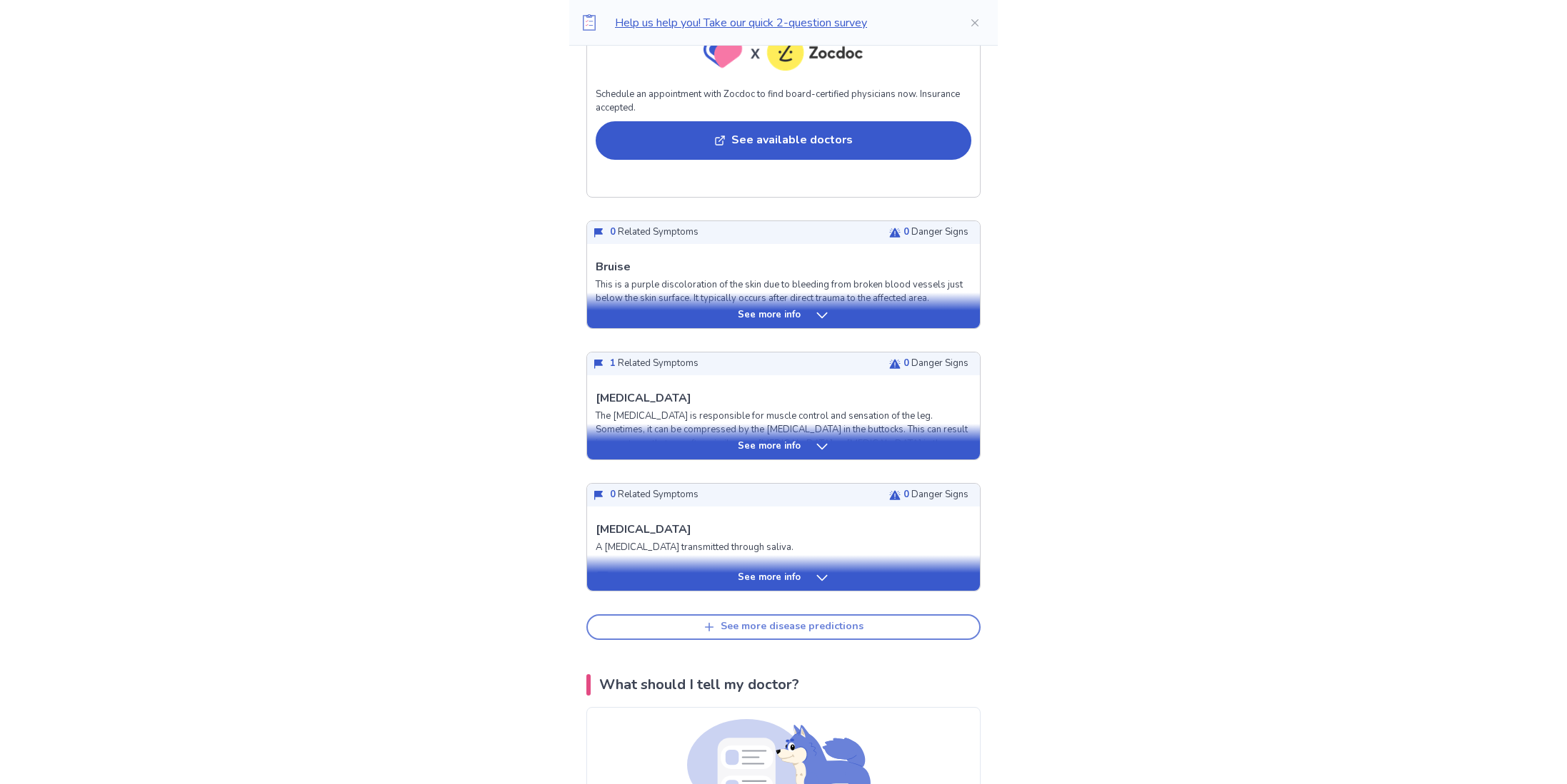
click at [828, 636] on button "See more disease predictions" at bounding box center [784, 627] width 395 height 25
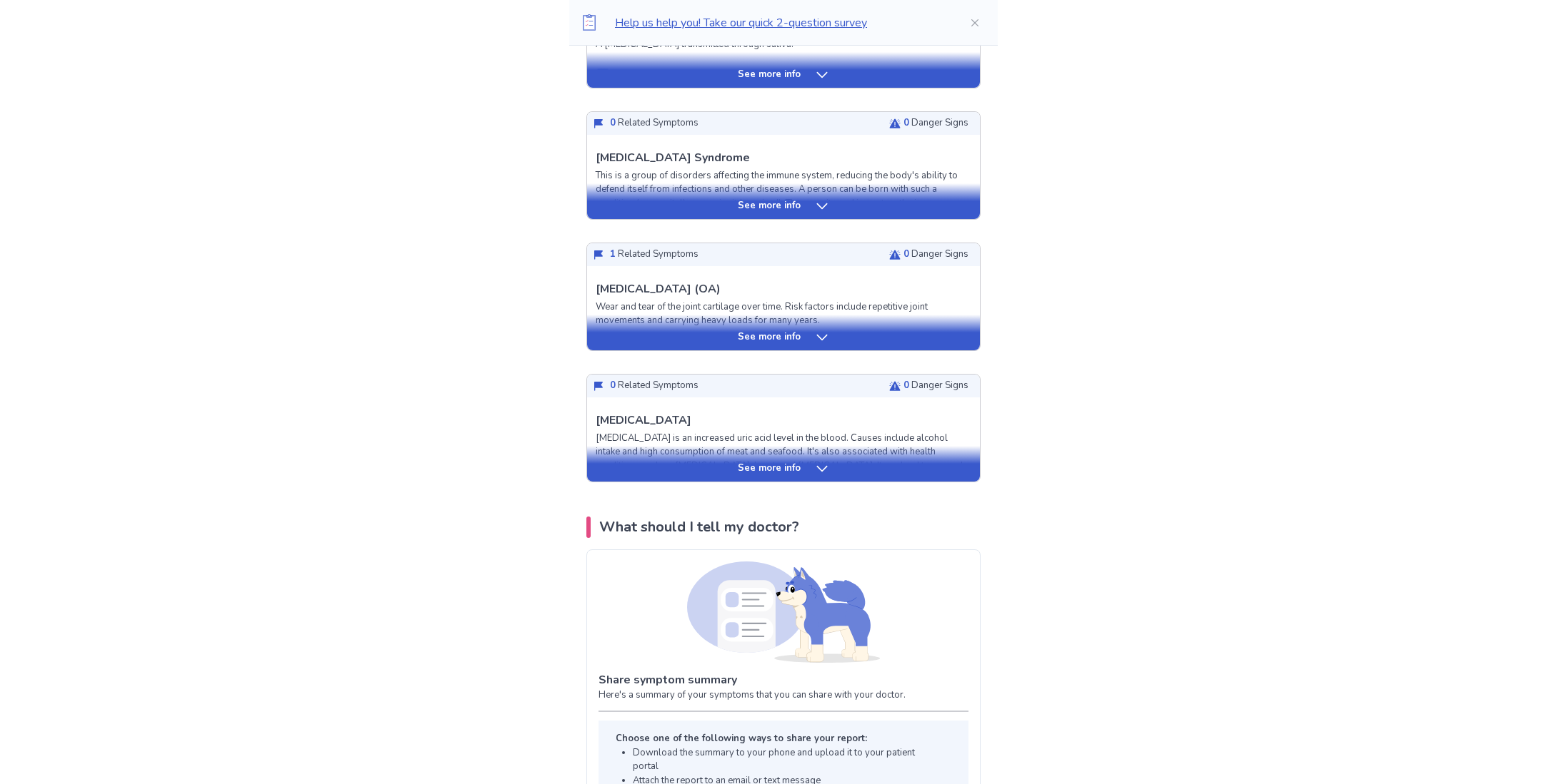
scroll to position [1518, 0]
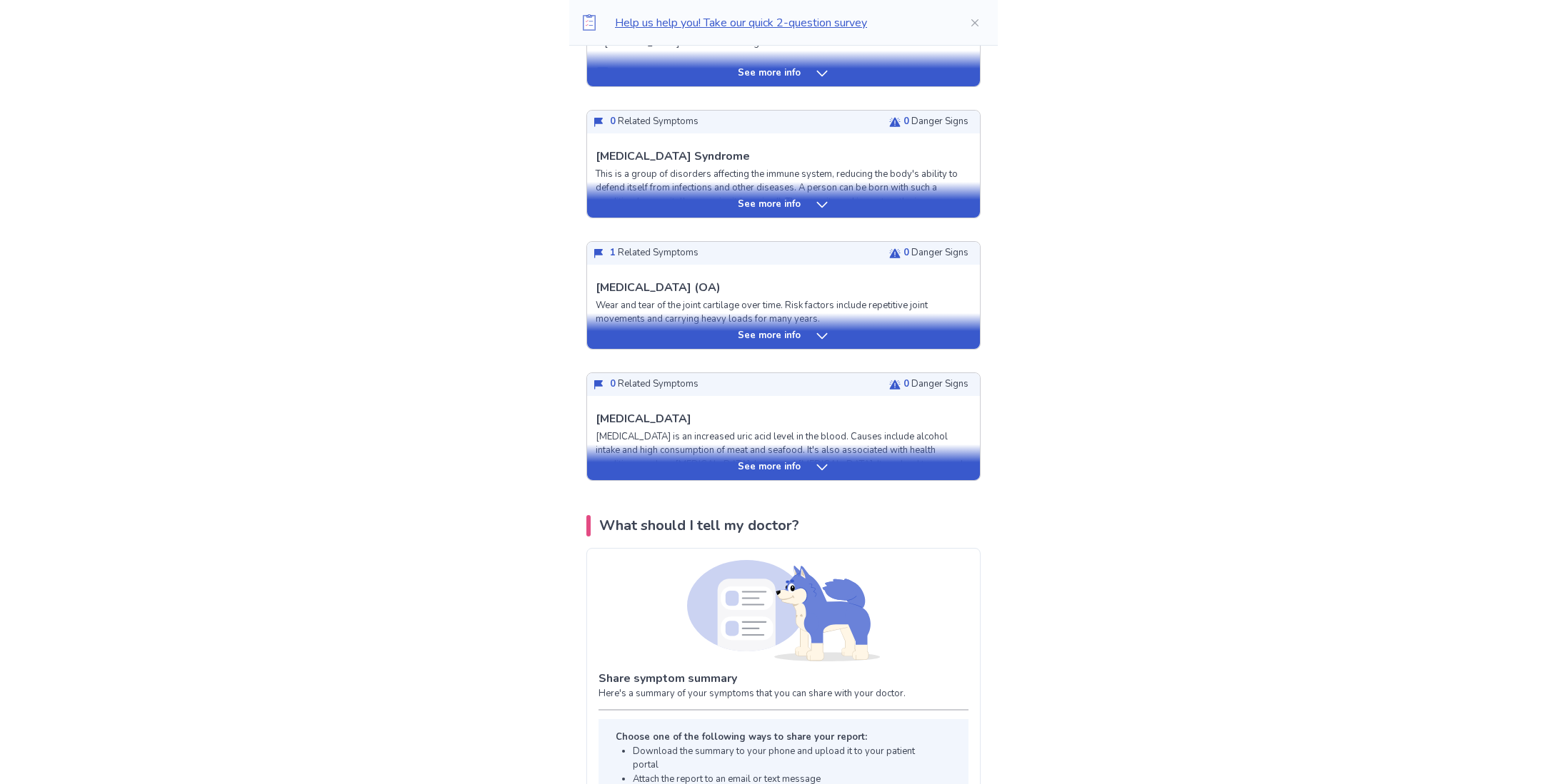
click at [911, 195] on div "See more info" at bounding box center [783, 200] width 393 height 36
